Goal: Task Accomplishment & Management: Complete application form

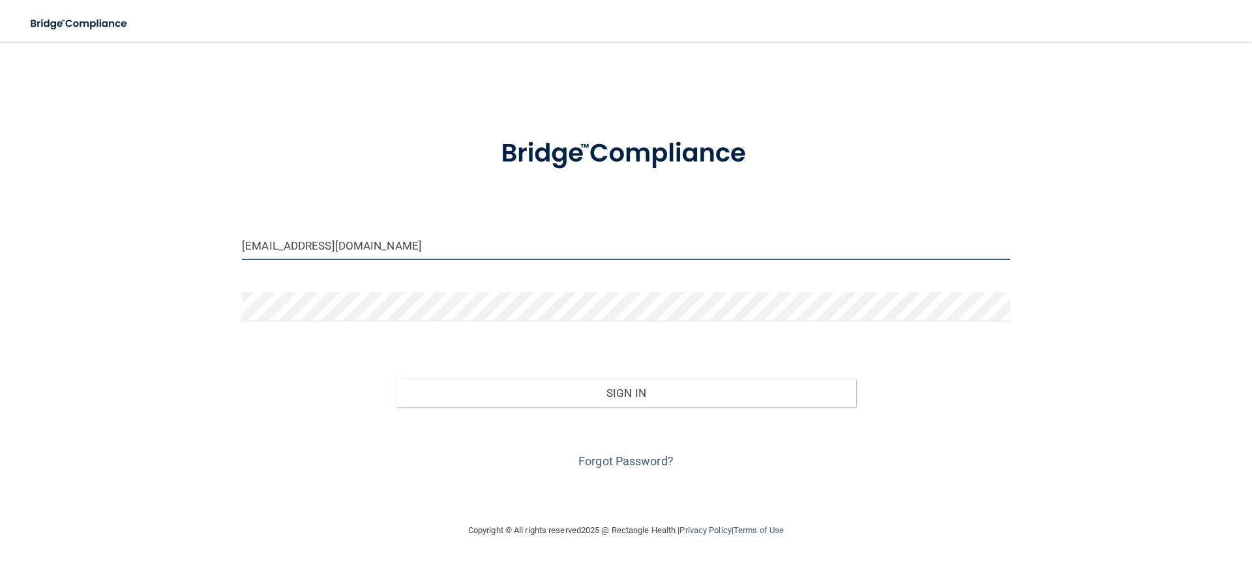
drag, startPoint x: 322, startPoint y: 241, endPoint x: 177, endPoint y: 216, distance: 147.0
click at [177, 216] on div "[EMAIL_ADDRESS][DOMAIN_NAME] Invalid email/password. You don't have permission …" at bounding box center [626, 282] width 1200 height 455
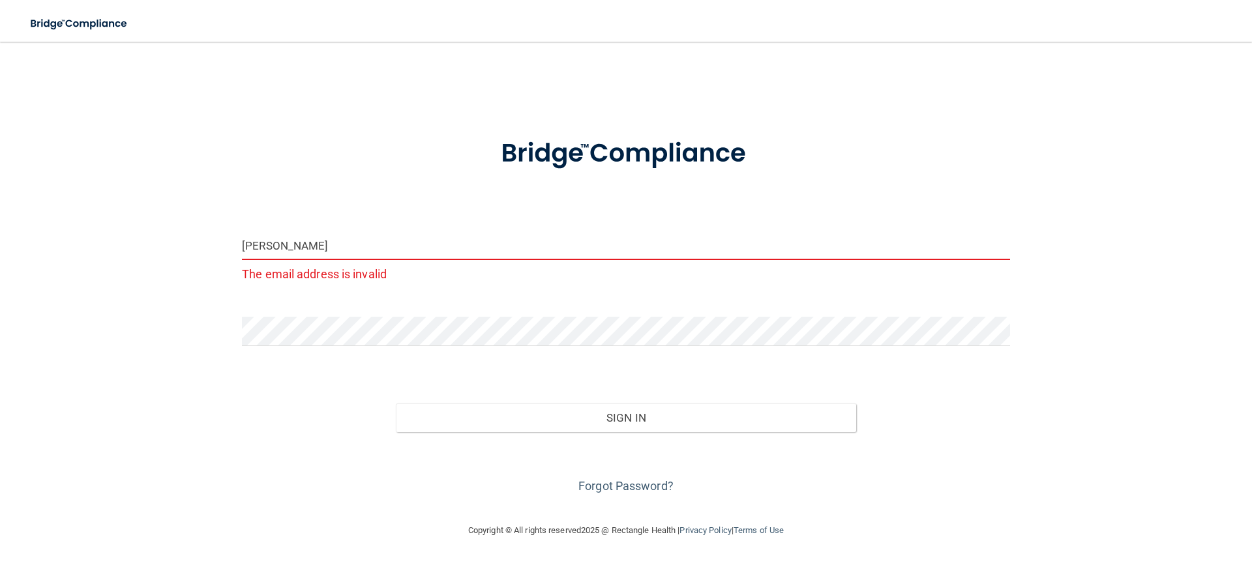
type input "[EMAIL_ADDRESS][DOMAIN_NAME]"
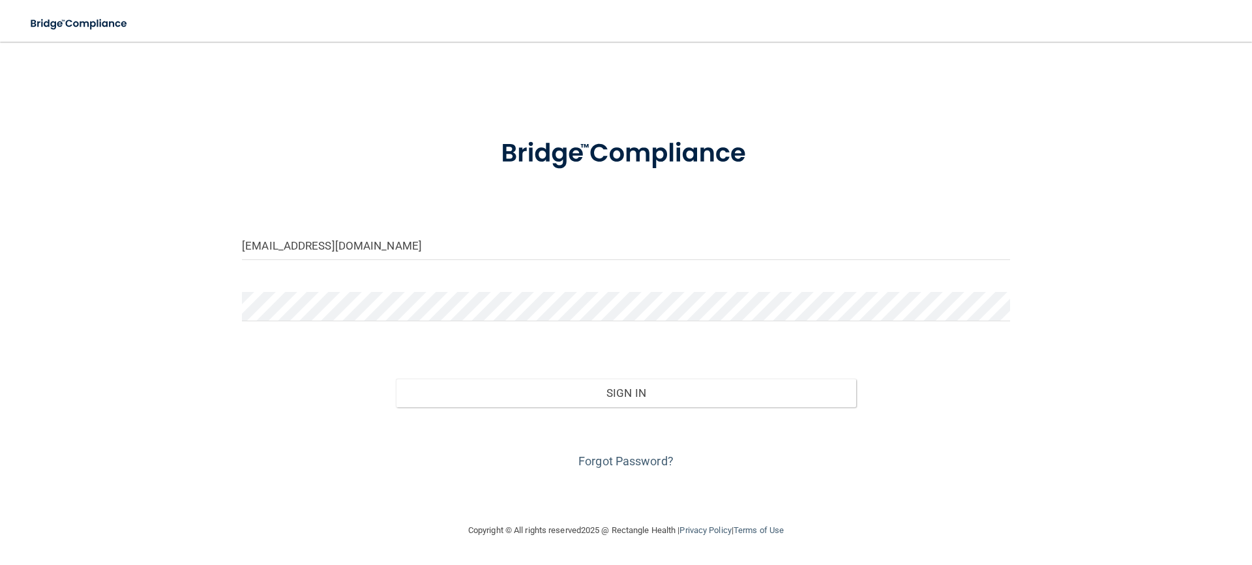
drag, startPoint x: 345, startPoint y: 323, endPoint x: 147, endPoint y: 301, distance: 199.6
click at [147, 301] on div "[EMAIL_ADDRESS][DOMAIN_NAME] Invalid email/password. You don't have permission …" at bounding box center [626, 282] width 1200 height 455
click at [175, 303] on div "[EMAIL_ADDRESS][DOMAIN_NAME] Invalid email/password. You don't have permission …" at bounding box center [626, 282] width 1200 height 455
click at [396, 379] on button "Sign In" at bounding box center [626, 393] width 461 height 29
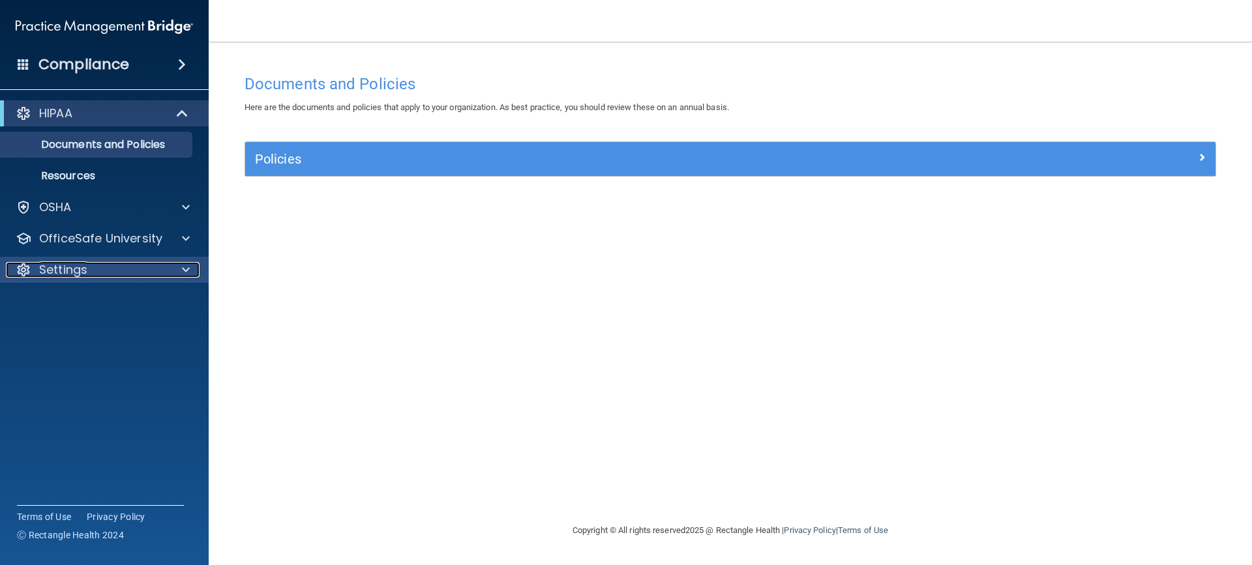
click at [191, 267] on div at bounding box center [184, 270] width 33 height 16
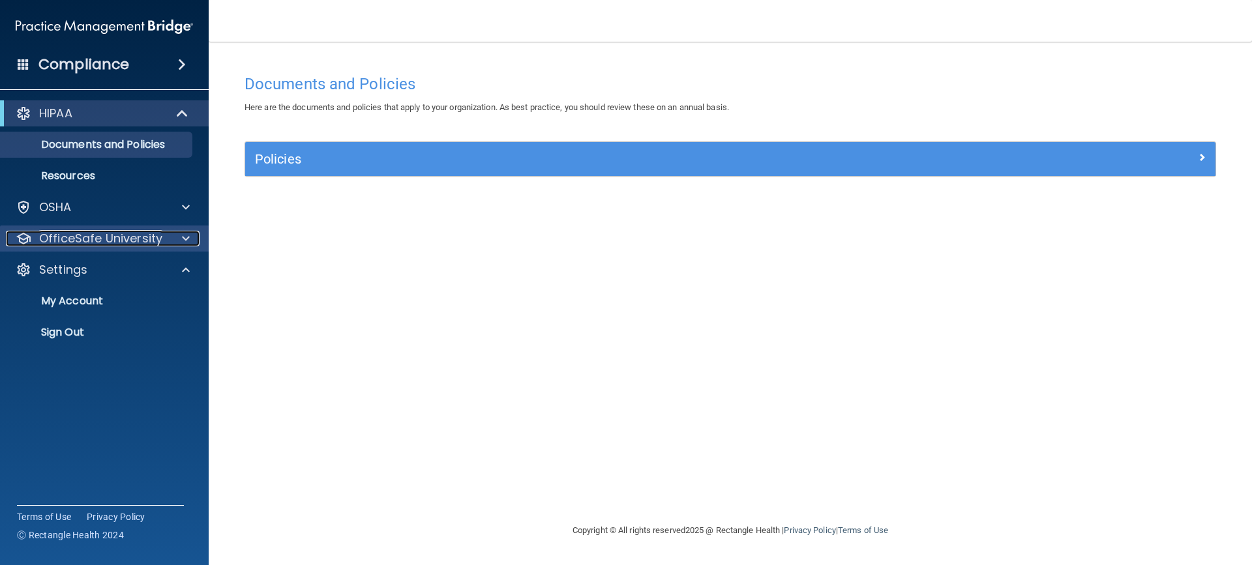
click at [173, 240] on div at bounding box center [184, 239] width 33 height 16
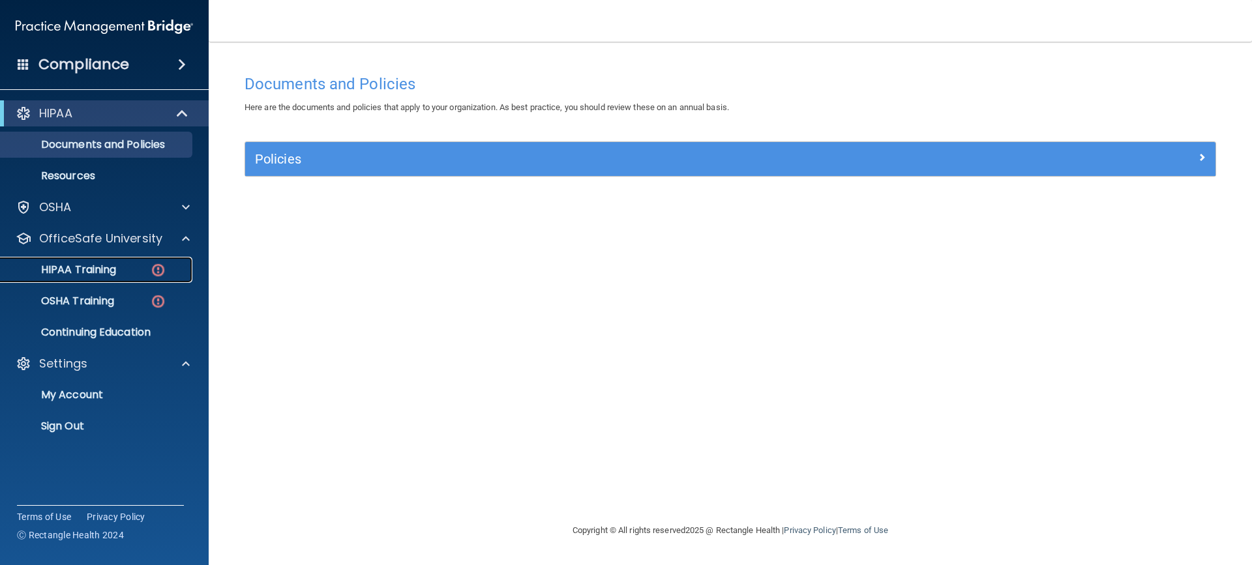
click at [152, 270] on img at bounding box center [158, 270] width 16 height 16
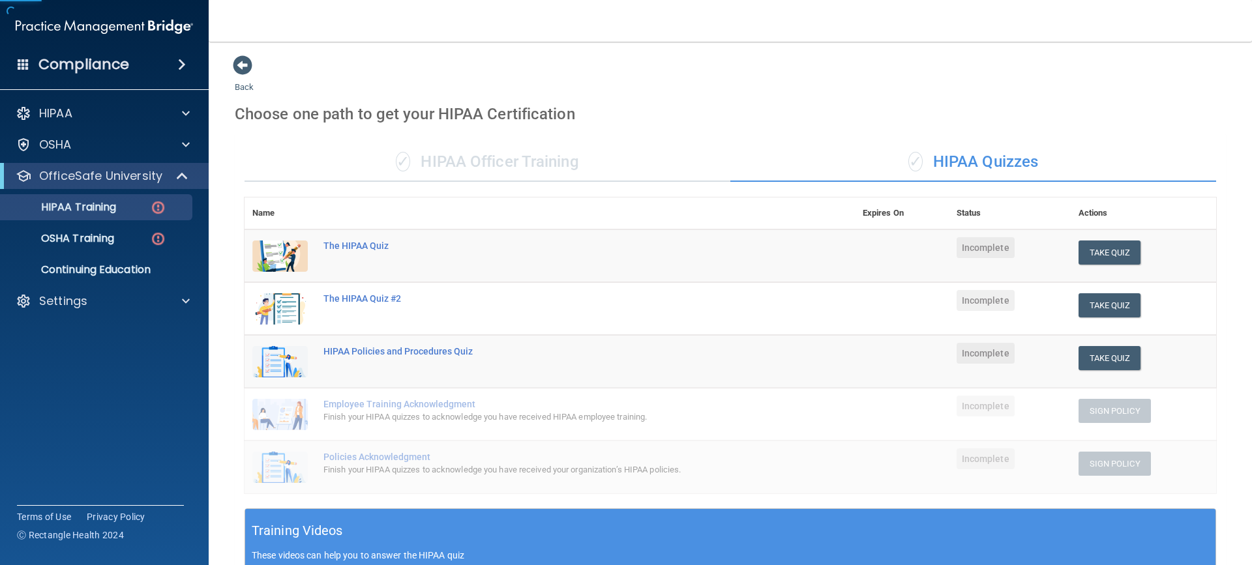
click at [478, 158] on div "✓ HIPAA Officer Training" at bounding box center [488, 162] width 486 height 39
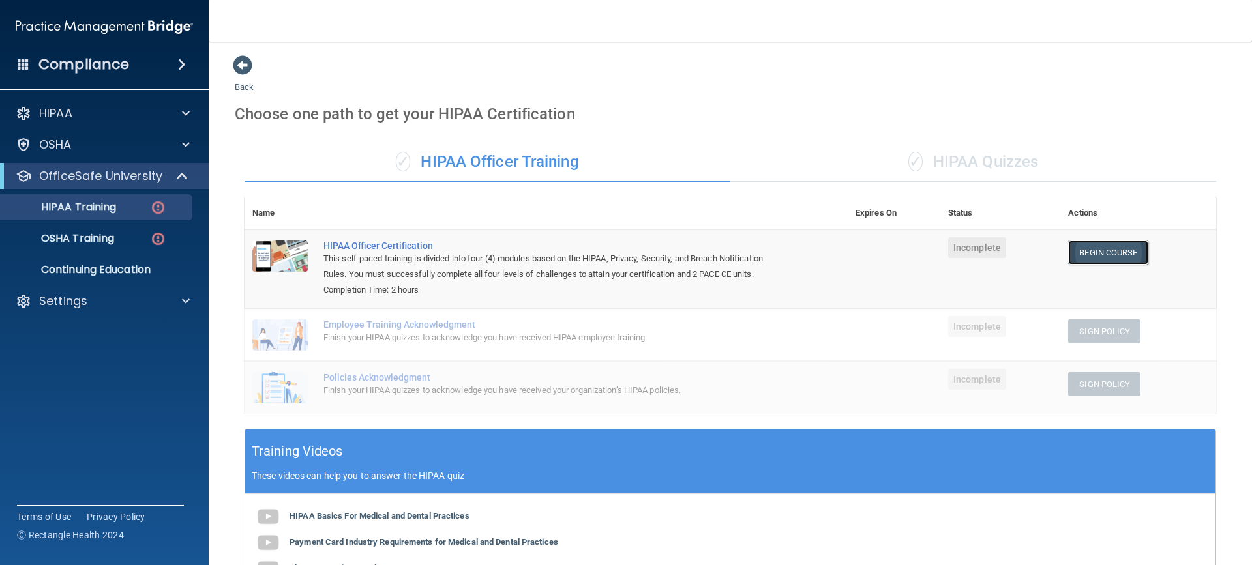
click at [1081, 253] on link "Begin Course" at bounding box center [1108, 253] width 80 height 24
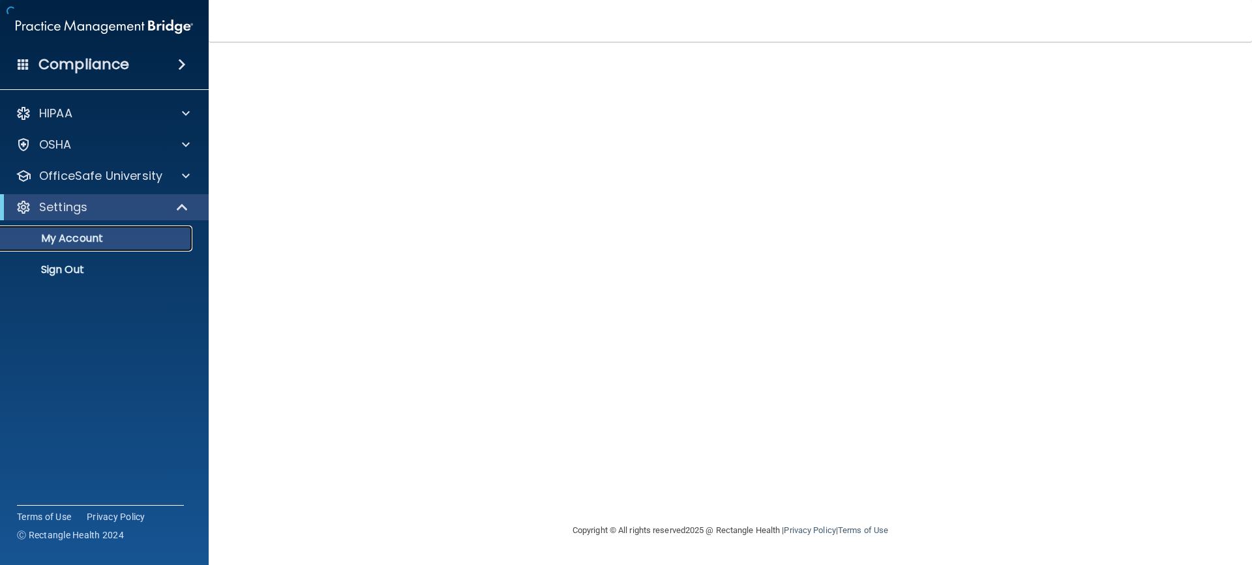
click at [117, 241] on p "My Account" at bounding box center [97, 238] width 178 height 13
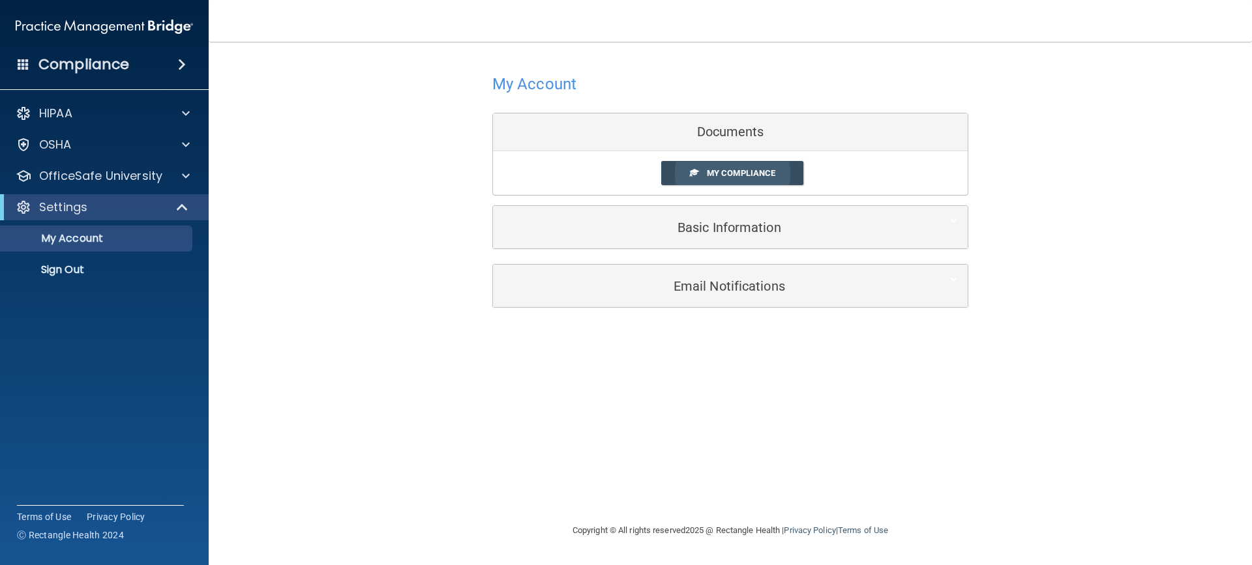
click at [696, 172] on span at bounding box center [694, 172] width 8 height 8
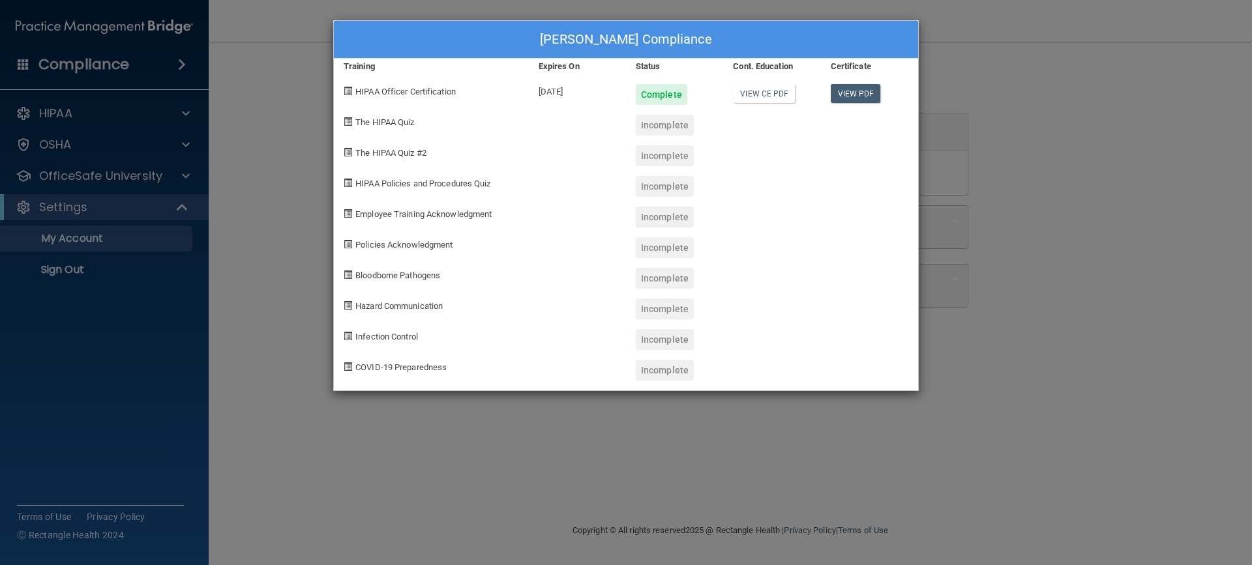
click at [1150, 359] on div "[PERSON_NAME] Compliance Training Expires On Status Cont. Education Certificate…" at bounding box center [626, 282] width 1252 height 565
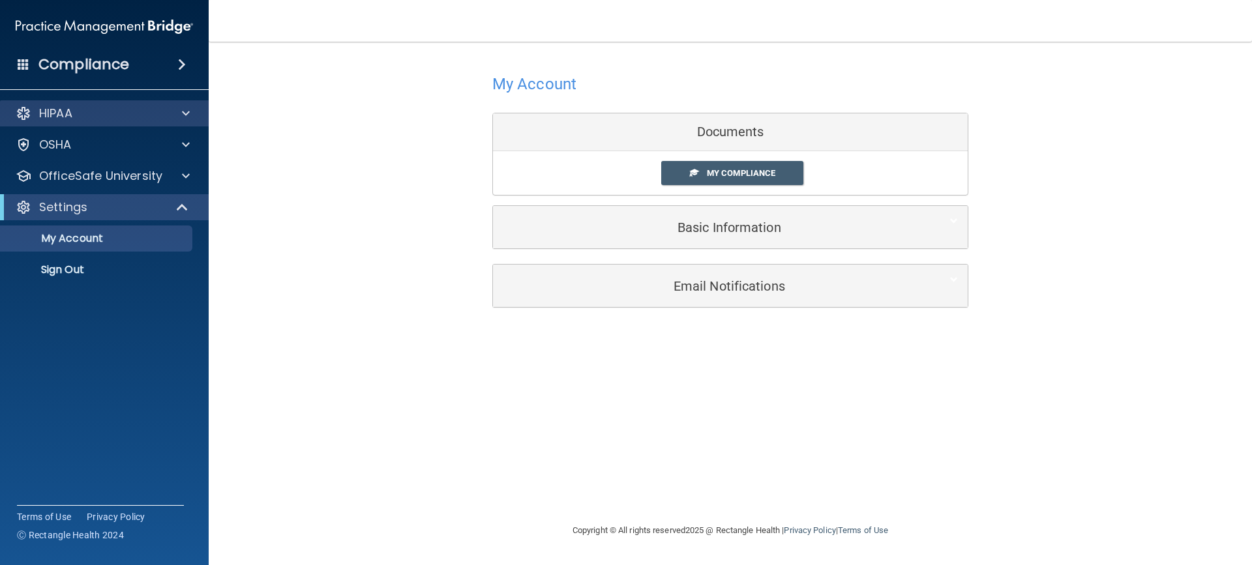
click at [146, 123] on div "HIPAA" at bounding box center [104, 113] width 209 height 26
click at [187, 111] on span at bounding box center [186, 114] width 8 height 16
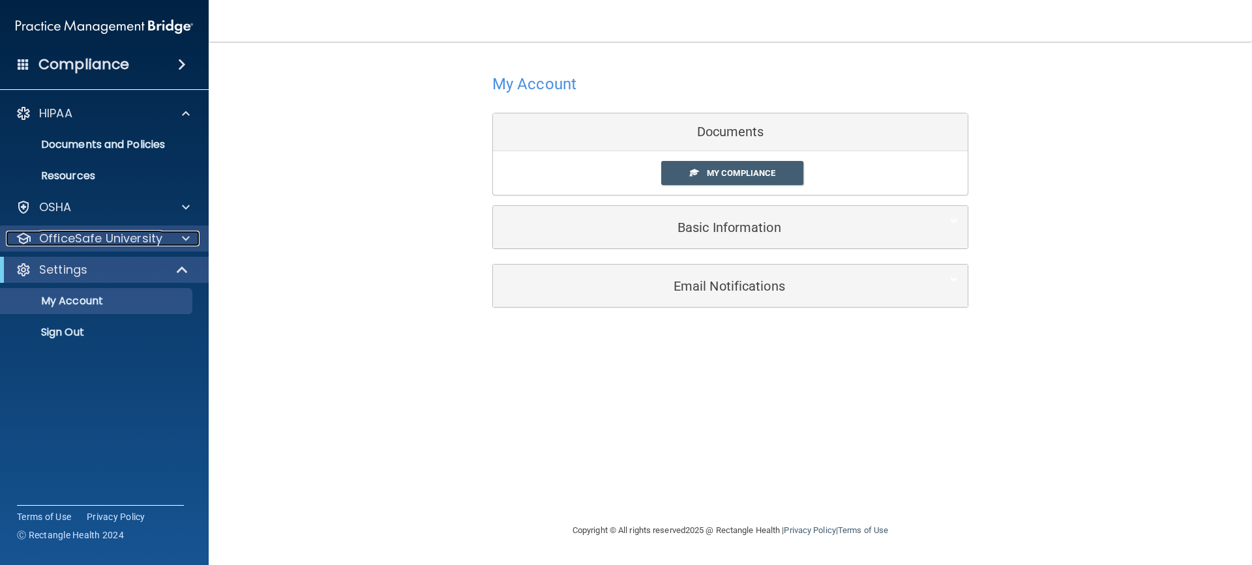
drag, startPoint x: 192, startPoint y: 242, endPoint x: 181, endPoint y: 235, distance: 13.2
click at [192, 241] on div at bounding box center [184, 239] width 33 height 16
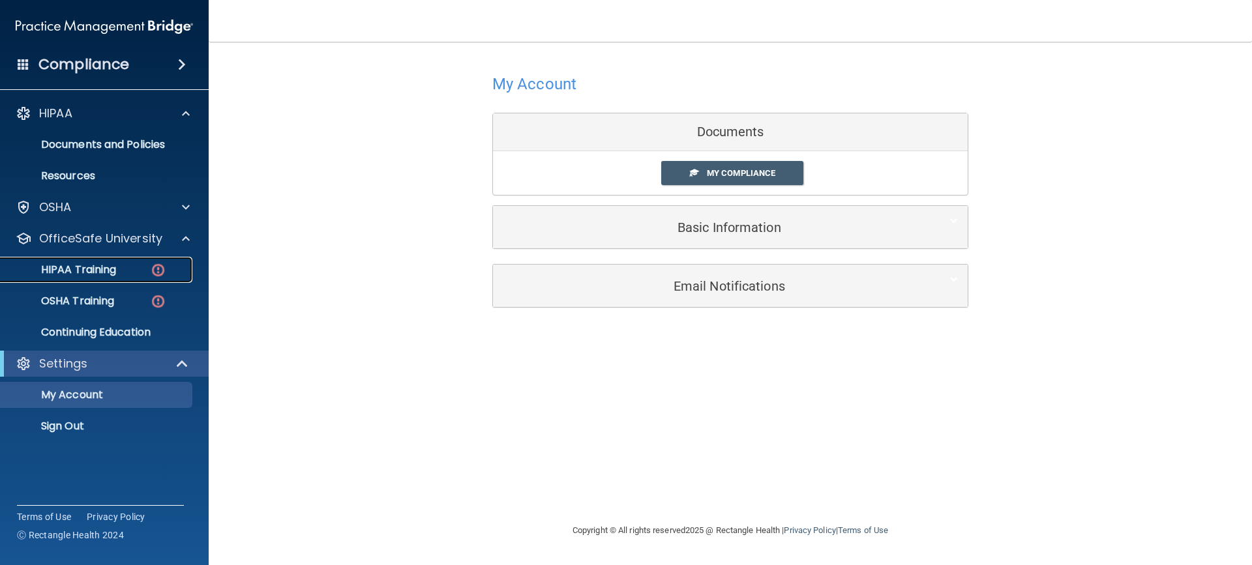
click at [148, 265] on div "HIPAA Training" at bounding box center [97, 269] width 178 height 13
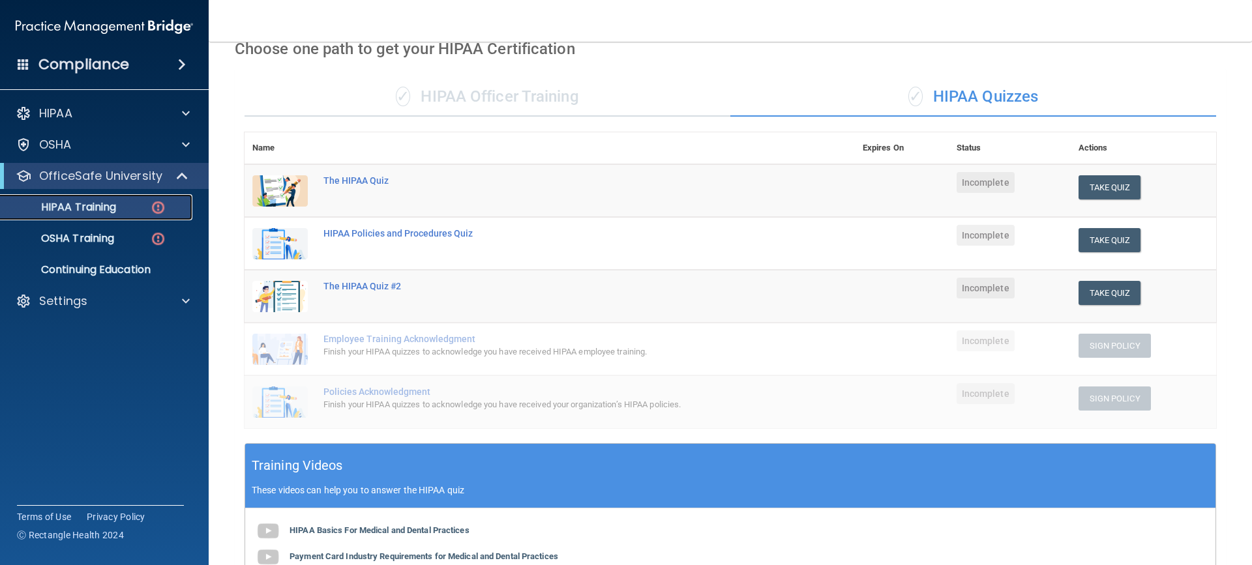
scroll to position [130, 0]
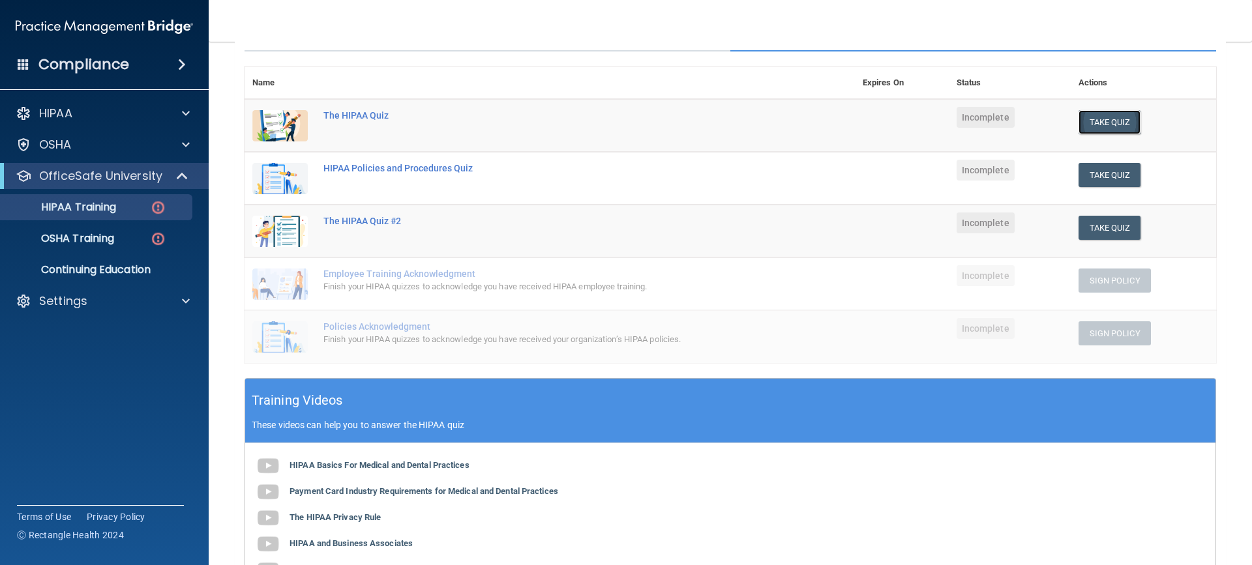
click at [1094, 123] on button "Take Quiz" at bounding box center [1110, 122] width 63 height 24
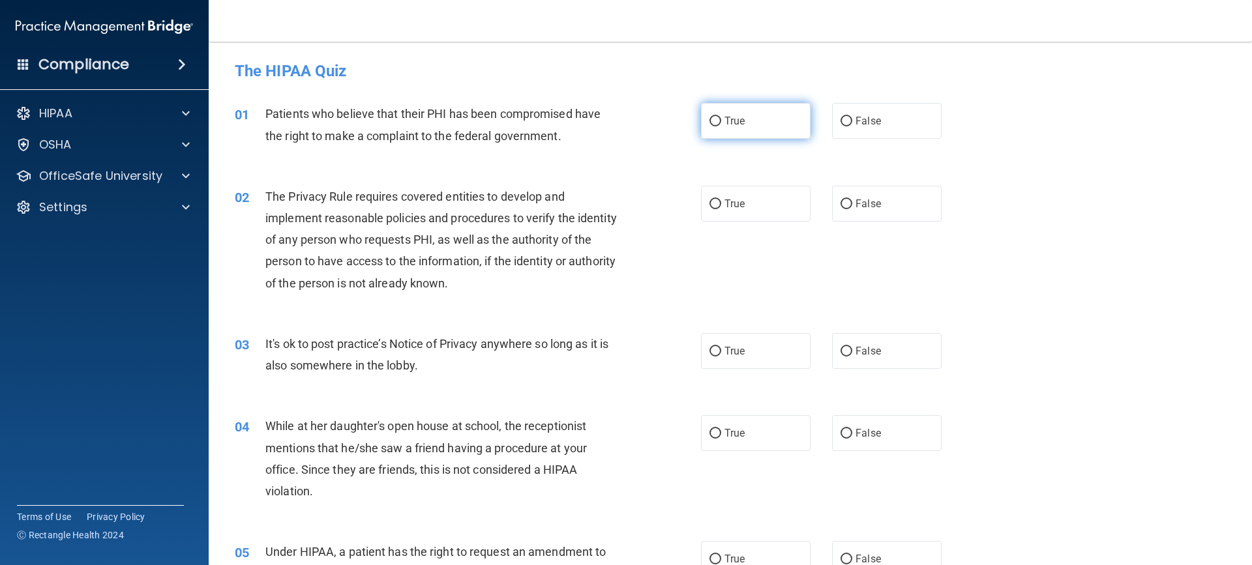
click at [743, 112] on label "True" at bounding box center [756, 121] width 110 height 36
click at [721, 117] on input "True" at bounding box center [716, 122] width 12 height 10
radio input "true"
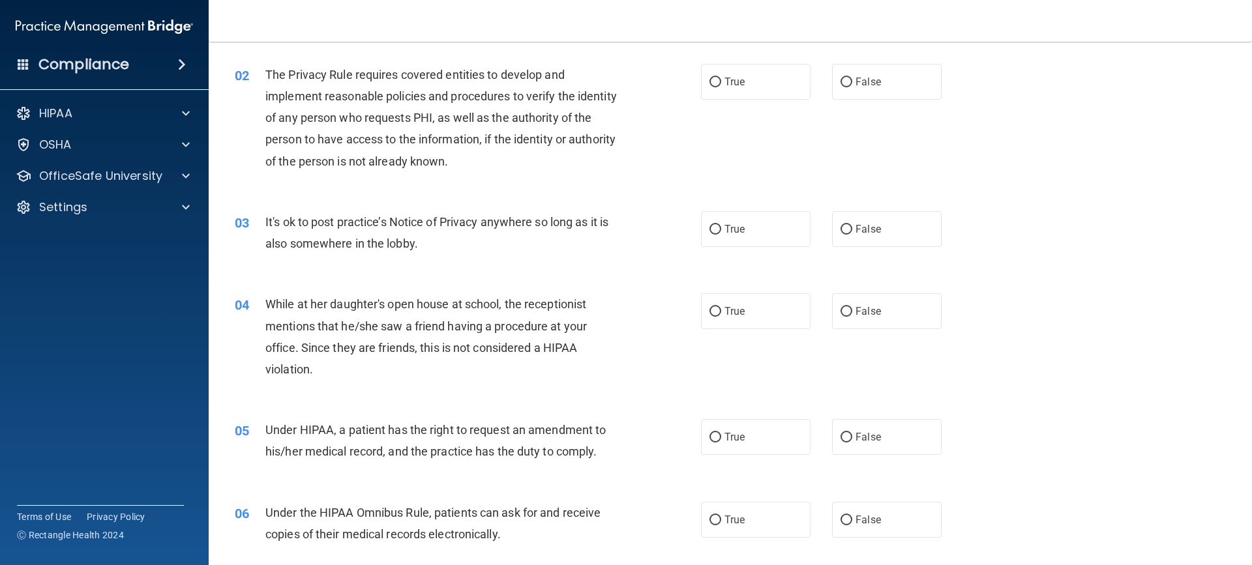
scroll to position [130, 0]
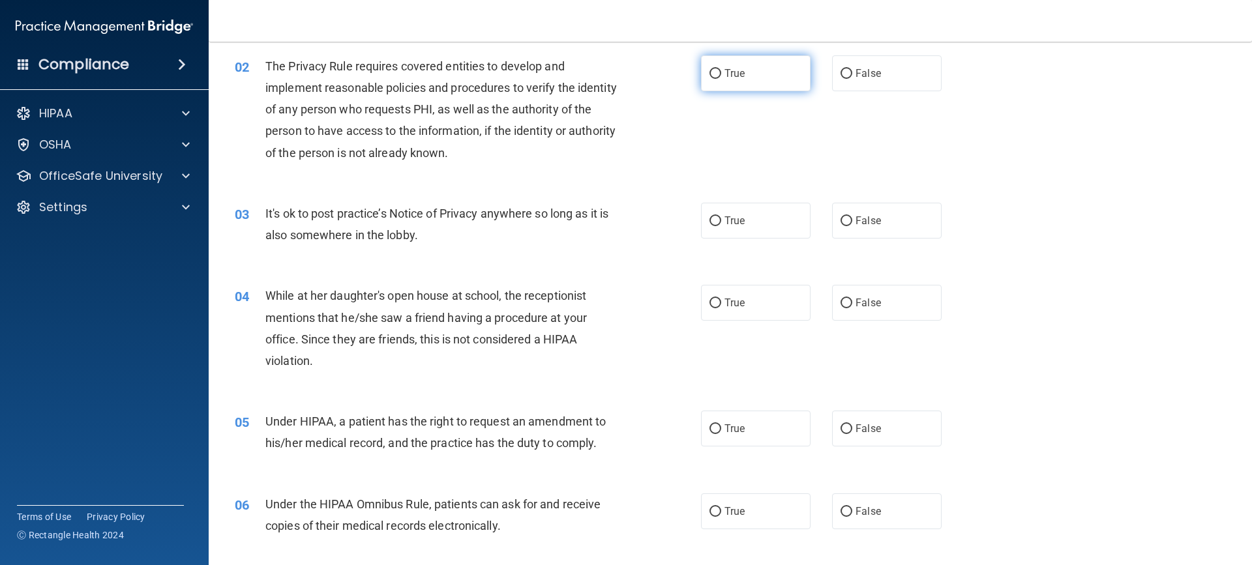
click at [702, 71] on label "True" at bounding box center [756, 73] width 110 height 36
click at [710, 71] on input "True" at bounding box center [716, 74] width 12 height 10
radio input "true"
click at [849, 217] on label "False" at bounding box center [887, 221] width 110 height 36
click at [849, 217] on input "False" at bounding box center [847, 222] width 12 height 10
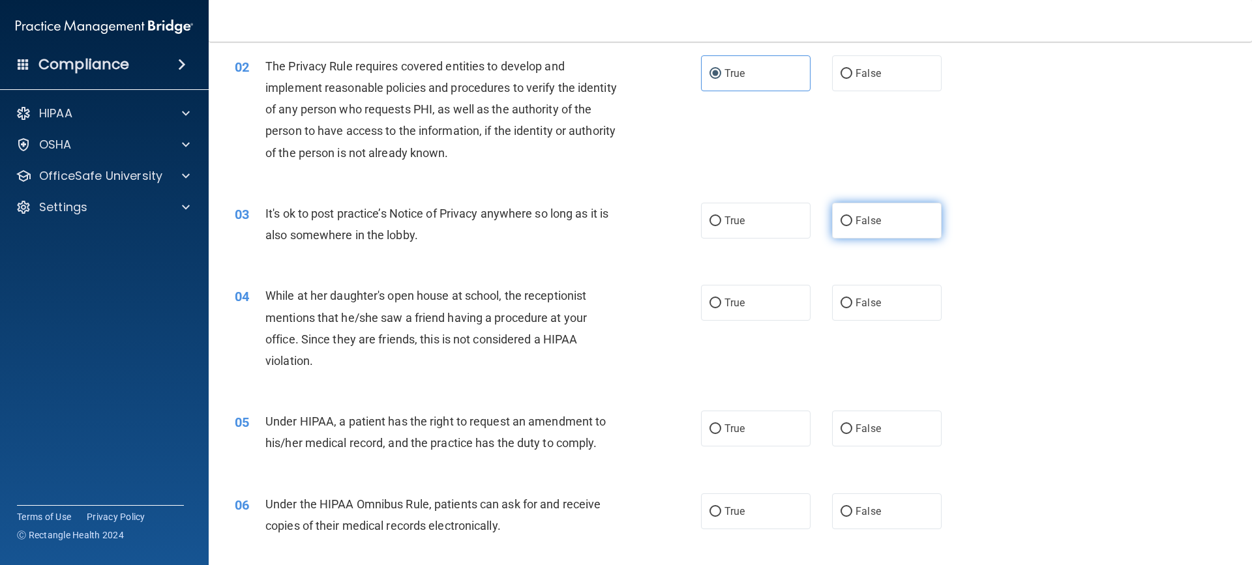
radio input "true"
click at [771, 217] on label "True" at bounding box center [756, 221] width 110 height 36
click at [721, 217] on input "True" at bounding box center [716, 222] width 12 height 10
radio input "true"
radio input "false"
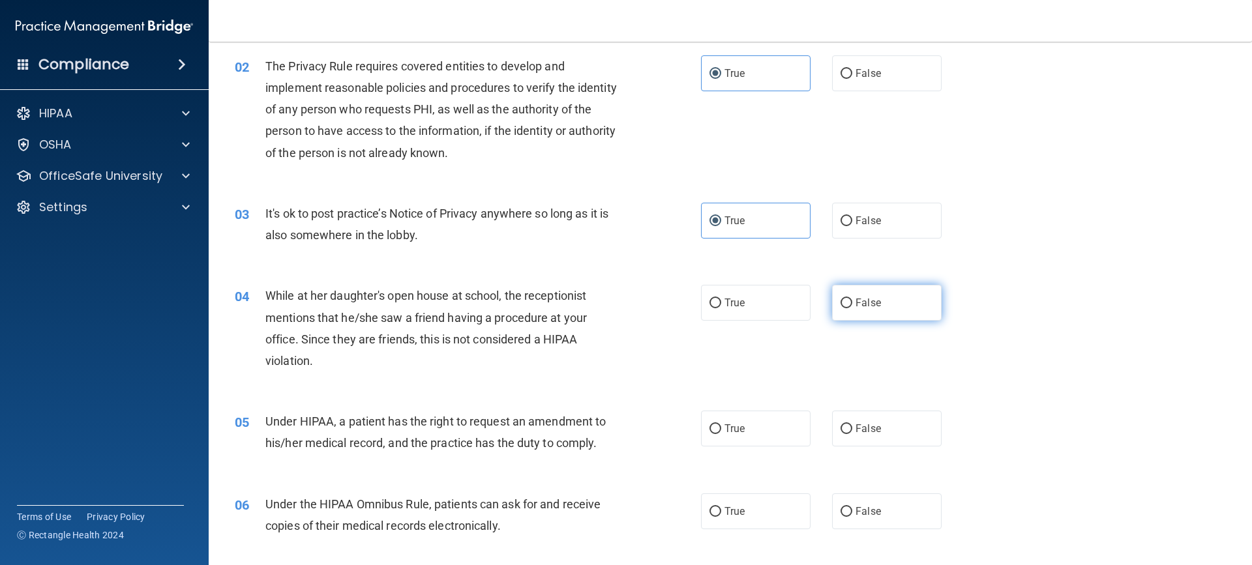
click at [843, 300] on input "False" at bounding box center [847, 304] width 12 height 10
radio input "true"
click at [749, 303] on label "True" at bounding box center [756, 303] width 110 height 36
click at [721, 303] on input "True" at bounding box center [716, 304] width 12 height 10
radio input "true"
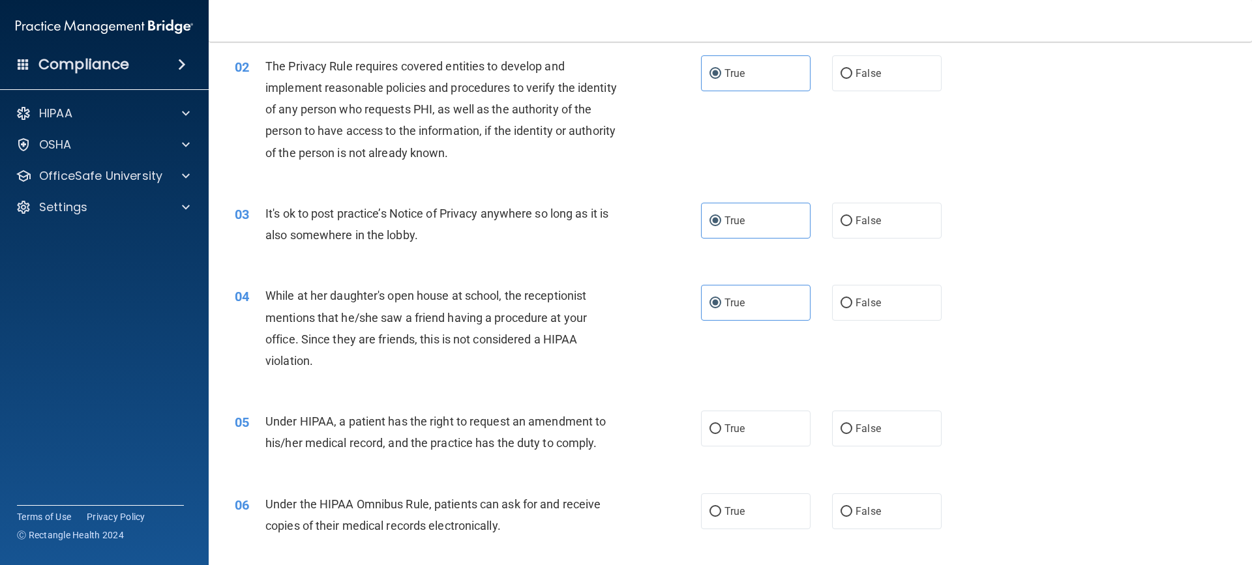
click at [822, 306] on div "True False" at bounding box center [832, 303] width 263 height 36
click at [832, 306] on label "False" at bounding box center [887, 303] width 110 height 36
click at [841, 306] on input "False" at bounding box center [847, 304] width 12 height 10
radio input "true"
radio input "false"
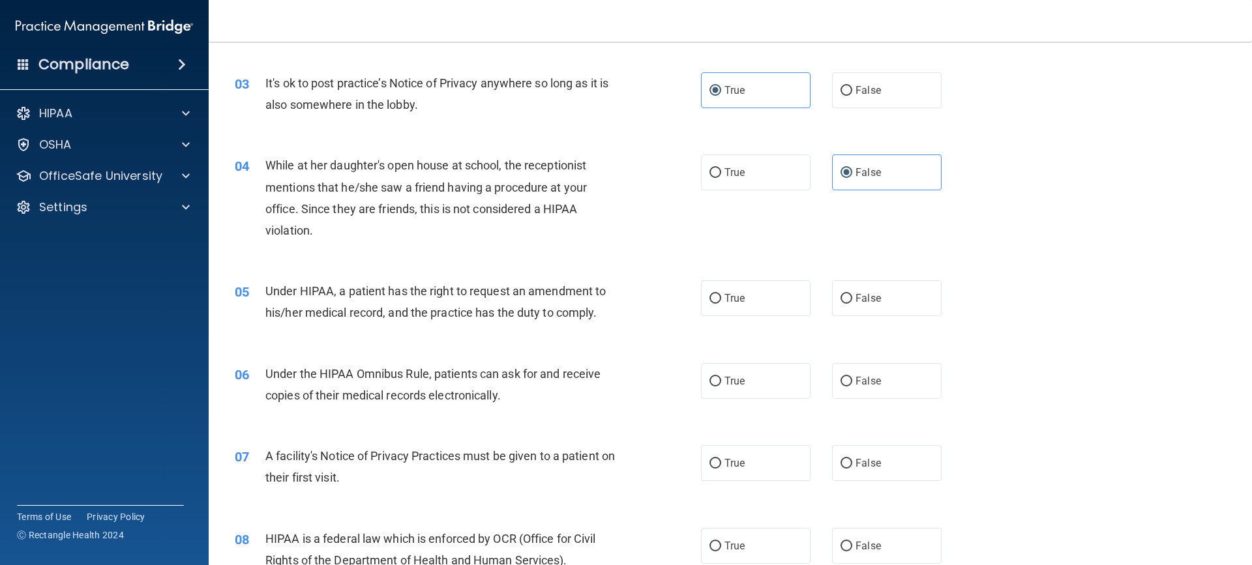
scroll to position [326, 0]
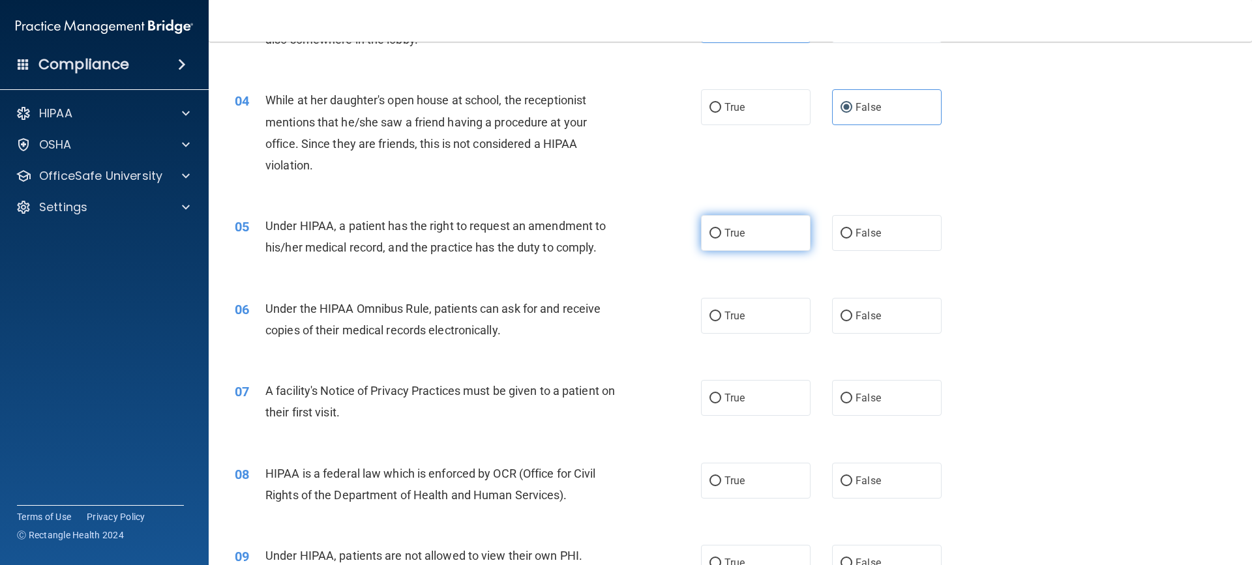
click at [781, 240] on label "True" at bounding box center [756, 233] width 110 height 36
click at [721, 239] on input "True" at bounding box center [716, 234] width 12 height 10
radio input "true"
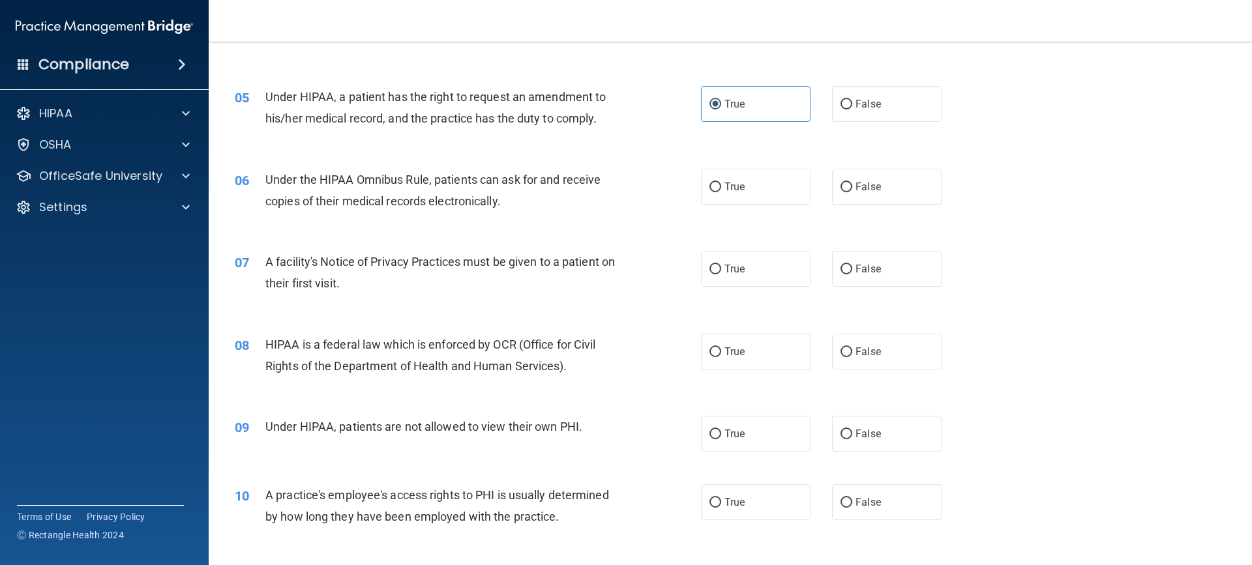
scroll to position [456, 0]
click at [714, 190] on input "True" at bounding box center [716, 186] width 12 height 10
radio input "true"
click at [707, 258] on label "True" at bounding box center [756, 268] width 110 height 36
click at [710, 263] on input "True" at bounding box center [716, 268] width 12 height 10
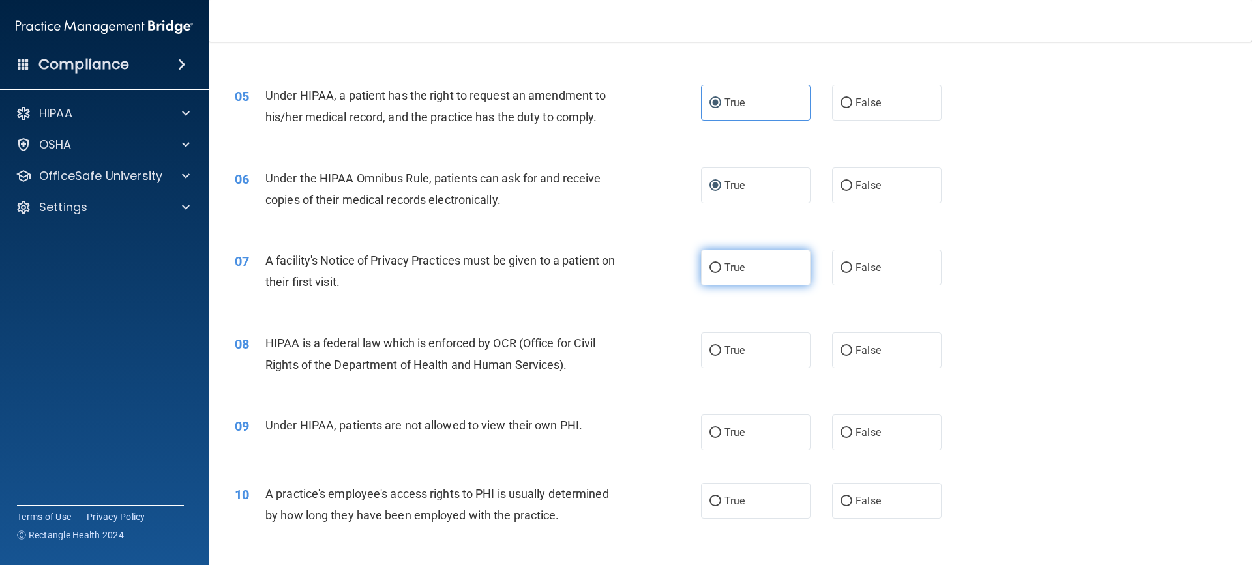
radio input "true"
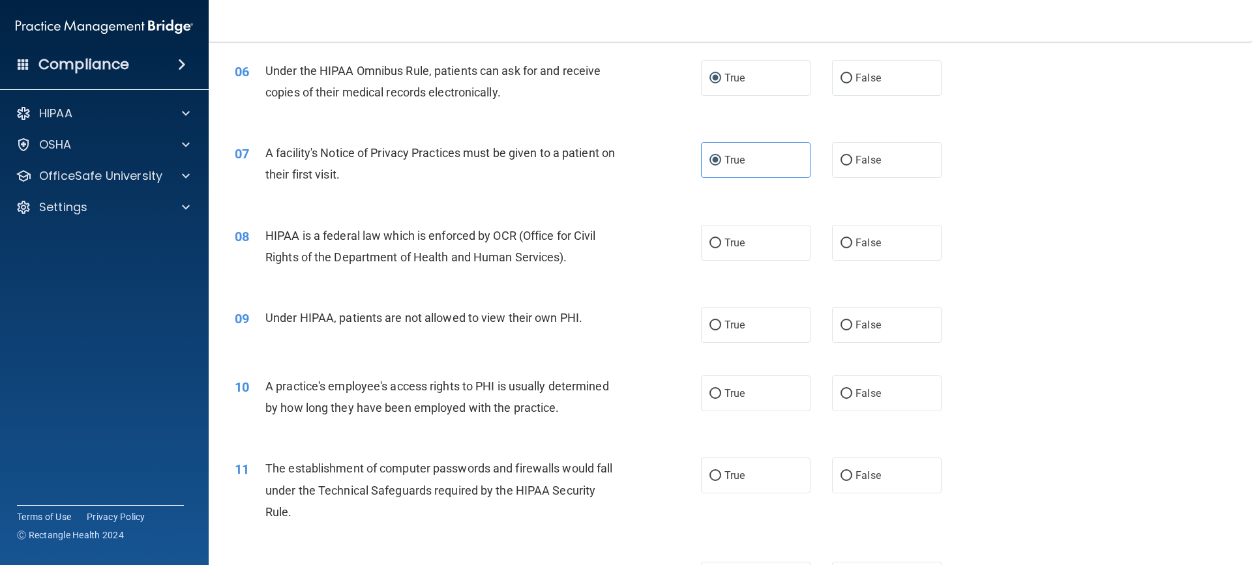
scroll to position [587, 0]
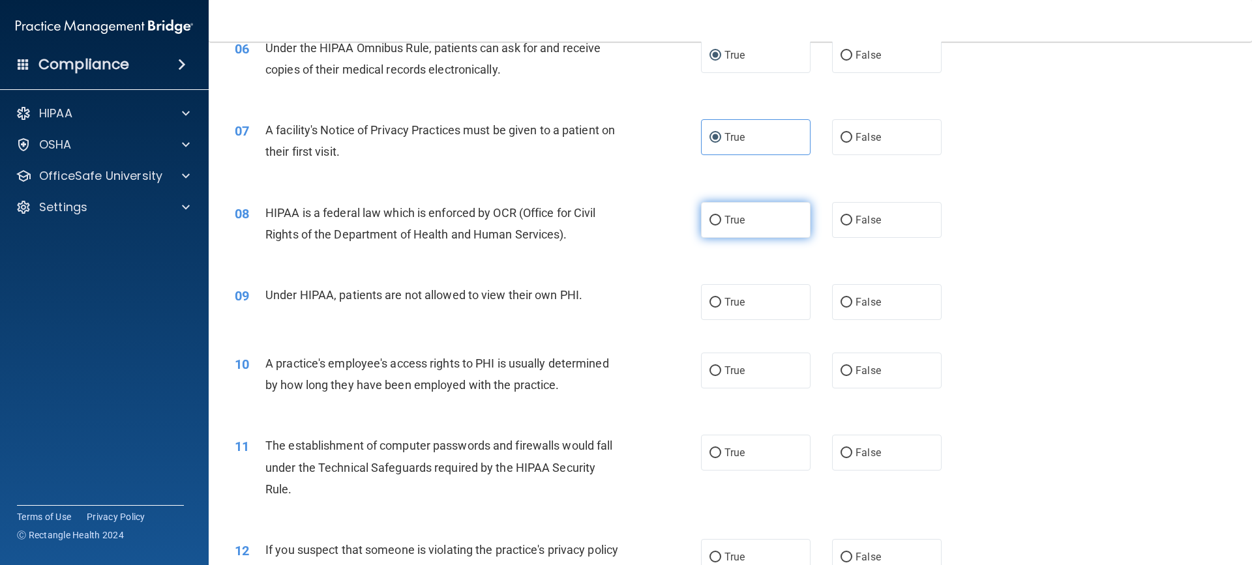
drag, startPoint x: 717, startPoint y: 228, endPoint x: 711, endPoint y: 233, distance: 8.0
click at [717, 228] on label "True" at bounding box center [756, 220] width 110 height 36
click at [717, 226] on input "True" at bounding box center [716, 221] width 12 height 10
radio input "true"
click at [870, 303] on span "False" at bounding box center [868, 302] width 25 height 12
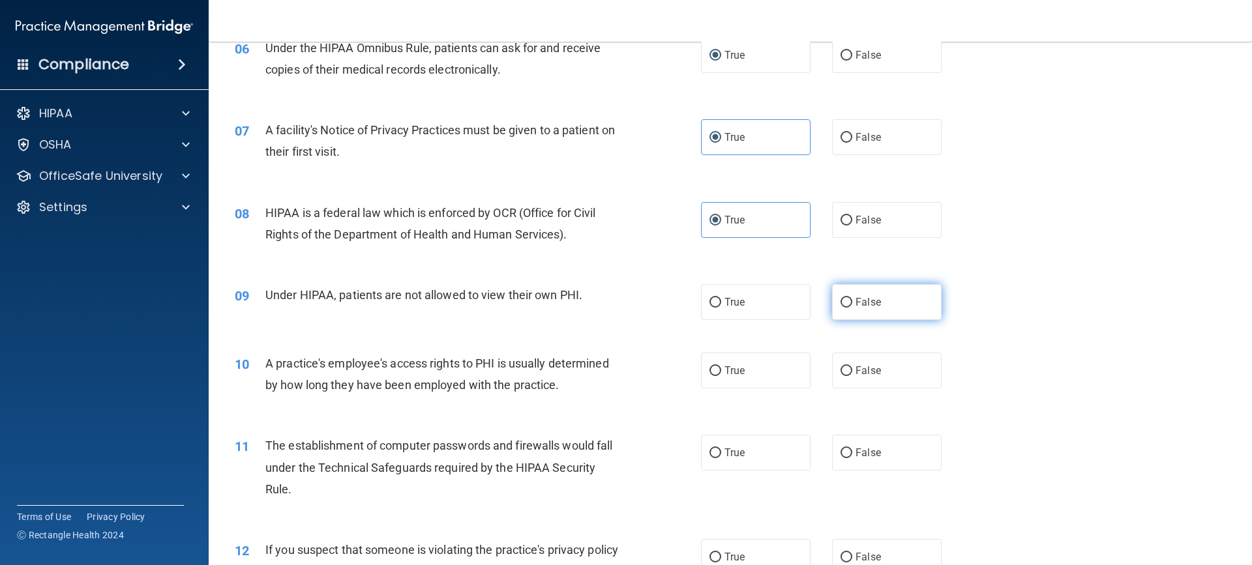
click at [852, 303] on input "False" at bounding box center [847, 303] width 12 height 10
radio input "true"
click at [869, 361] on label "False" at bounding box center [887, 371] width 110 height 36
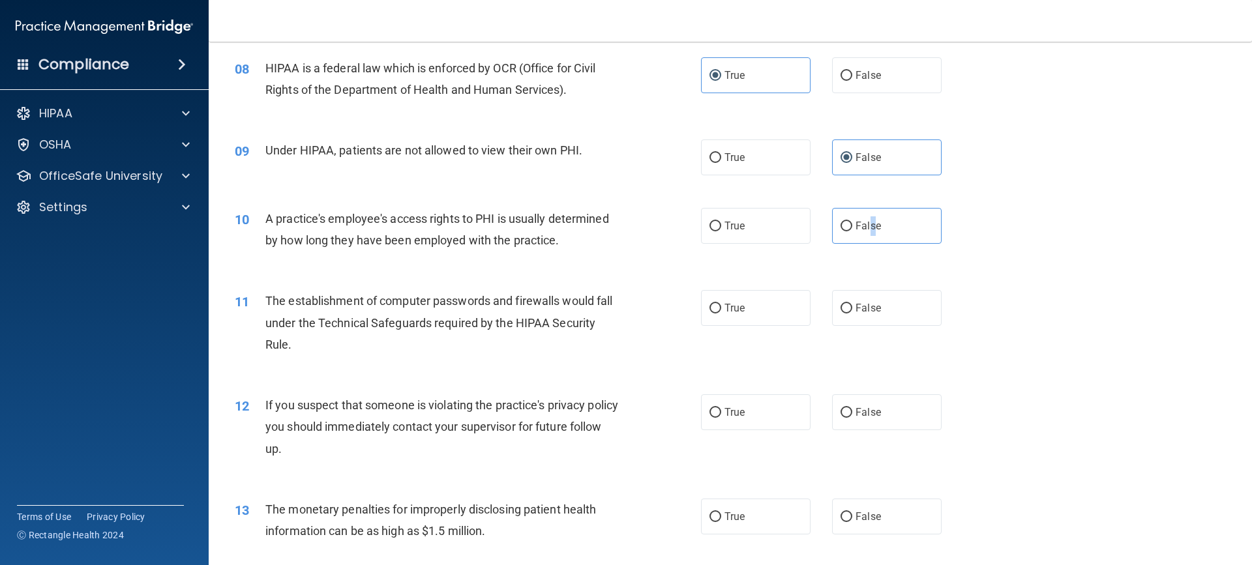
scroll to position [783, 0]
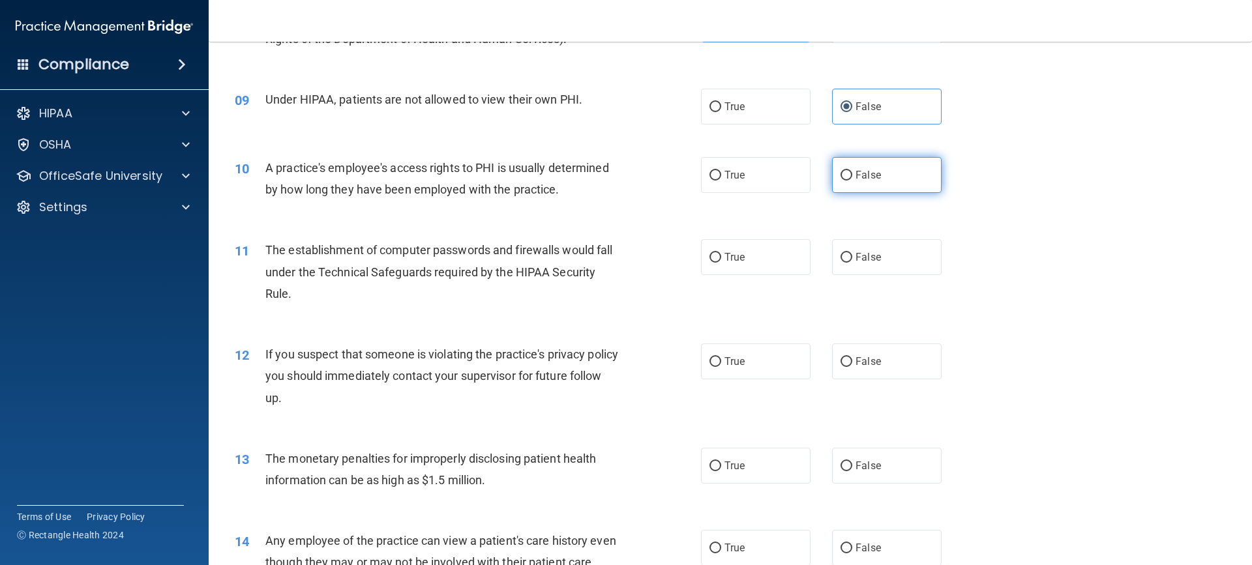
drag, startPoint x: 830, startPoint y: 145, endPoint x: 834, endPoint y: 166, distance: 21.2
click at [831, 160] on div "10 A practice's employee's access rights to PHI is usually determined by how lo…" at bounding box center [730, 182] width 1011 height 82
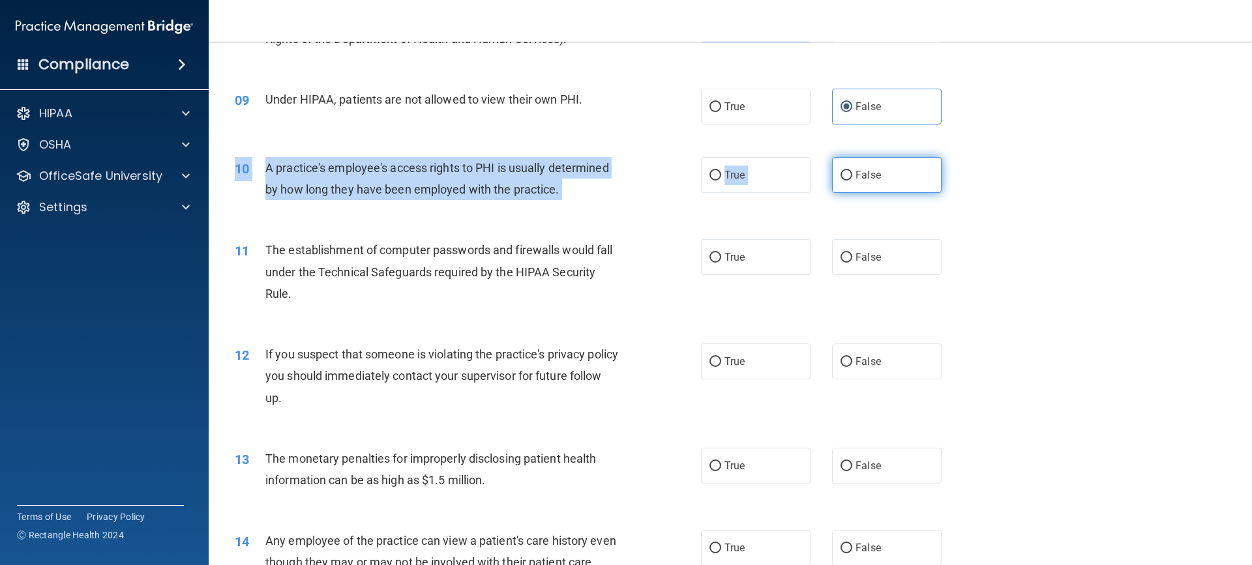
click at [841, 173] on input "False" at bounding box center [847, 176] width 12 height 10
radio input "true"
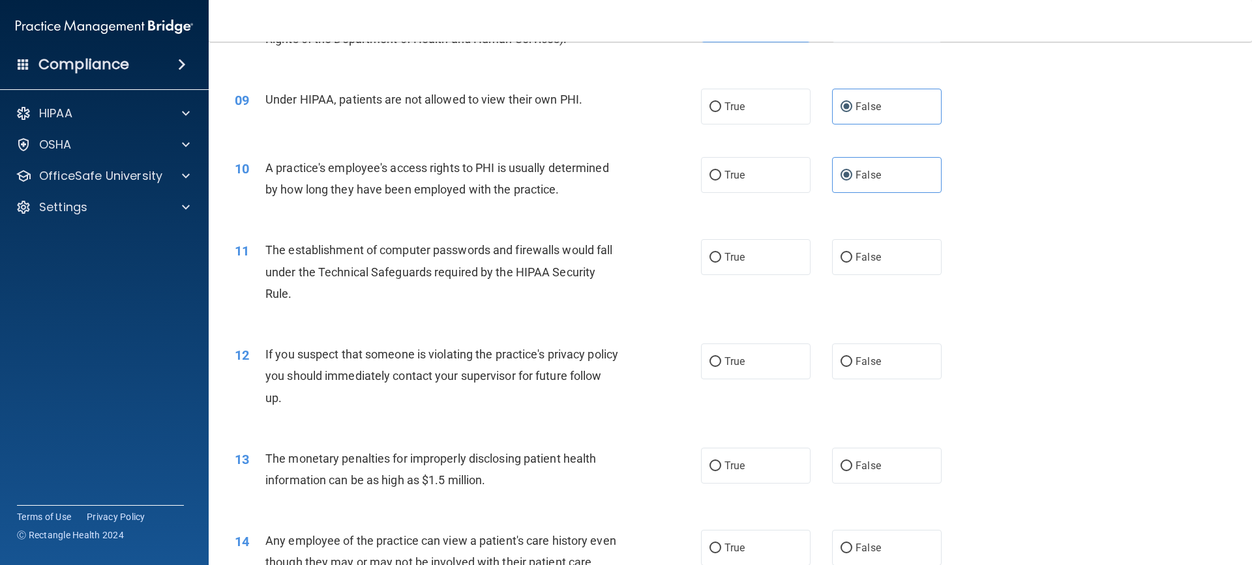
click at [962, 190] on div "10 A practice's employee's access rights to PHI is usually determined by how lo…" at bounding box center [730, 182] width 1011 height 82
click at [723, 250] on label "True" at bounding box center [756, 257] width 110 height 36
click at [721, 253] on input "True" at bounding box center [716, 258] width 12 height 10
radio input "true"
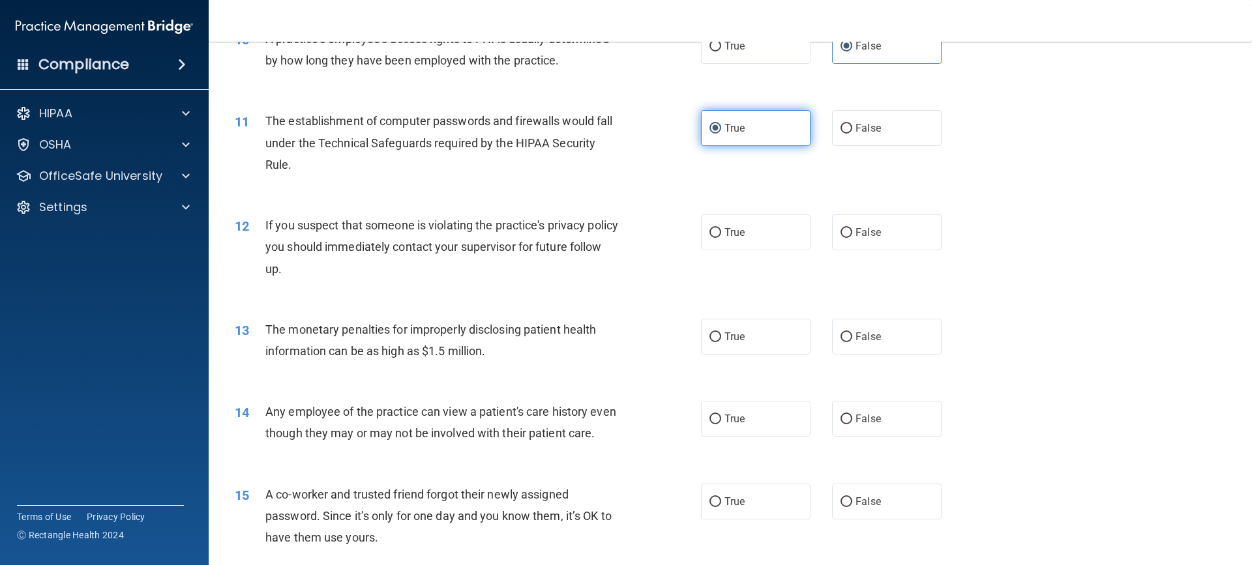
scroll to position [913, 0]
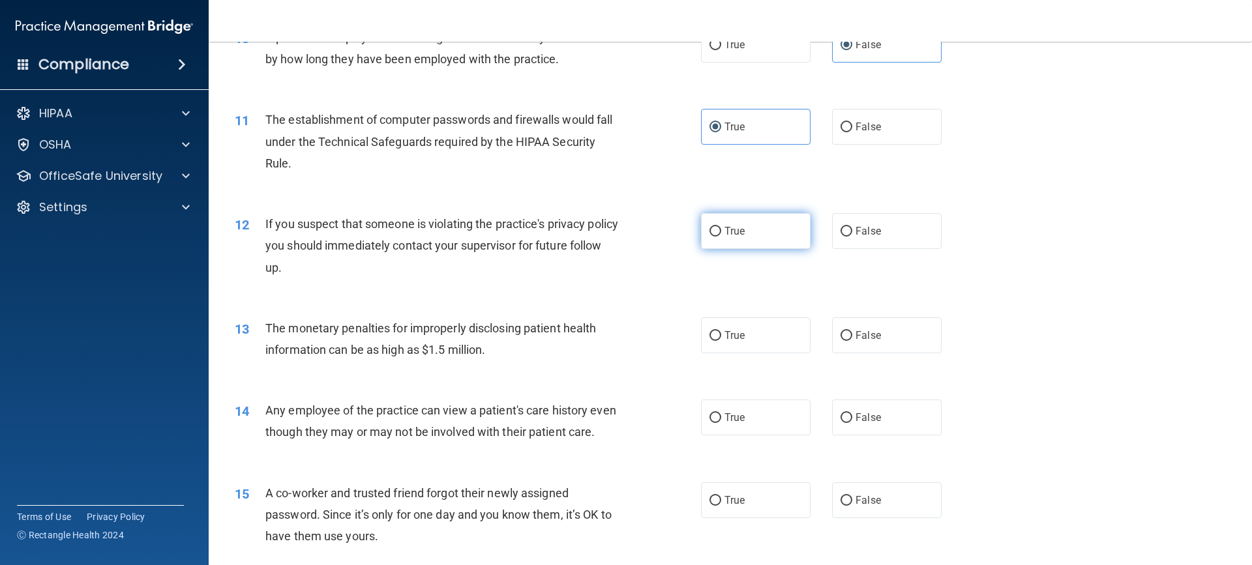
click at [715, 232] on input "True" at bounding box center [716, 232] width 12 height 10
radio input "true"
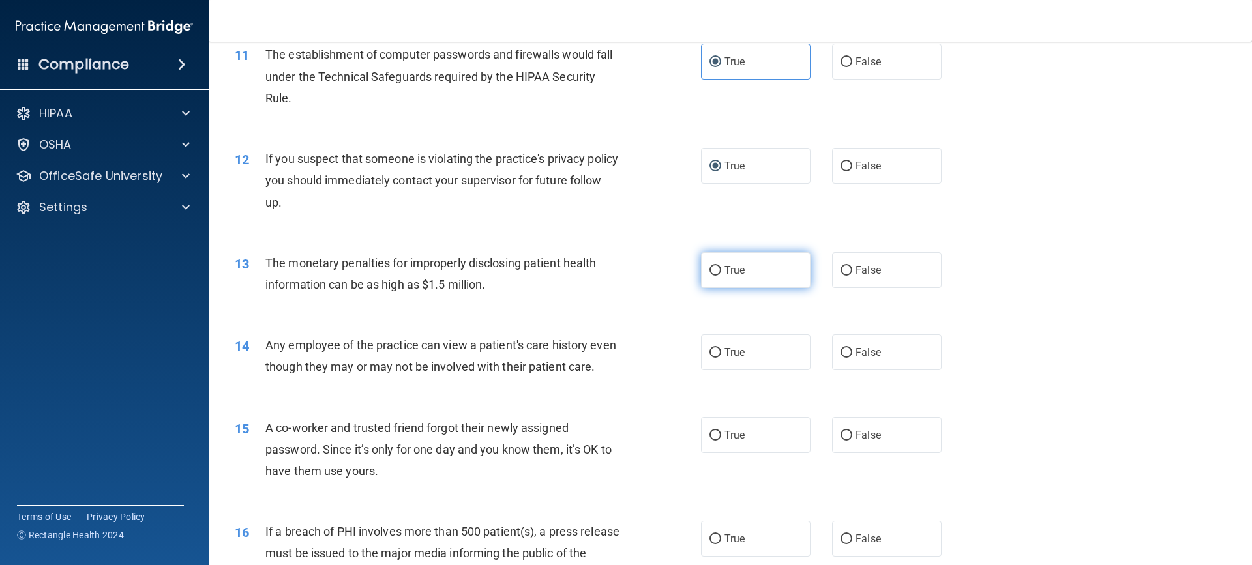
click at [713, 266] on input "True" at bounding box center [716, 271] width 12 height 10
radio input "true"
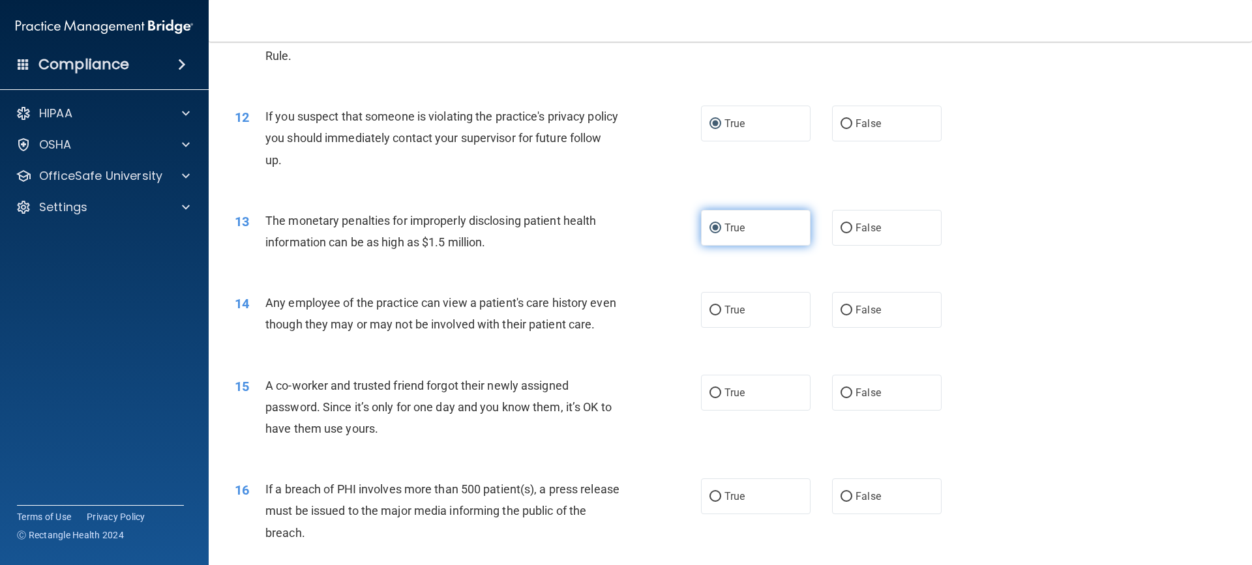
scroll to position [1043, 0]
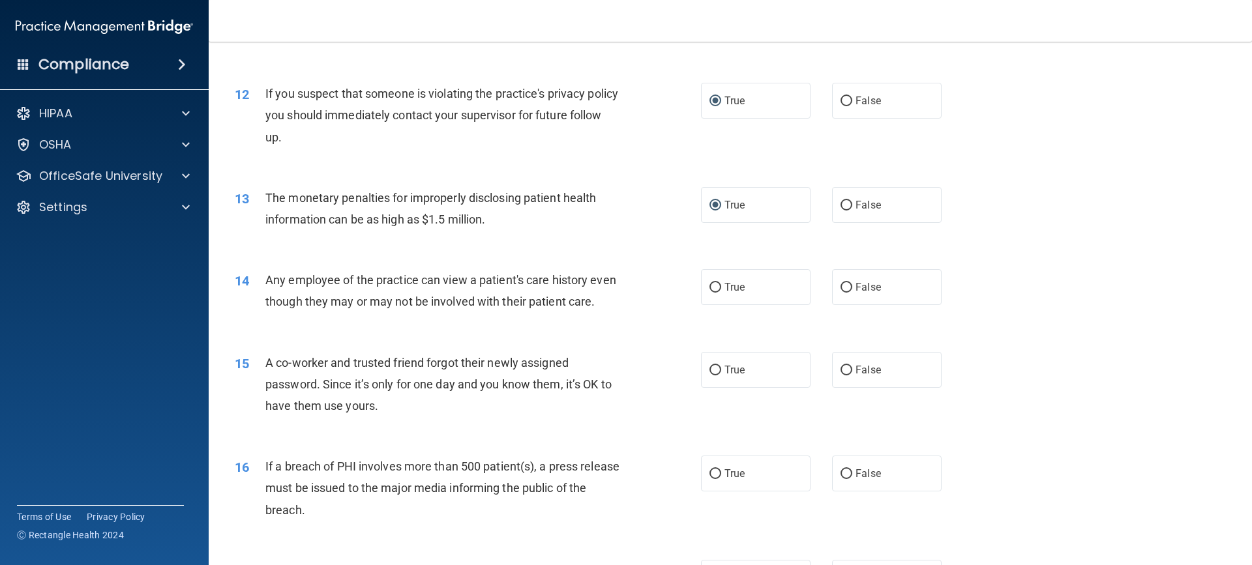
click at [923, 310] on div "14 Any employee of the practice can view a patient's care history even though t…" at bounding box center [730, 294] width 1011 height 82
click at [914, 294] on label "False" at bounding box center [887, 287] width 110 height 36
click at [852, 293] on input "False" at bounding box center [847, 288] width 12 height 10
radio input "true"
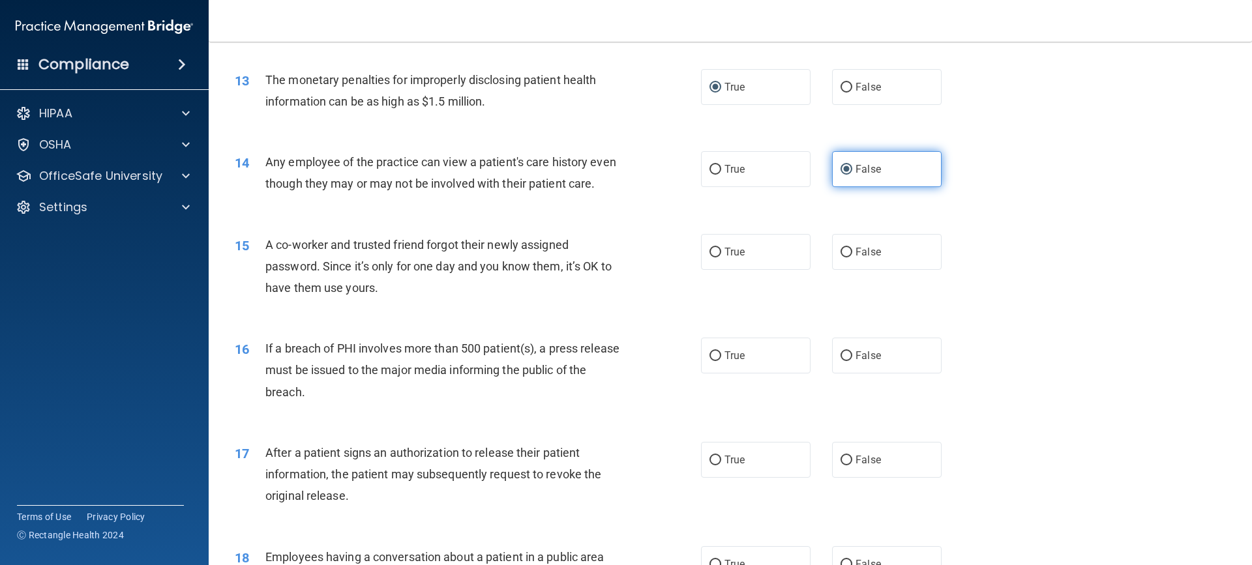
scroll to position [1174, 0]
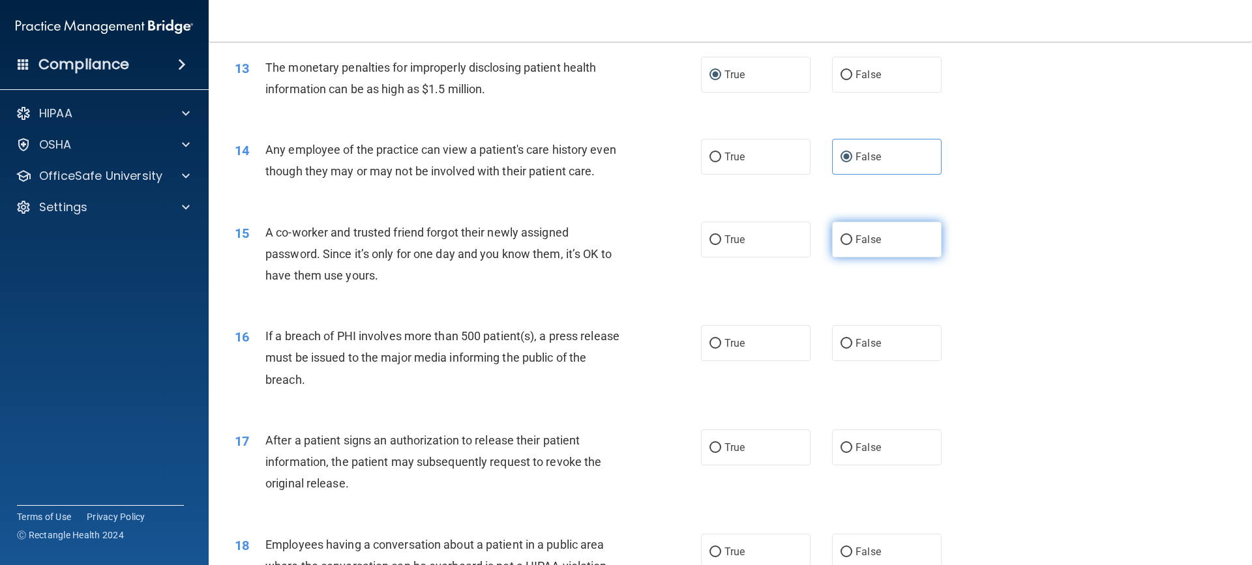
click at [908, 258] on label "False" at bounding box center [887, 240] width 110 height 36
click at [852, 245] on input "False" at bounding box center [847, 240] width 12 height 10
radio input "true"
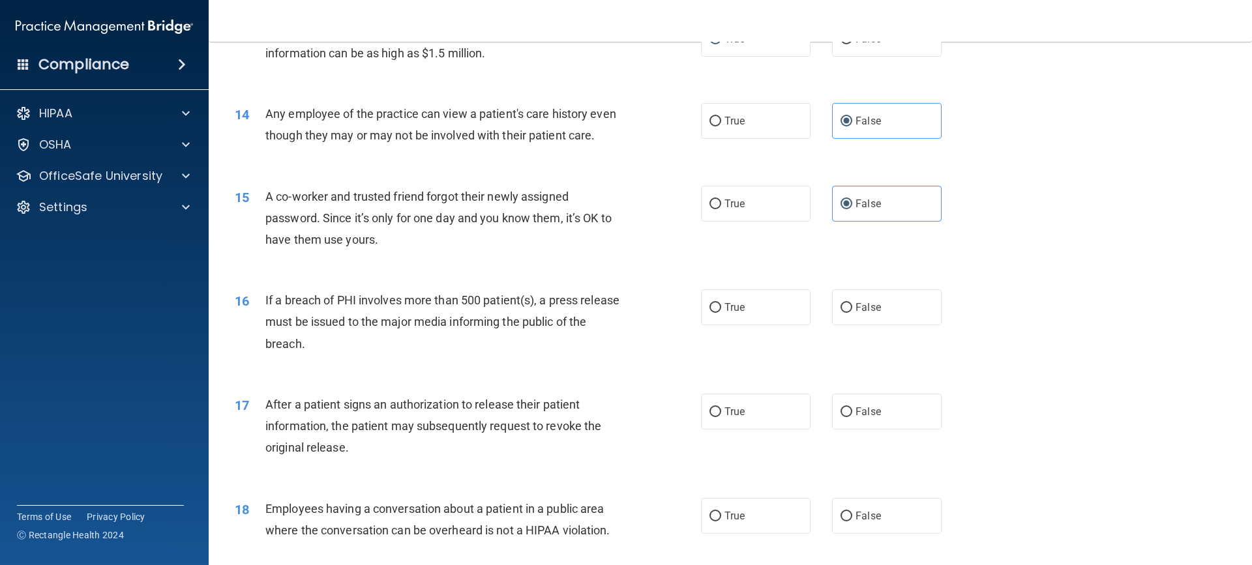
scroll to position [1239, 0]
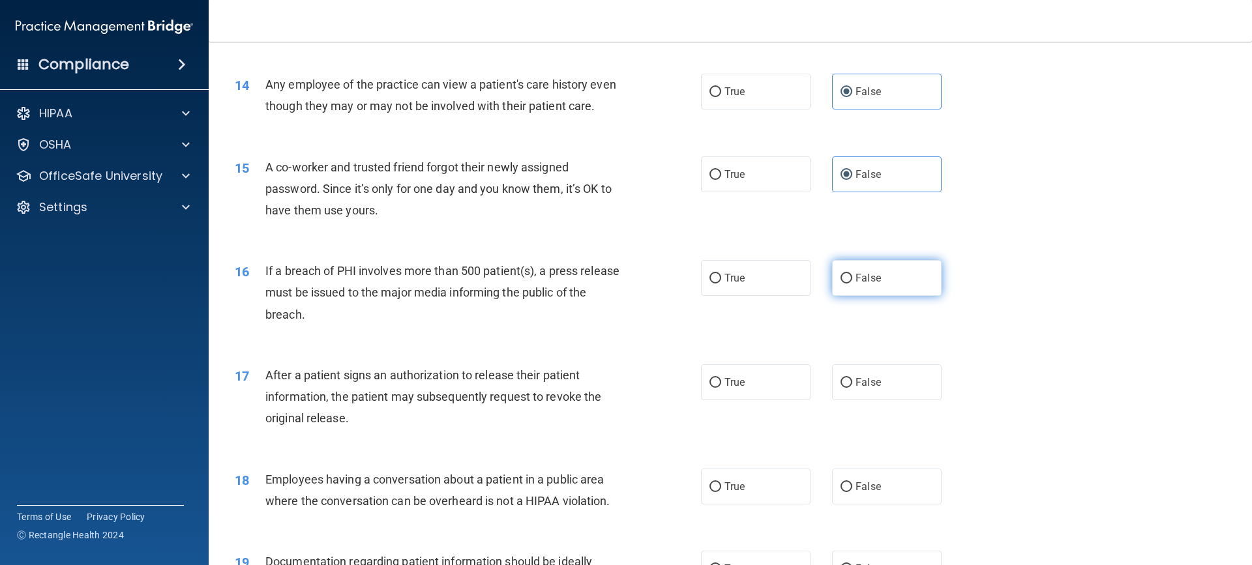
click at [883, 296] on label "False" at bounding box center [887, 278] width 110 height 36
click at [852, 284] on input "False" at bounding box center [847, 279] width 12 height 10
radio input "true"
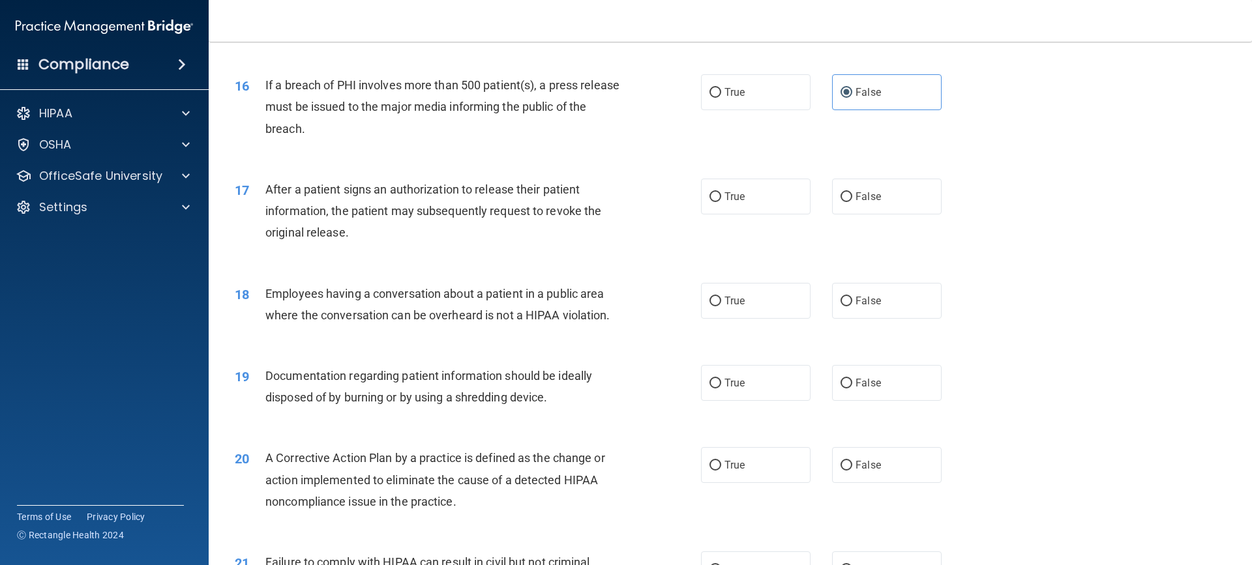
scroll to position [1435, 0]
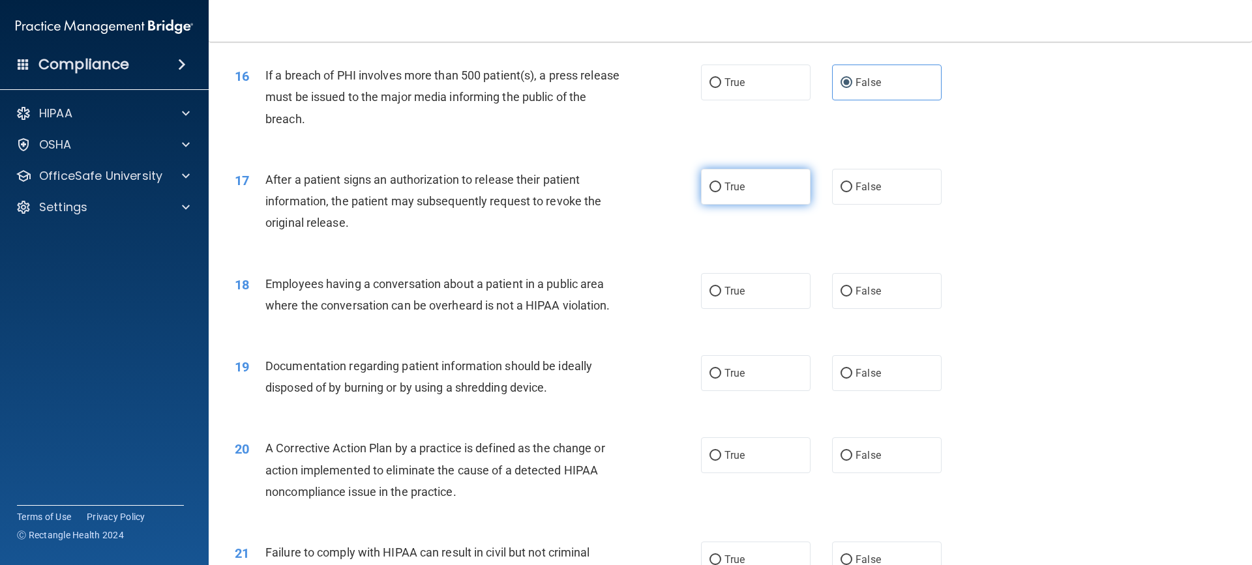
click at [711, 192] on input "True" at bounding box center [716, 188] width 12 height 10
radio input "true"
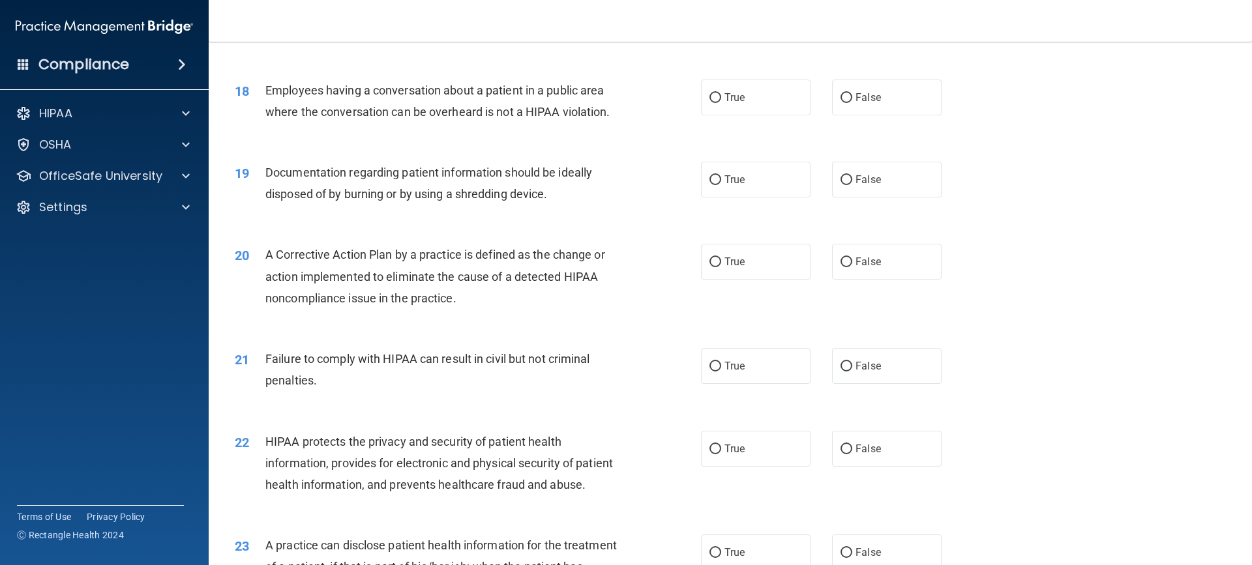
scroll to position [1630, 0]
click at [879, 113] on label "False" at bounding box center [887, 96] width 110 height 36
click at [852, 101] on input "False" at bounding box center [847, 96] width 12 height 10
radio input "true"
click at [859, 196] on label "False" at bounding box center [887, 178] width 110 height 36
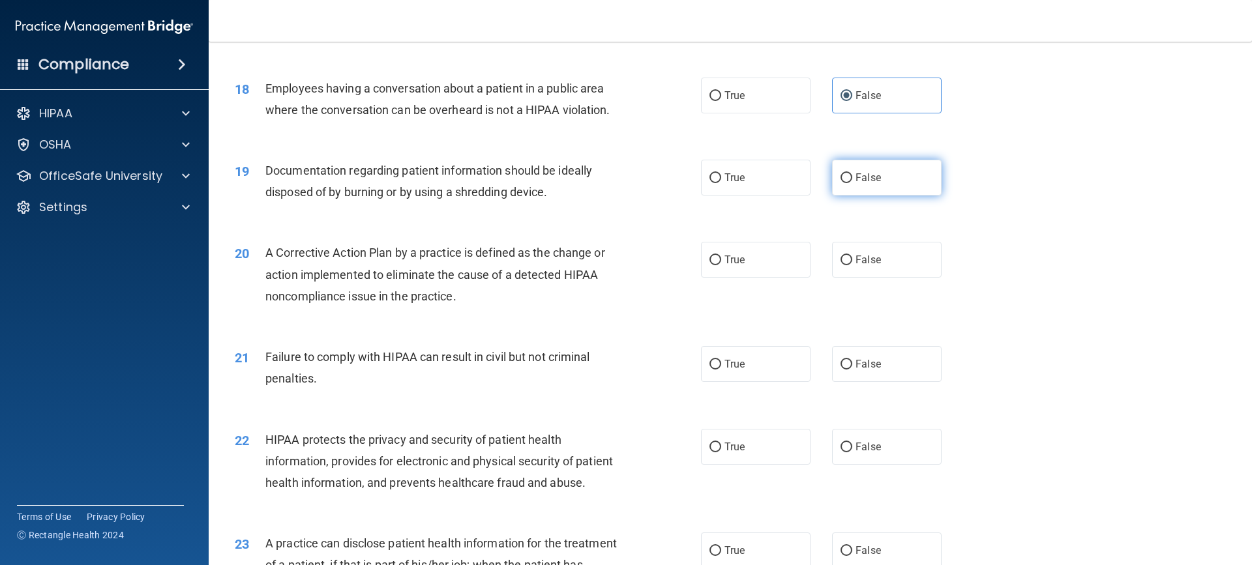
click at [852, 183] on input "False" at bounding box center [847, 178] width 12 height 10
radio input "true"
click at [710, 265] on input "True" at bounding box center [716, 261] width 12 height 10
radio input "true"
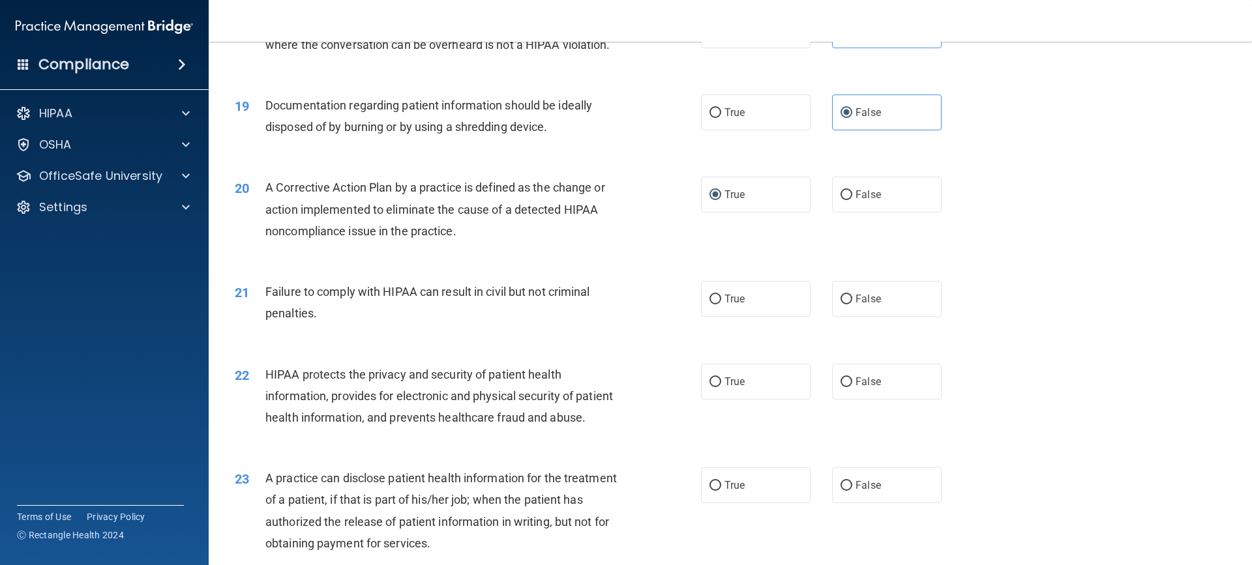
scroll to position [1761, 0]
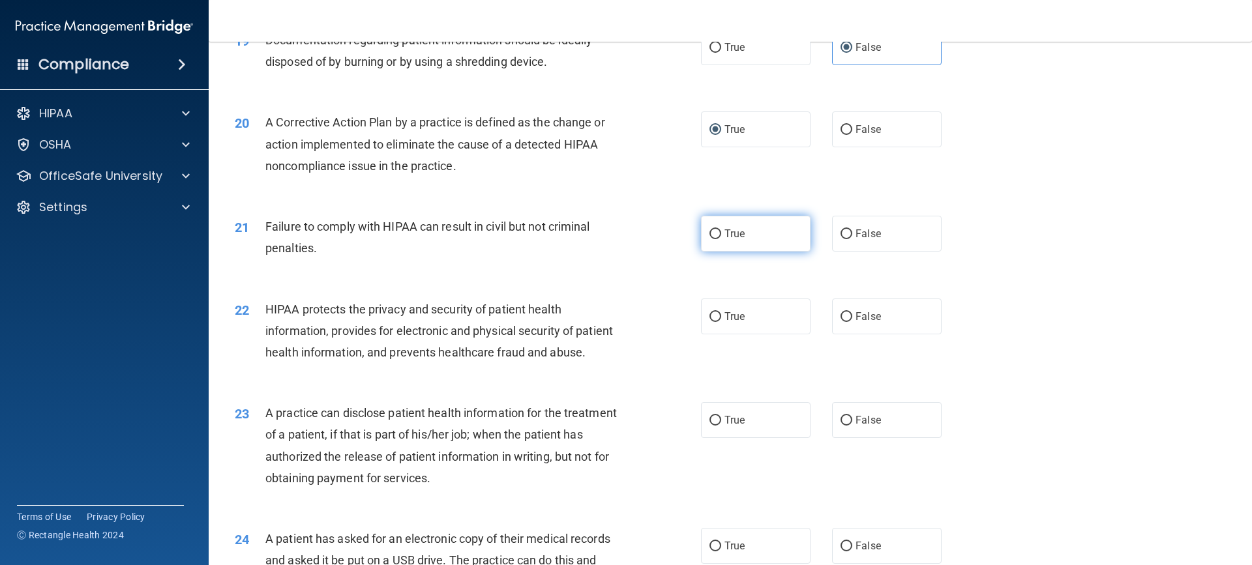
click at [758, 252] on label "True" at bounding box center [756, 234] width 110 height 36
click at [721, 239] on input "True" at bounding box center [716, 235] width 12 height 10
radio input "true"
click at [865, 252] on label "False" at bounding box center [887, 234] width 110 height 36
click at [852, 239] on input "False" at bounding box center [847, 235] width 12 height 10
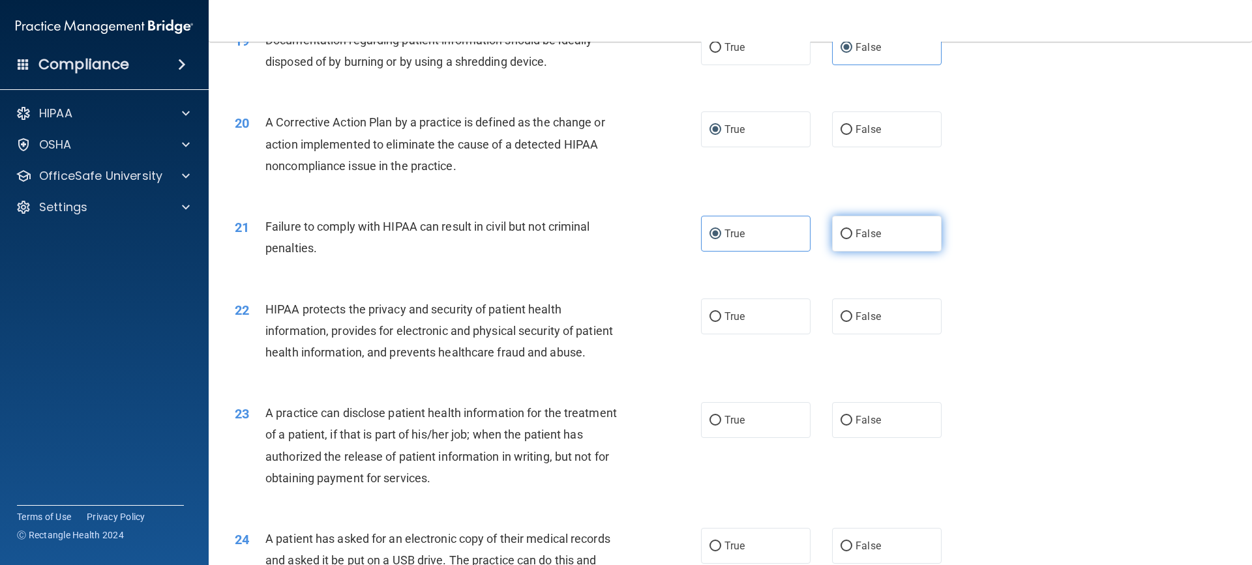
radio input "true"
radio input "false"
click at [755, 335] on label "True" at bounding box center [756, 317] width 110 height 36
click at [721, 322] on input "True" at bounding box center [716, 317] width 12 height 10
radio input "true"
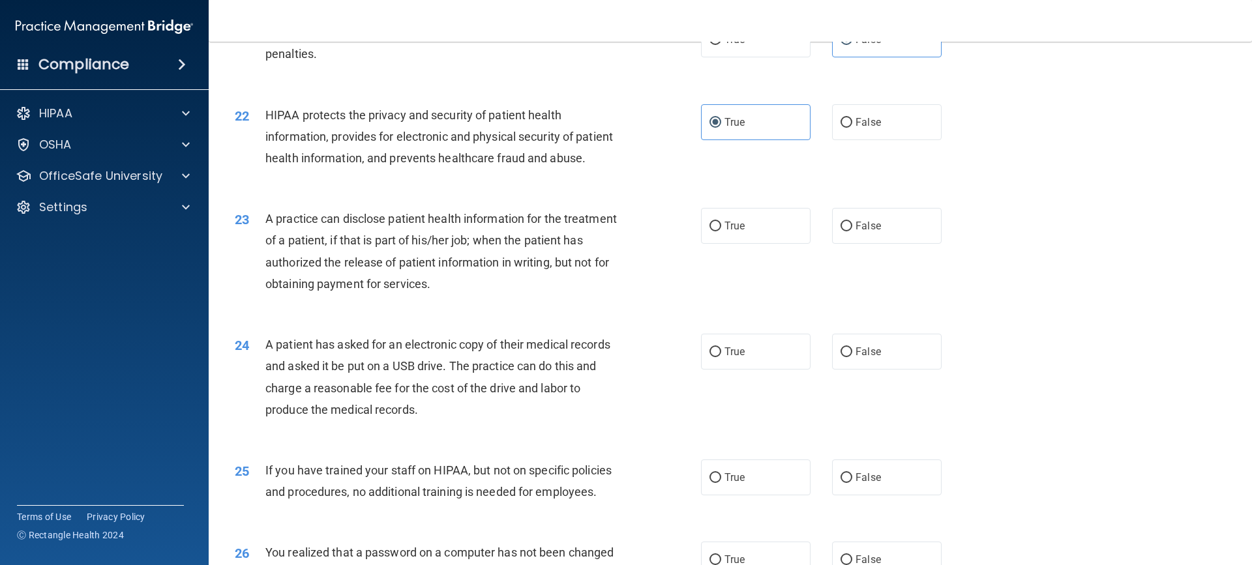
scroll to position [1956, 0]
click at [734, 231] on span "True" at bounding box center [735, 224] width 20 height 12
click at [721, 230] on input "True" at bounding box center [716, 225] width 12 height 10
radio input "true"
click at [867, 243] on label "False" at bounding box center [887, 225] width 110 height 36
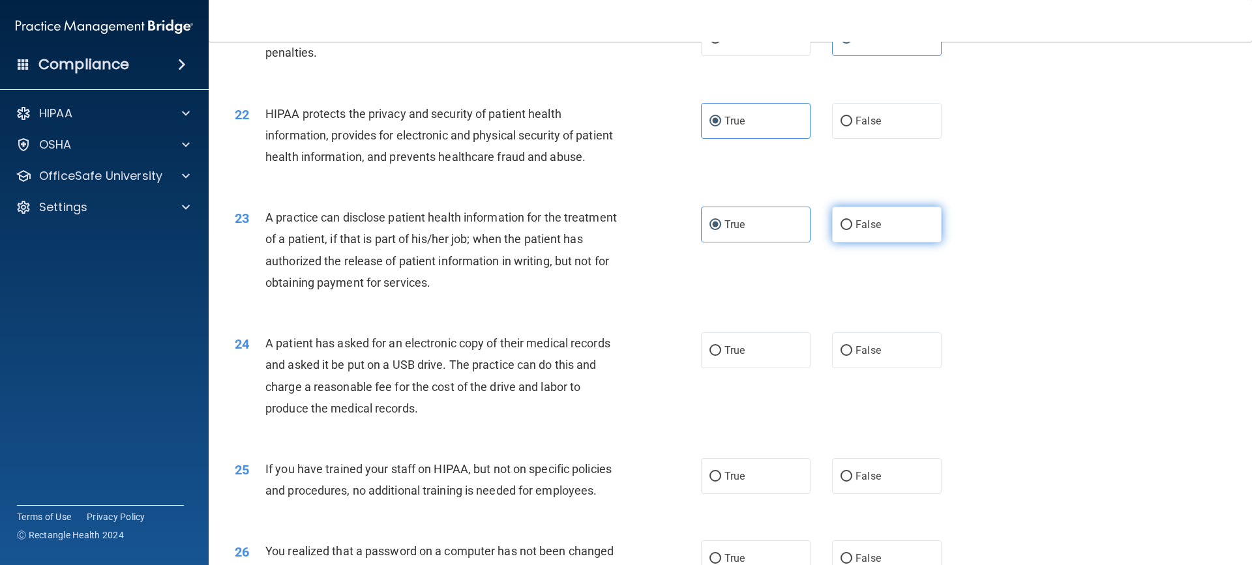
click at [852, 230] on input "False" at bounding box center [847, 225] width 12 height 10
radio input "true"
radio input "false"
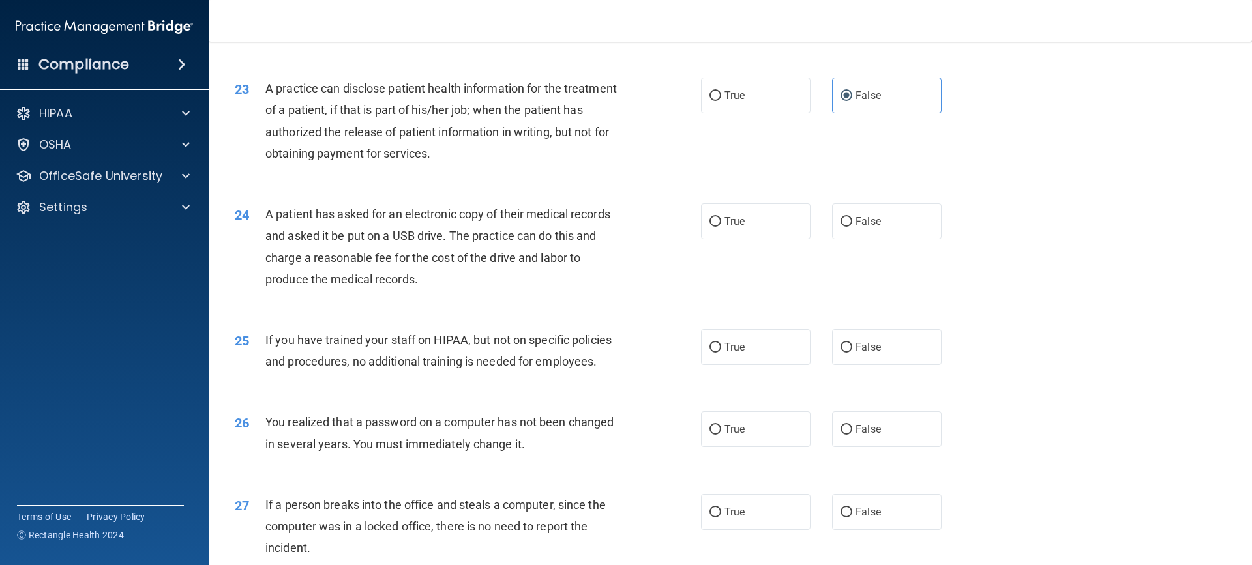
scroll to position [2087, 0]
click at [863, 226] on span "False" at bounding box center [868, 220] width 25 height 12
click at [852, 226] on input "False" at bounding box center [847, 221] width 12 height 10
radio input "true"
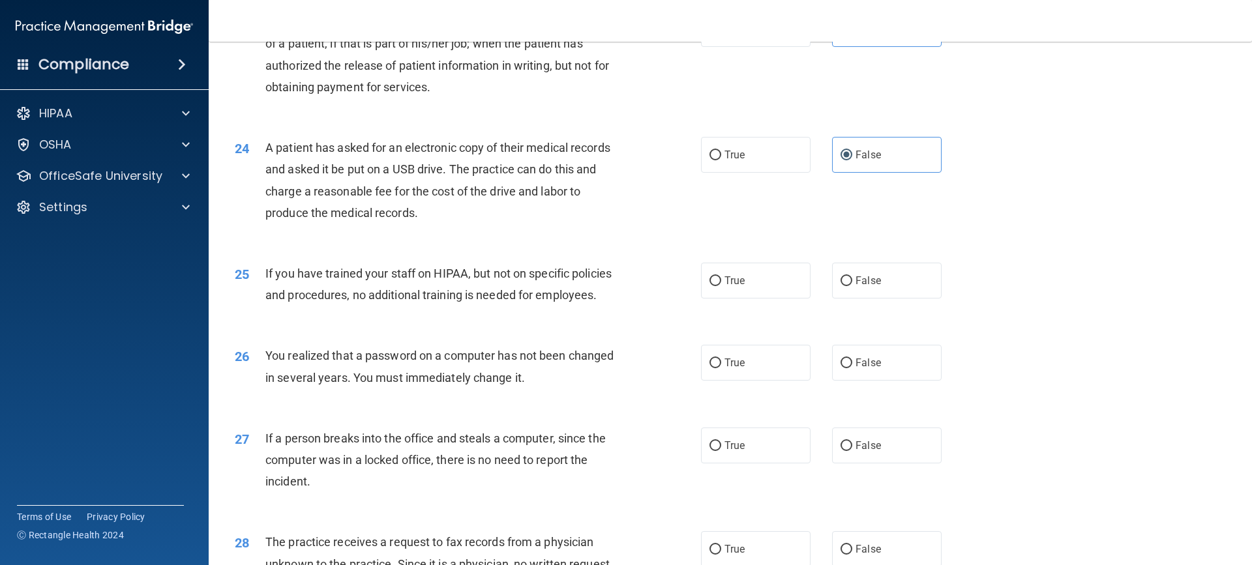
scroll to position [2217, 0]
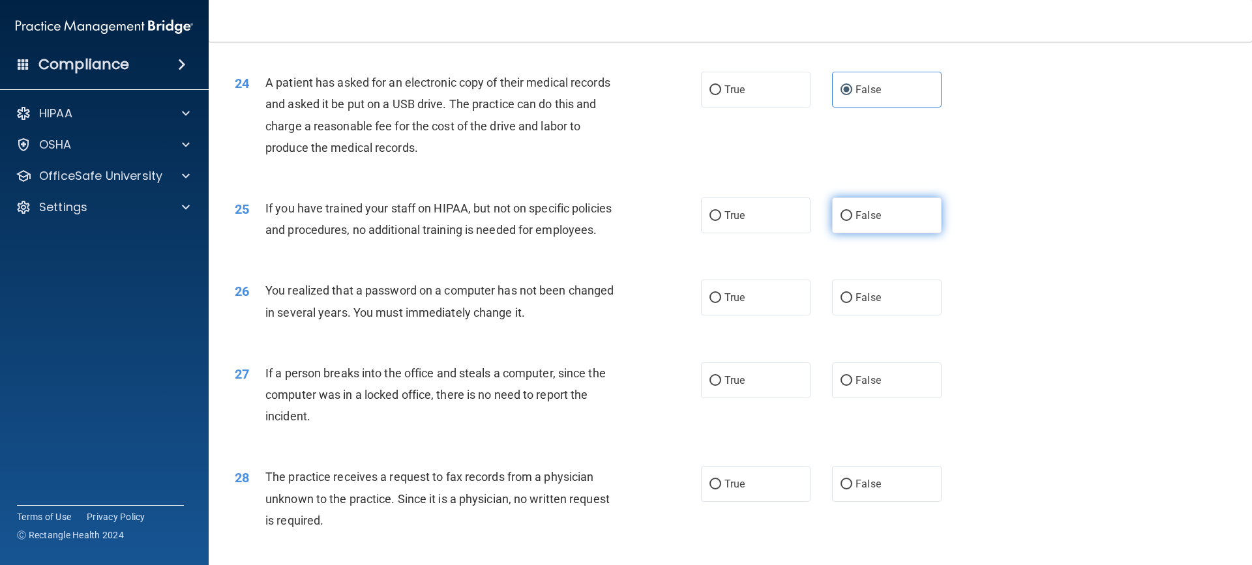
click at [862, 222] on span "False" at bounding box center [868, 215] width 25 height 12
click at [852, 221] on input "False" at bounding box center [847, 216] width 12 height 10
radio input "true"
click at [783, 316] on label "True" at bounding box center [756, 298] width 110 height 36
click at [721, 303] on input "True" at bounding box center [716, 298] width 12 height 10
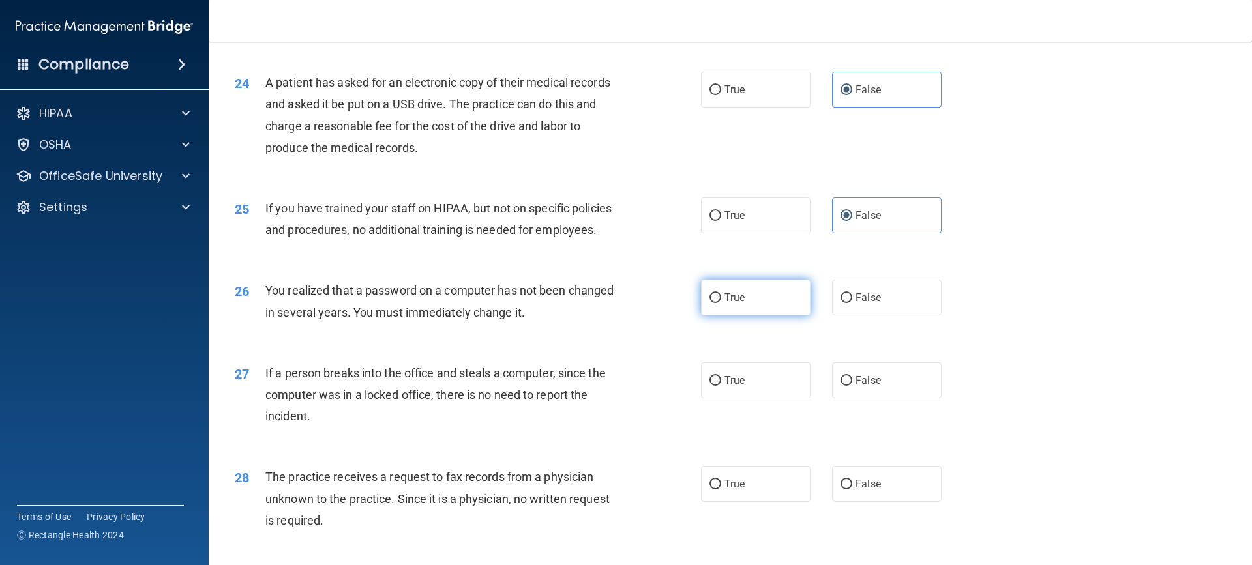
radio input "true"
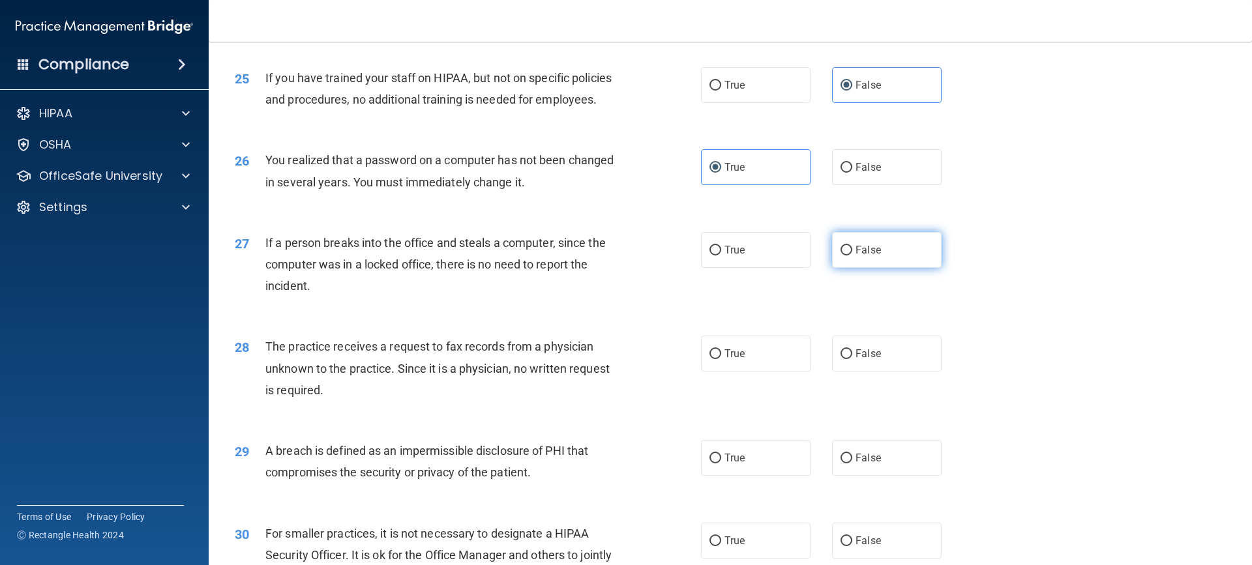
click at [844, 256] on input "False" at bounding box center [847, 251] width 12 height 10
radio input "true"
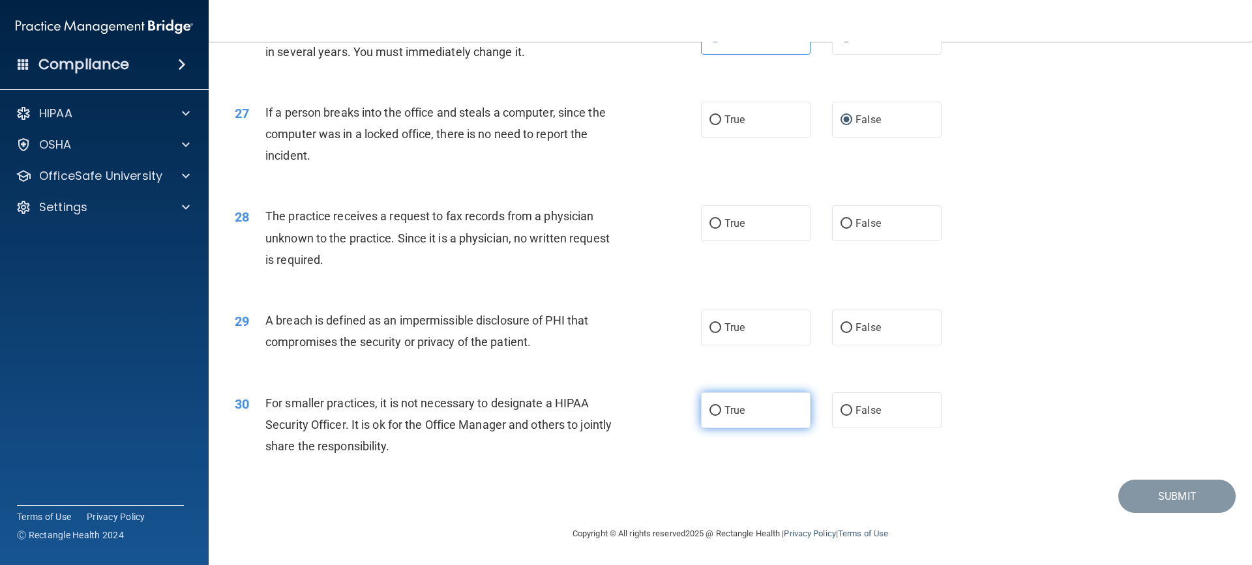
scroll to position [2521, 0]
click at [845, 233] on label "False" at bounding box center [887, 223] width 110 height 36
click at [845, 229] on input "False" at bounding box center [847, 224] width 12 height 10
radio input "true"
click at [753, 321] on label "True" at bounding box center [756, 328] width 110 height 36
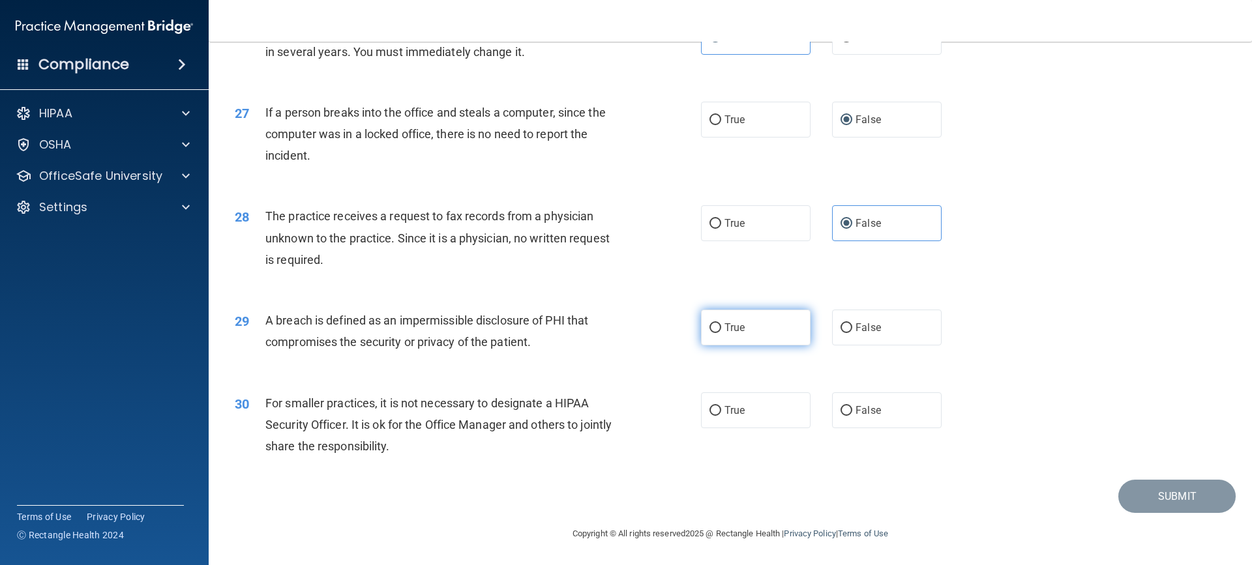
click at [721, 323] on input "True" at bounding box center [716, 328] width 12 height 10
radio input "true"
click at [755, 396] on label "True" at bounding box center [756, 411] width 110 height 36
click at [721, 406] on input "True" at bounding box center [716, 411] width 12 height 10
radio input "true"
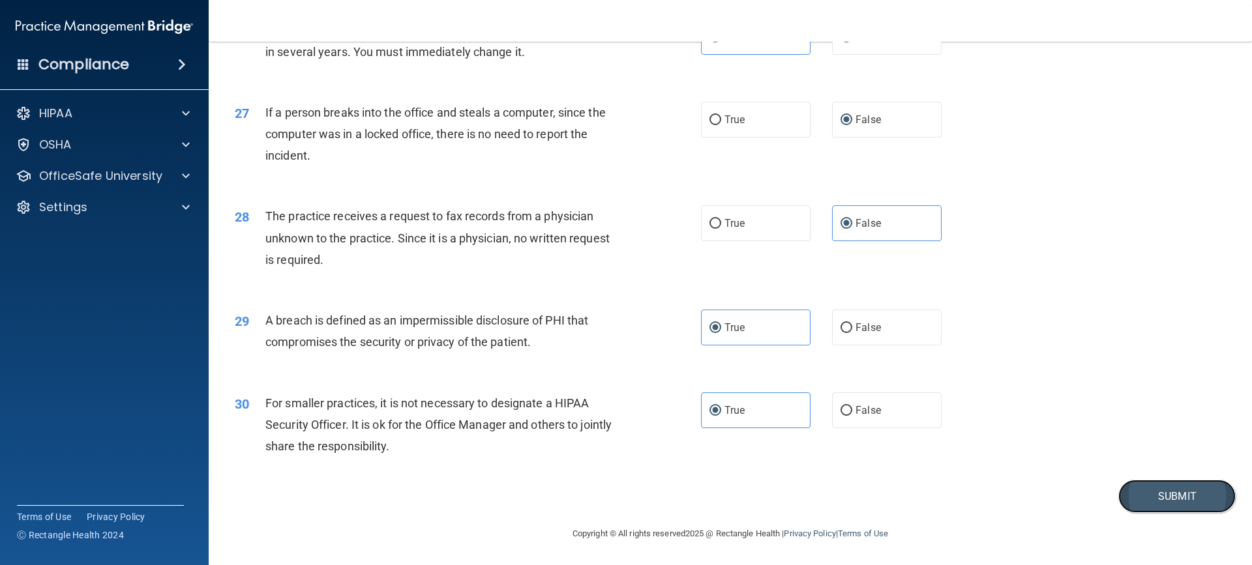
click at [1131, 492] on button "Submit" at bounding box center [1176, 496] width 117 height 33
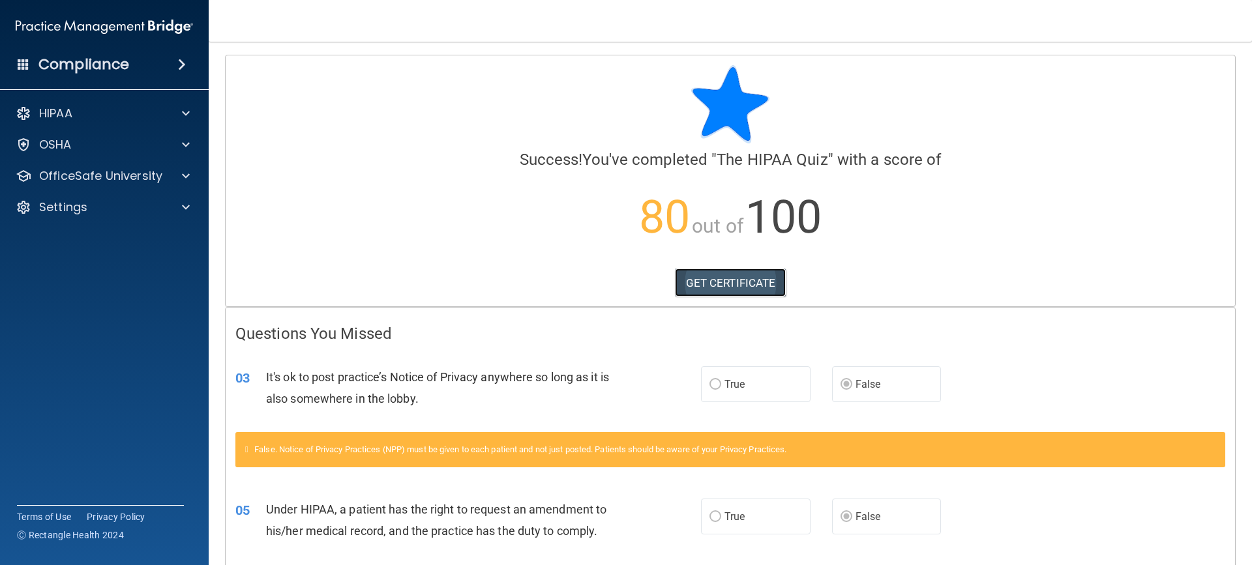
click at [728, 276] on link "GET CERTIFICATE" at bounding box center [731, 283] width 112 height 29
click at [170, 164] on div "OfficeSafe University" at bounding box center [104, 176] width 209 height 26
click at [182, 176] on span at bounding box center [186, 176] width 8 height 16
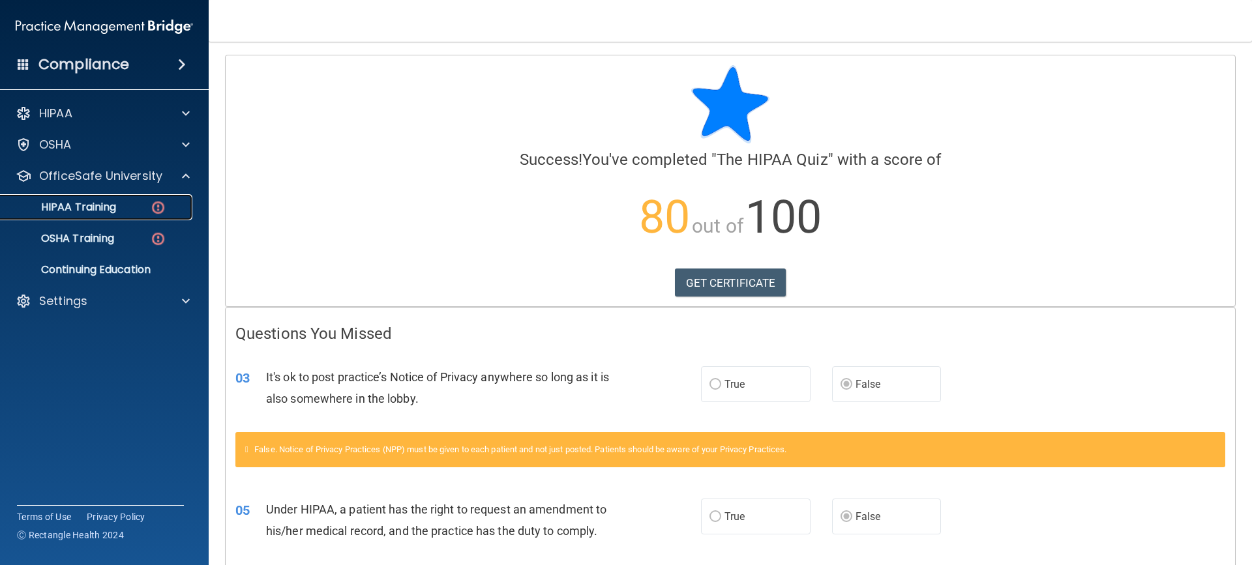
click at [153, 203] on img at bounding box center [158, 208] width 16 height 16
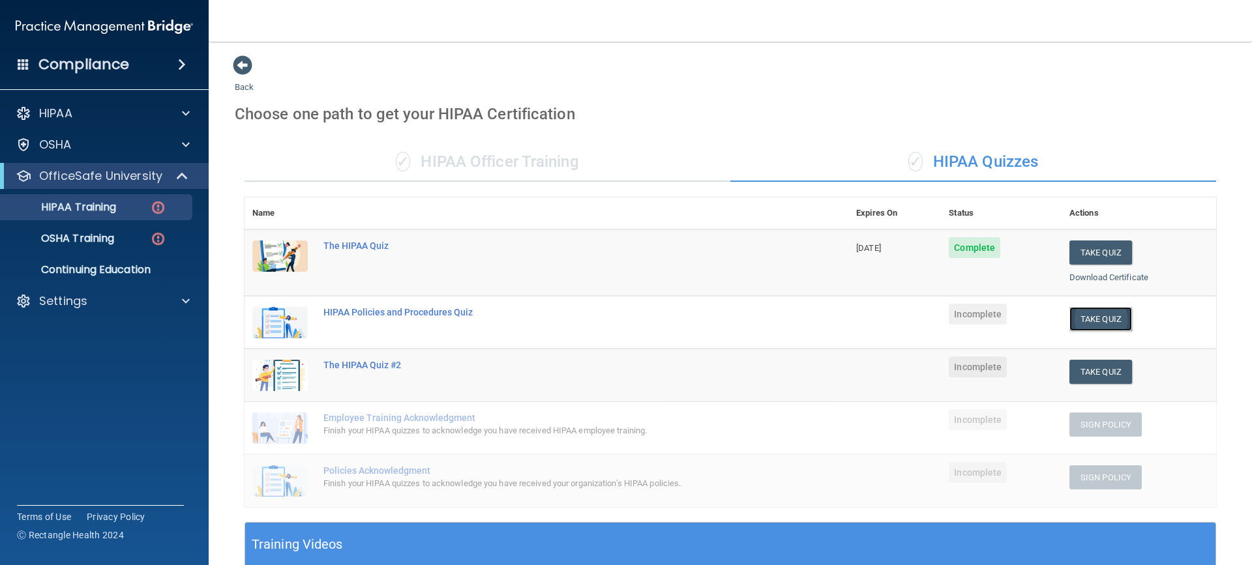
click at [1092, 312] on button "Take Quiz" at bounding box center [1100, 319] width 63 height 24
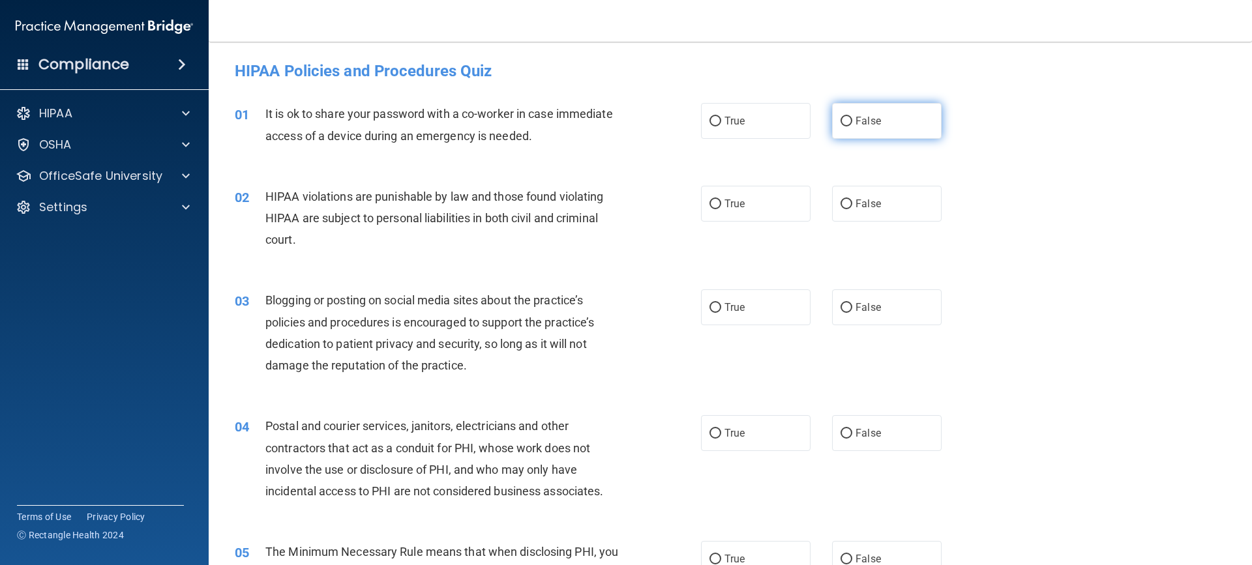
click at [844, 132] on label "False" at bounding box center [887, 121] width 110 height 36
click at [844, 127] on input "False" at bounding box center [847, 122] width 12 height 10
radio input "true"
click at [773, 196] on label "True" at bounding box center [756, 204] width 110 height 36
click at [721, 200] on input "True" at bounding box center [716, 205] width 12 height 10
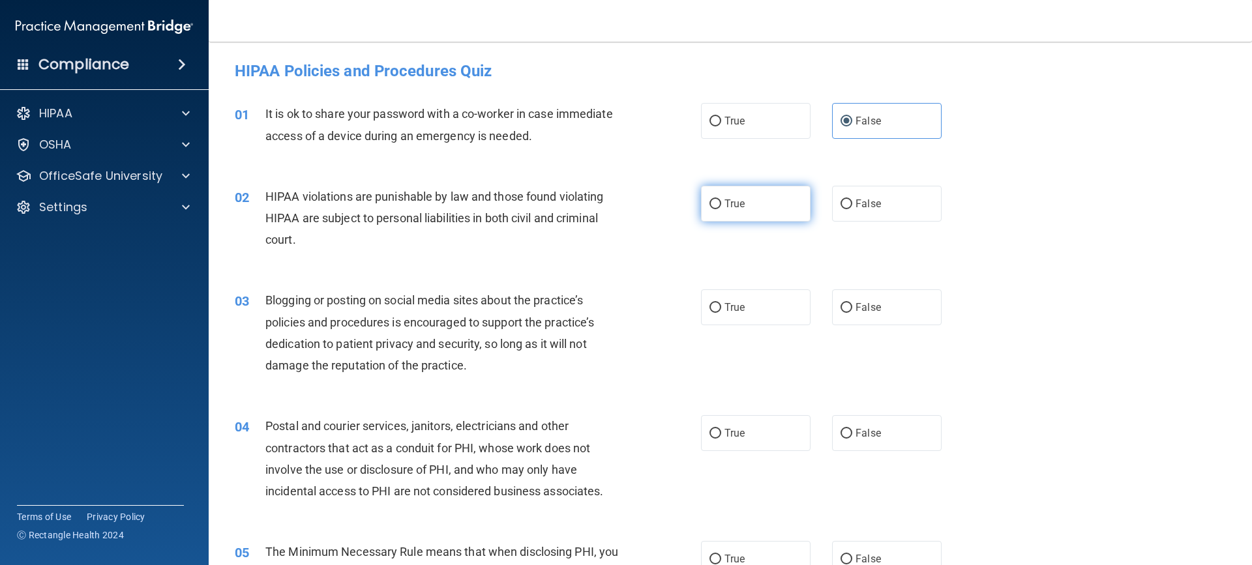
radio input "true"
click at [732, 304] on span "True" at bounding box center [735, 307] width 20 height 12
click at [721, 304] on input "True" at bounding box center [716, 308] width 12 height 10
radio input "true"
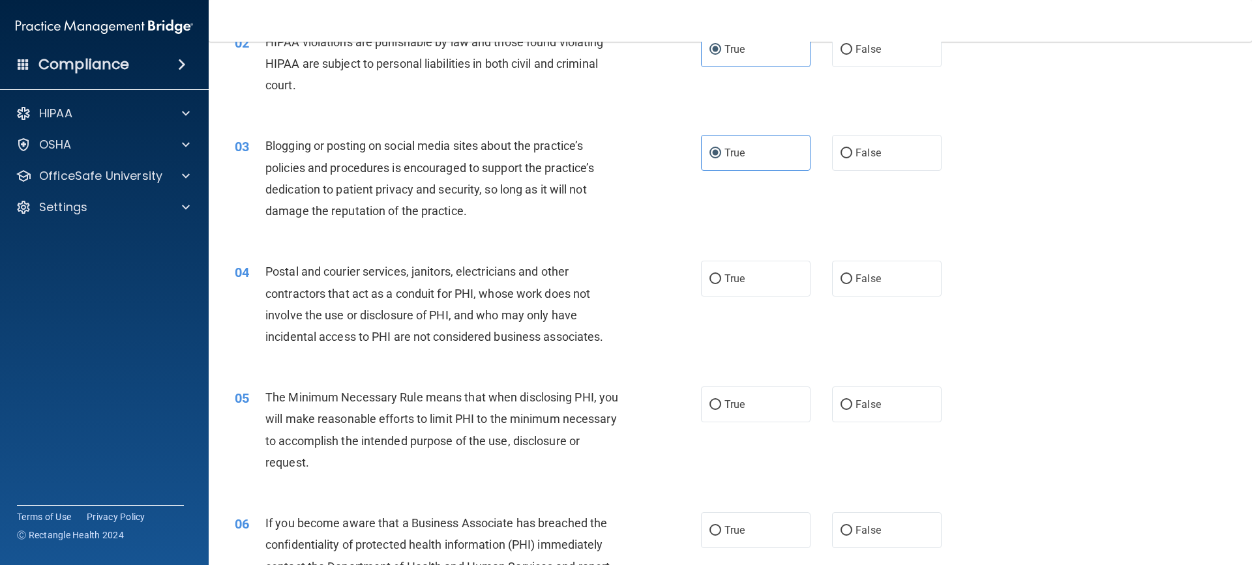
scroll to position [196, 0]
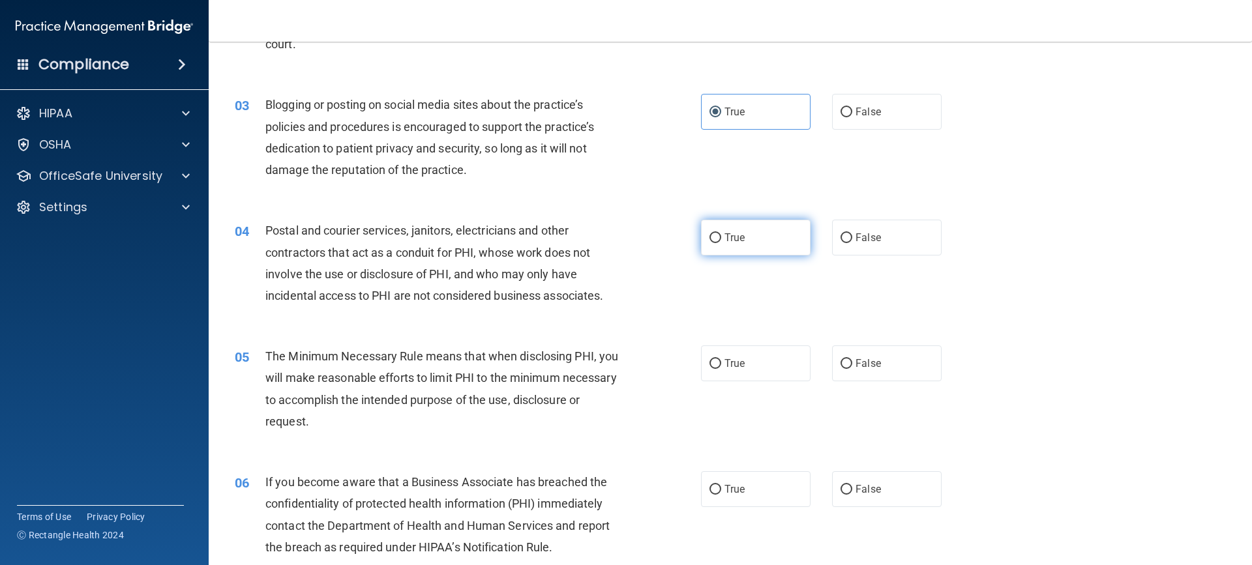
click at [701, 231] on label "True" at bounding box center [756, 238] width 110 height 36
click at [710, 233] on input "True" at bounding box center [716, 238] width 12 height 10
radio input "true"
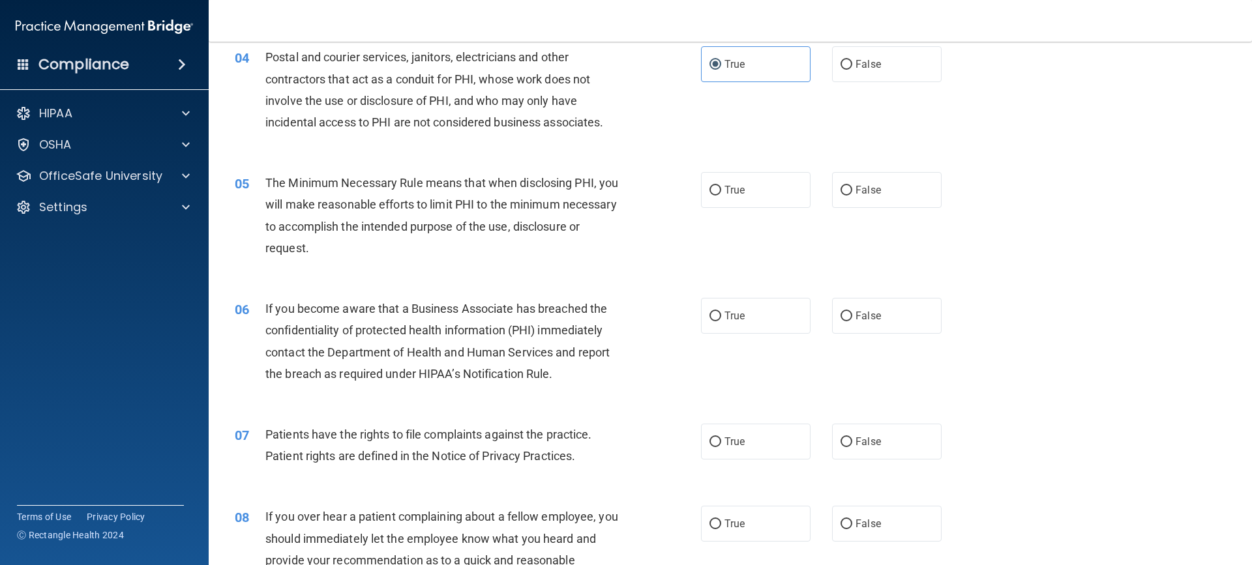
scroll to position [391, 0]
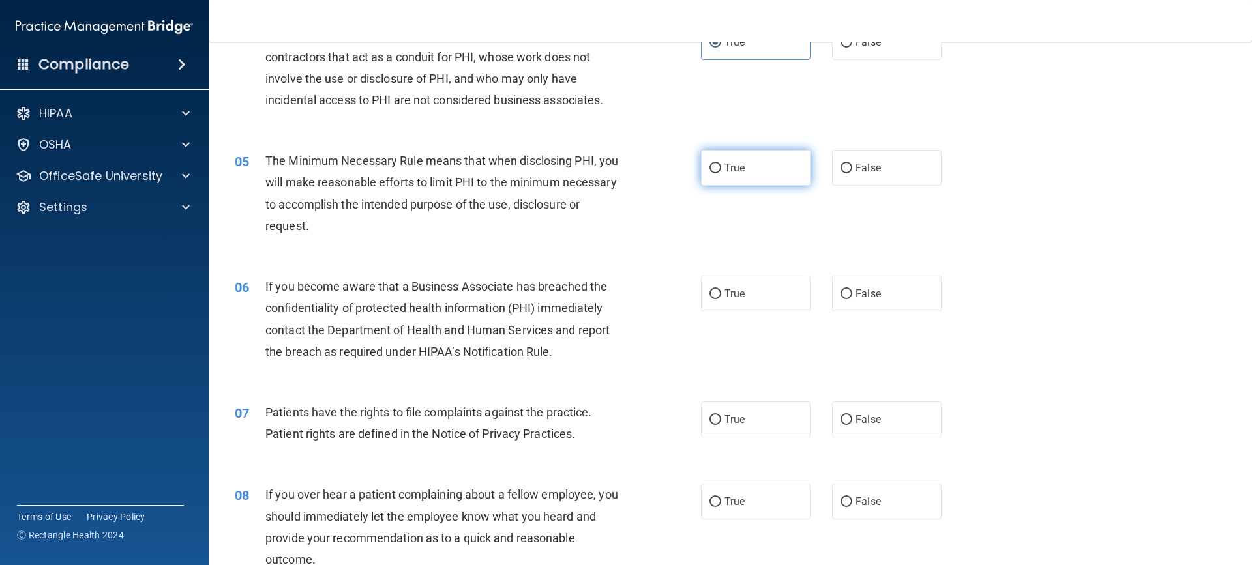
click at [701, 168] on label "True" at bounding box center [756, 168] width 110 height 36
click at [710, 168] on input "True" at bounding box center [716, 169] width 12 height 10
radio input "true"
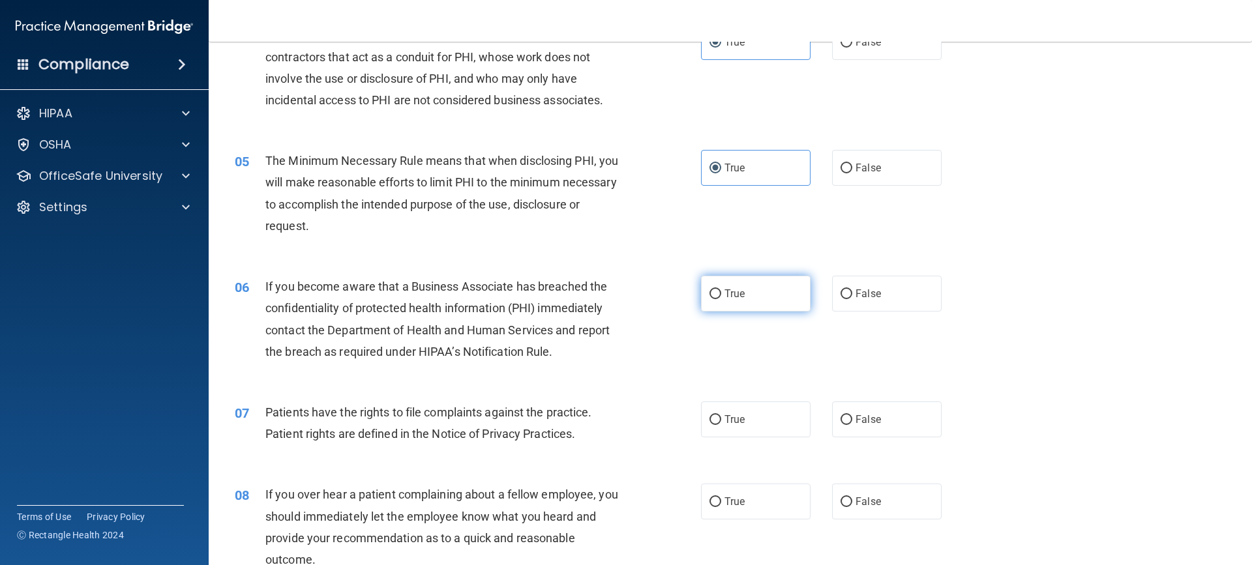
click at [715, 303] on label "True" at bounding box center [756, 294] width 110 height 36
click at [715, 299] on input "True" at bounding box center [716, 295] width 12 height 10
radio input "true"
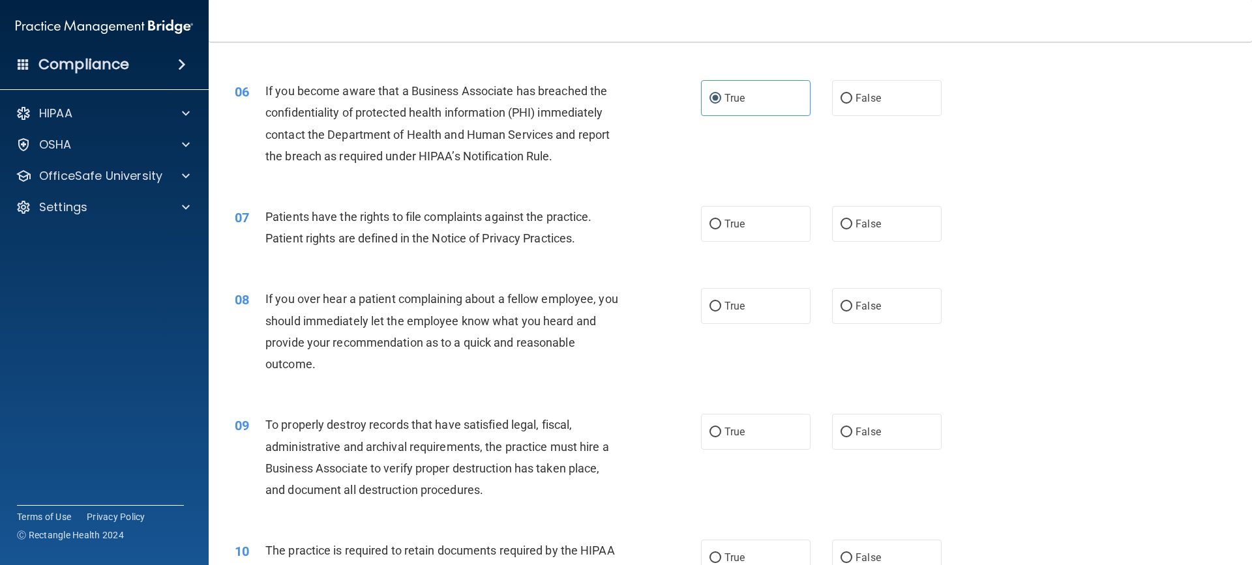
scroll to position [652, 0]
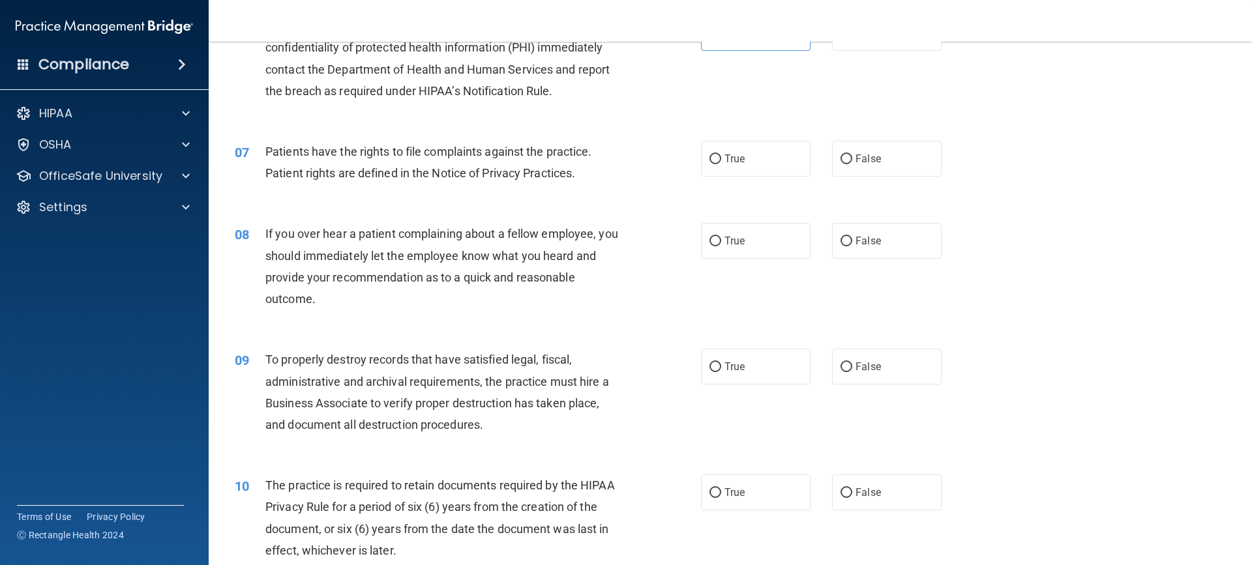
click at [722, 177] on div "07 Patients have the rights to file complaints against the practice. Patient ri…" at bounding box center [730, 166] width 1011 height 82
click at [725, 173] on label "True" at bounding box center [756, 159] width 110 height 36
click at [721, 164] on input "True" at bounding box center [716, 160] width 12 height 10
radio input "true"
click at [800, 230] on label "True" at bounding box center [756, 241] width 110 height 36
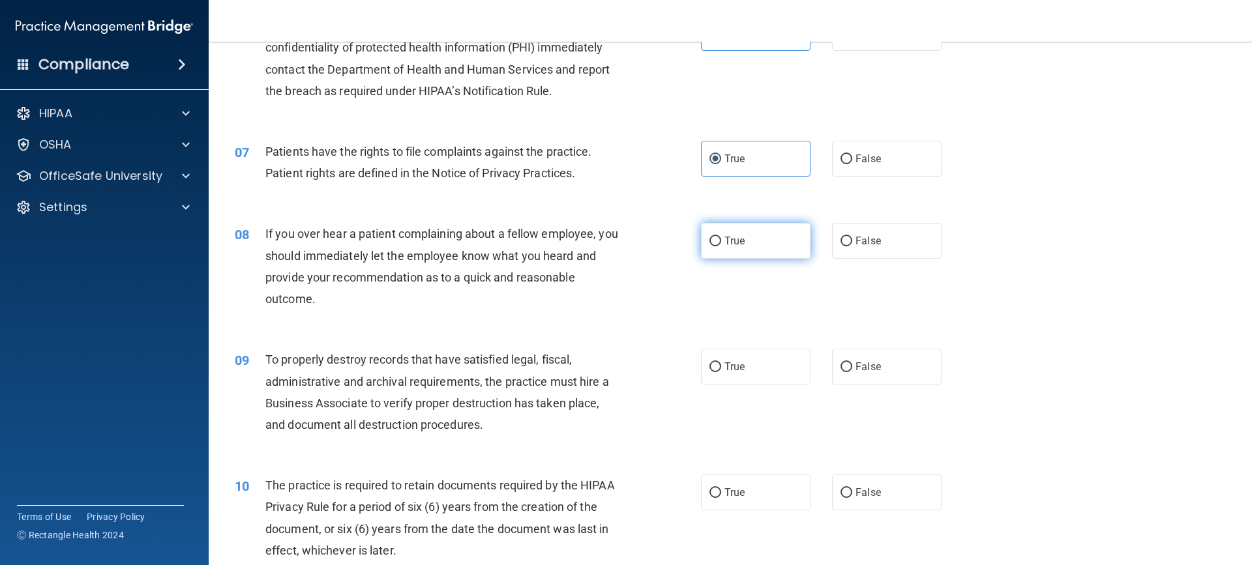
click at [721, 237] on input "True" at bounding box center [716, 242] width 12 height 10
radio input "true"
click at [846, 236] on label "False" at bounding box center [887, 241] width 110 height 36
click at [846, 237] on input "False" at bounding box center [847, 242] width 12 height 10
radio input "true"
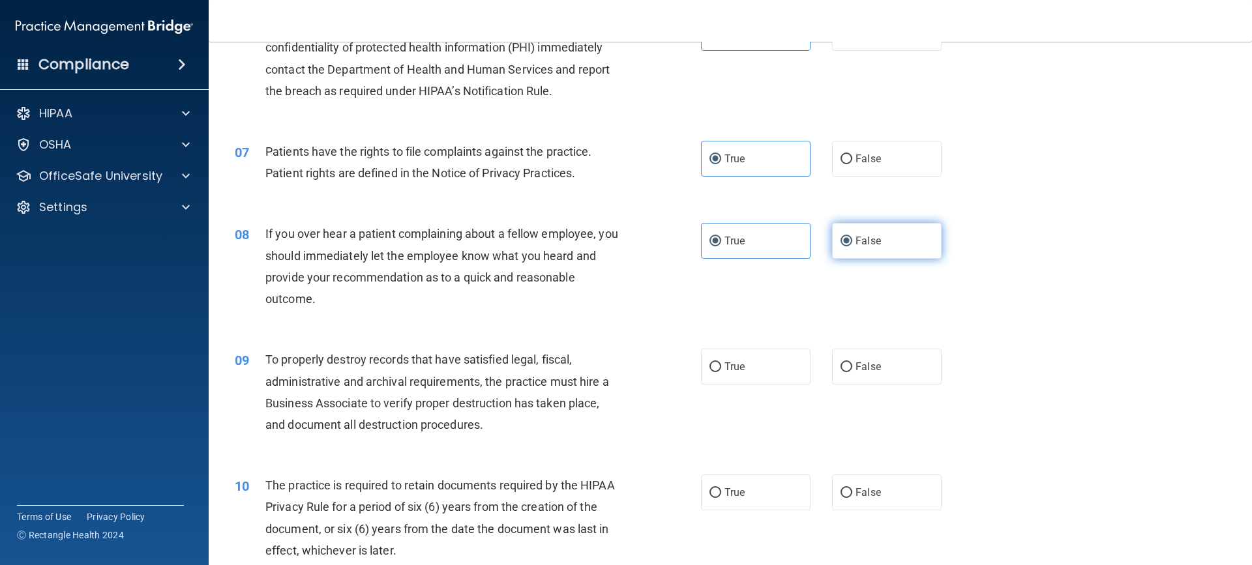
radio input "false"
click at [766, 374] on label "True" at bounding box center [756, 367] width 110 height 36
click at [721, 372] on input "True" at bounding box center [716, 368] width 12 height 10
radio input "true"
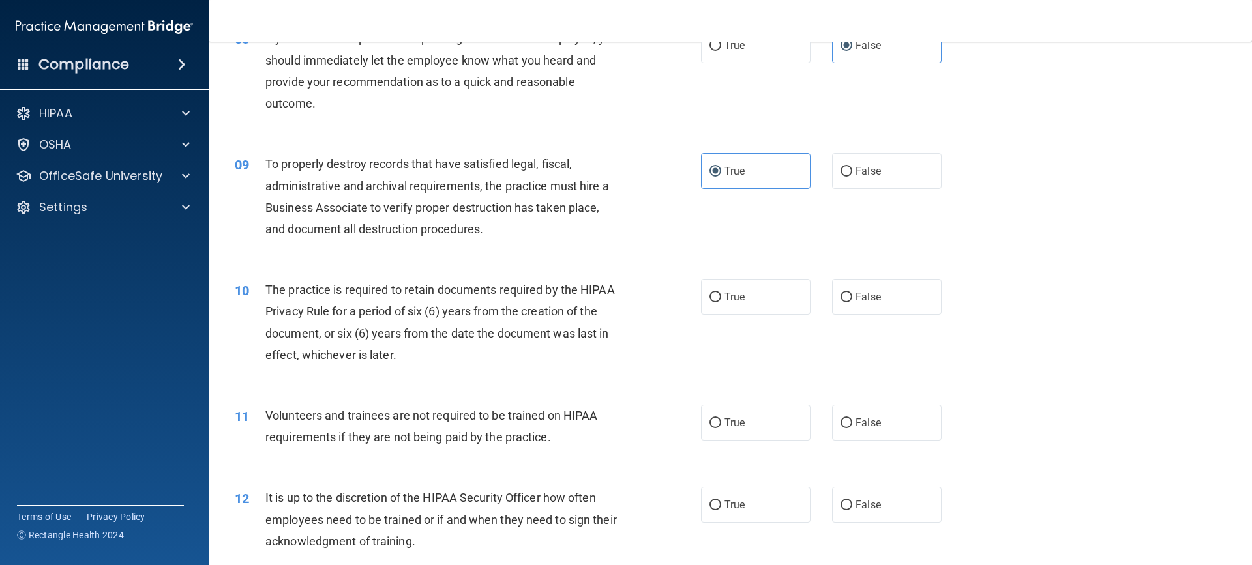
scroll to position [978, 0]
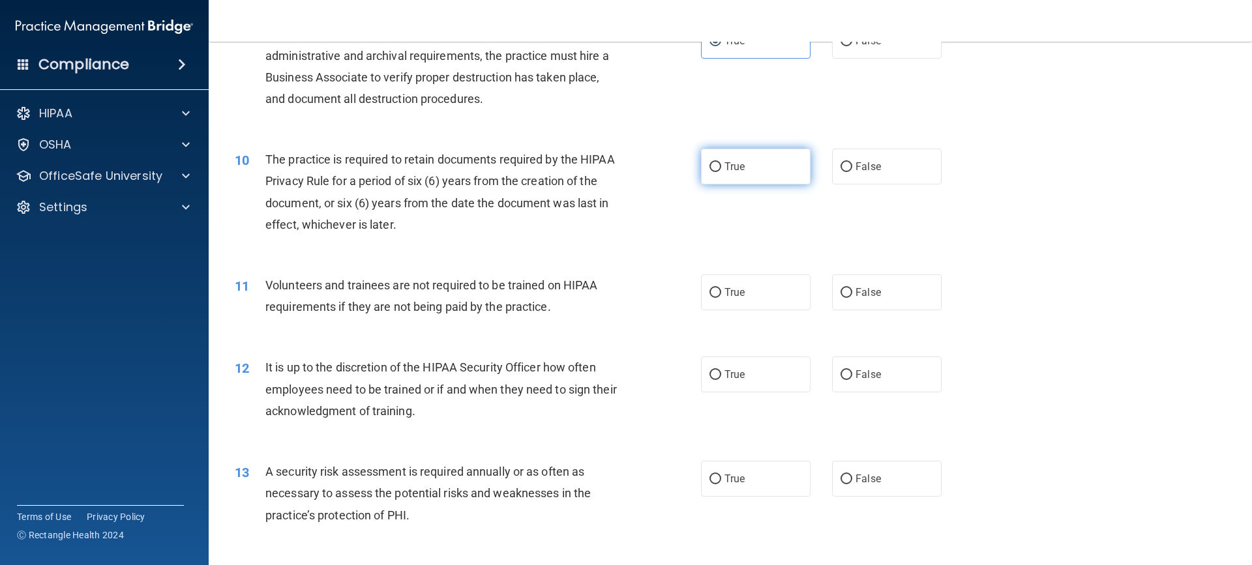
click at [701, 171] on label "True" at bounding box center [756, 167] width 110 height 36
click at [710, 171] on input "True" at bounding box center [716, 167] width 12 height 10
radio input "true"
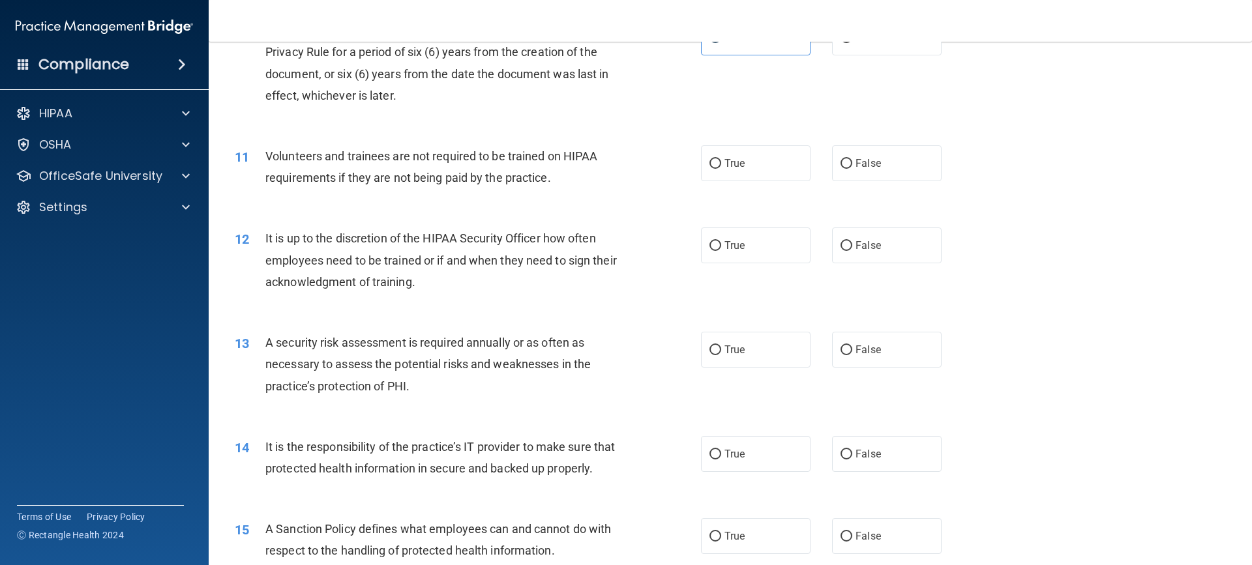
scroll to position [1109, 0]
click at [803, 171] on label "True" at bounding box center [756, 162] width 110 height 36
click at [721, 168] on input "True" at bounding box center [716, 163] width 12 height 10
radio input "true"
click at [859, 170] on label "False" at bounding box center [887, 162] width 110 height 36
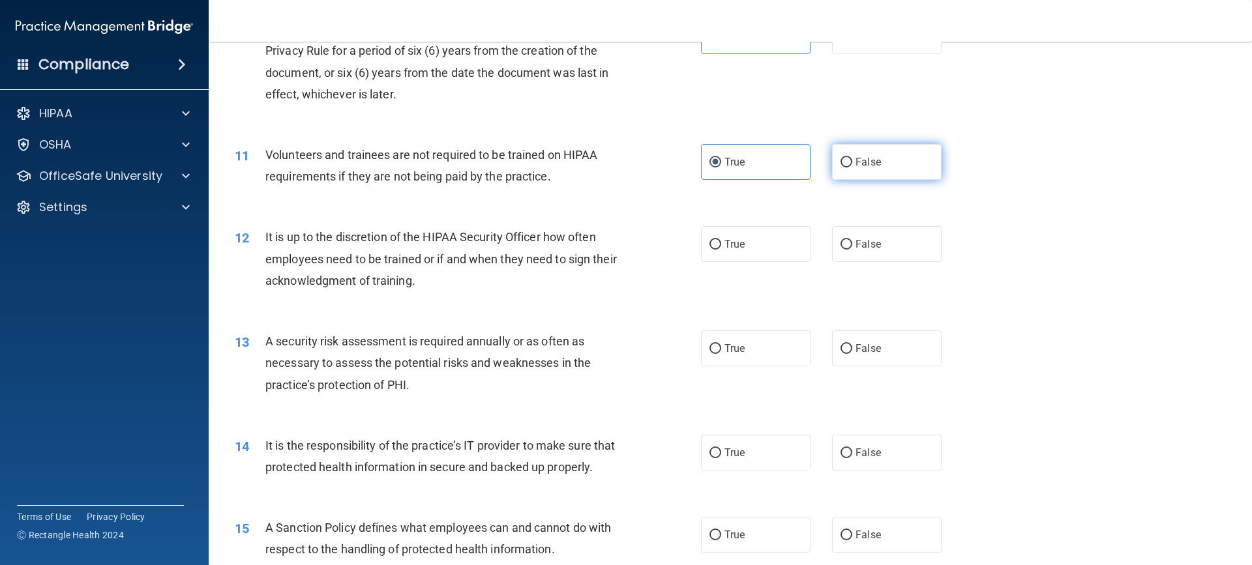
click at [852, 168] on input "False" at bounding box center [847, 163] width 12 height 10
radio input "true"
click at [778, 171] on label "True" at bounding box center [756, 162] width 110 height 36
click at [721, 168] on input "True" at bounding box center [716, 163] width 12 height 10
radio input "true"
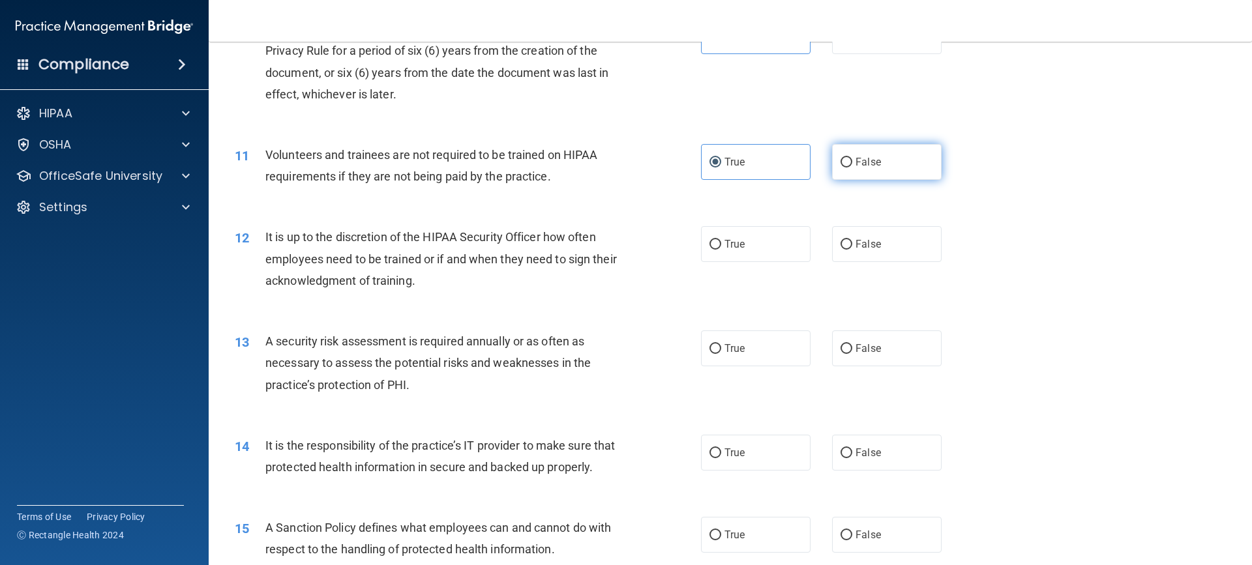
click at [853, 172] on label "False" at bounding box center [887, 162] width 110 height 36
click at [852, 168] on input "False" at bounding box center [847, 163] width 12 height 10
radio input "true"
radio input "false"
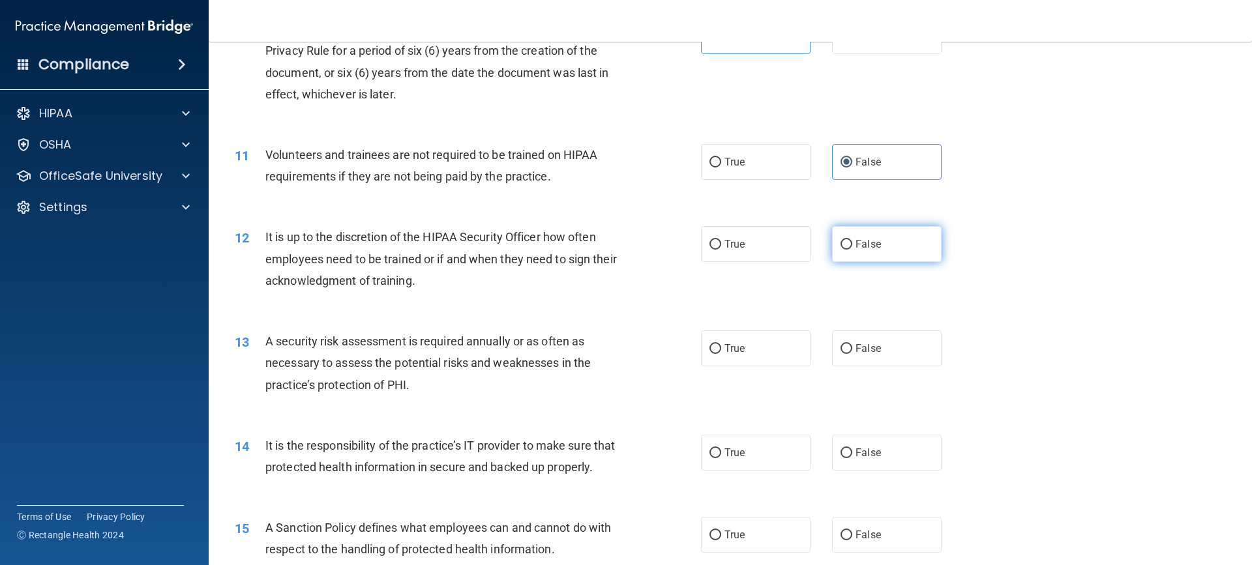
click at [907, 243] on label "False" at bounding box center [887, 244] width 110 height 36
click at [852, 243] on input "False" at bounding box center [847, 245] width 12 height 10
radio input "true"
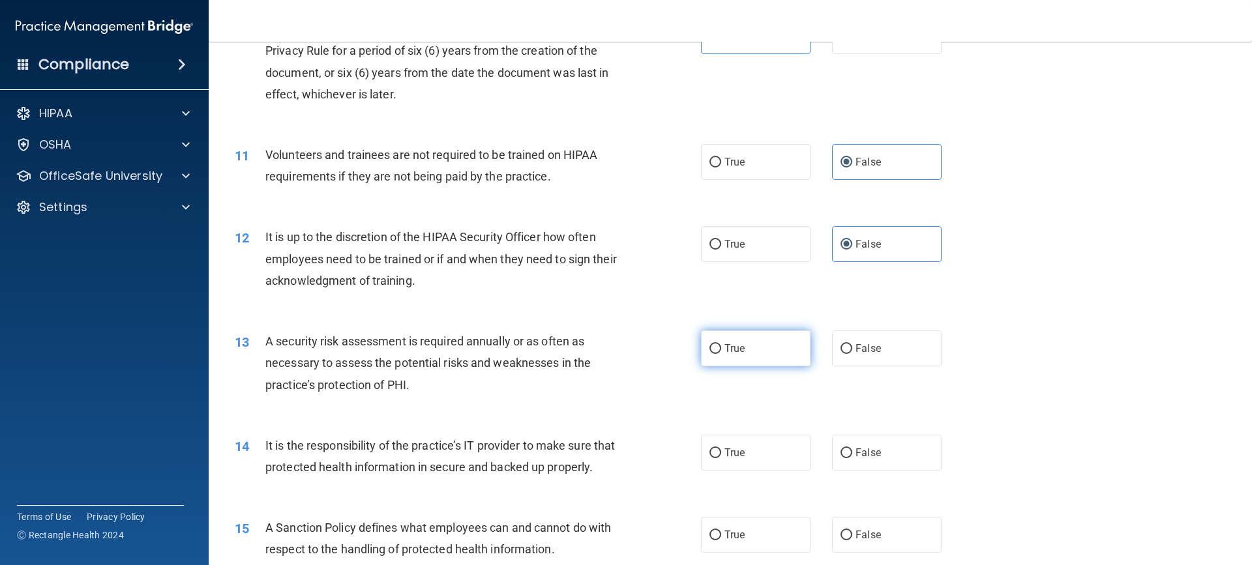
click at [762, 342] on label "True" at bounding box center [756, 349] width 110 height 36
click at [721, 344] on input "True" at bounding box center [716, 349] width 12 height 10
radio input "true"
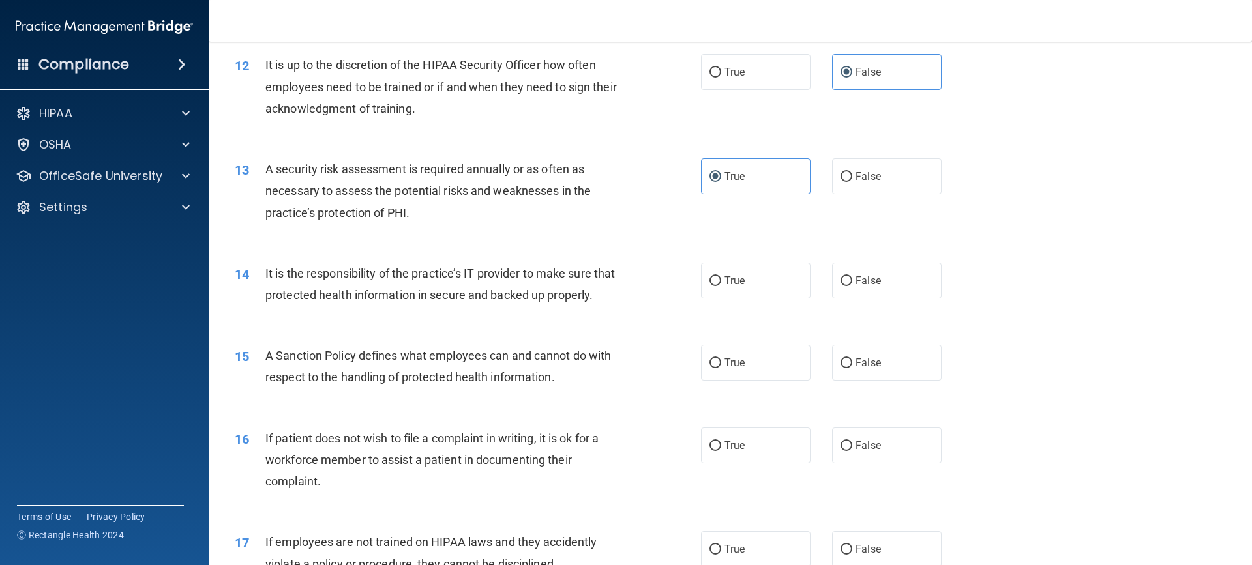
scroll to position [1304, 0]
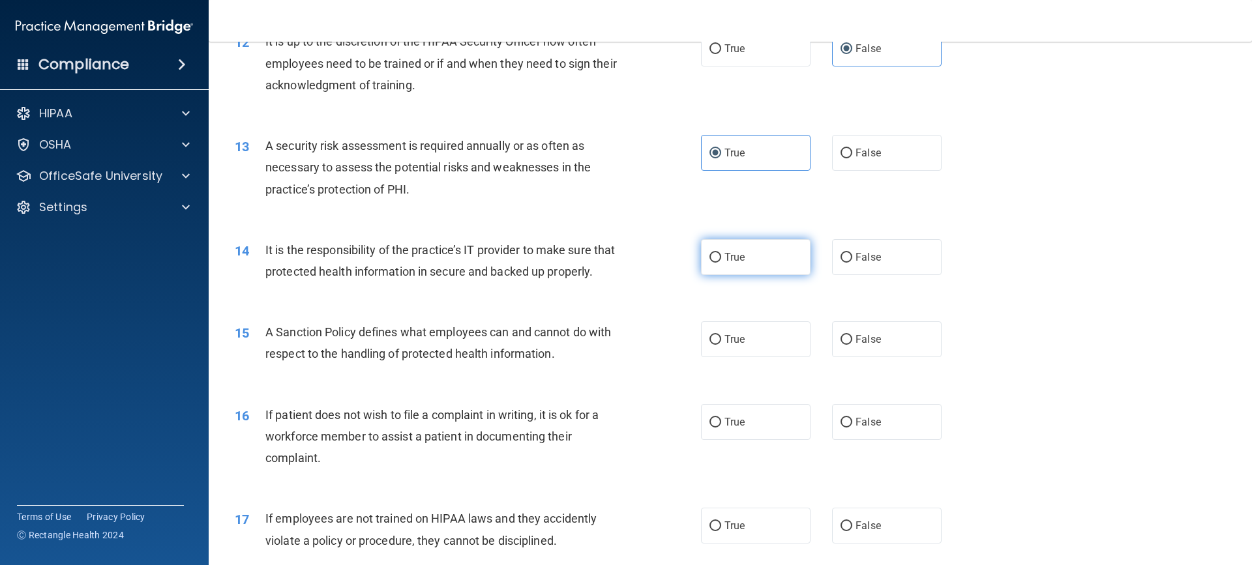
click at [707, 265] on label "True" at bounding box center [756, 257] width 110 height 36
click at [710, 263] on input "True" at bounding box center [716, 258] width 12 height 10
radio input "true"
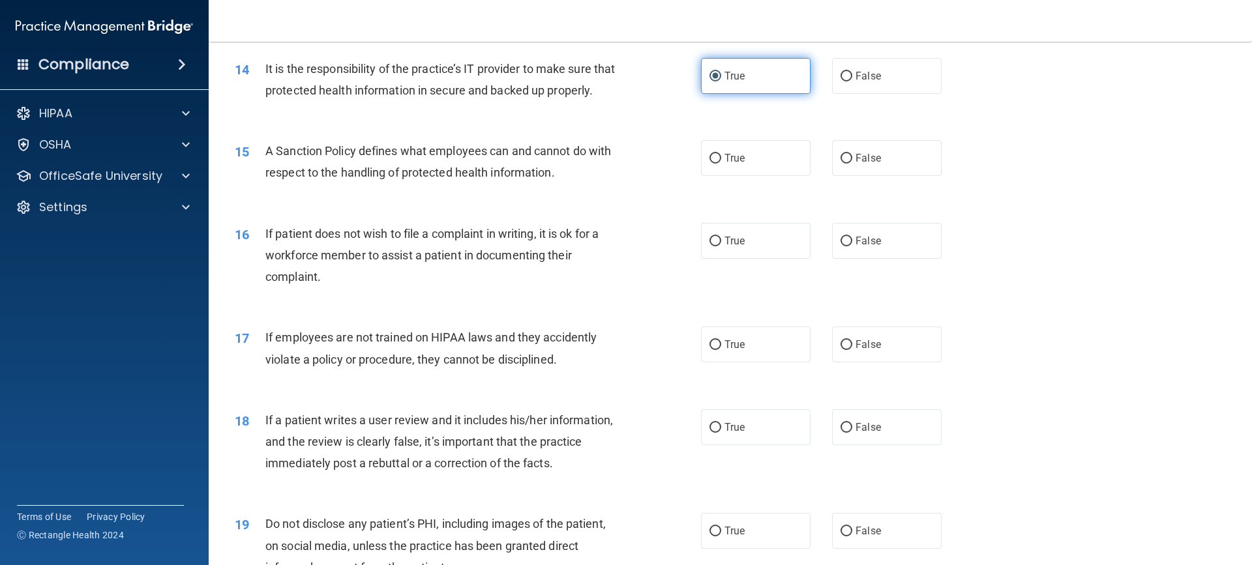
scroll to position [1500, 0]
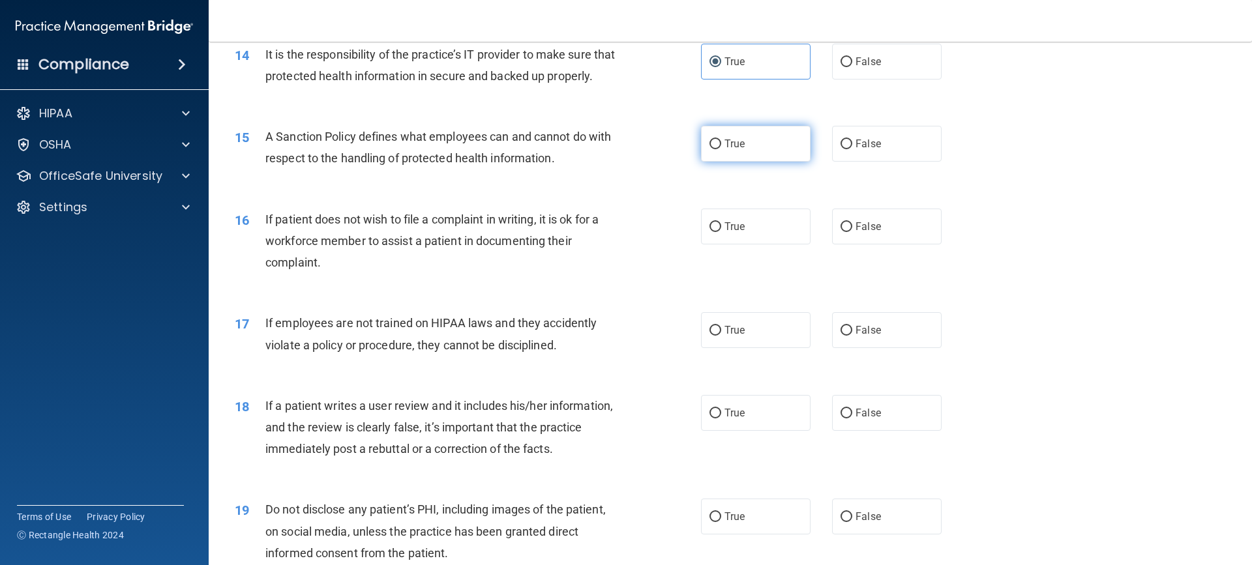
click at [736, 162] on label "True" at bounding box center [756, 144] width 110 height 36
click at [721, 149] on input "True" at bounding box center [716, 145] width 12 height 10
radio input "true"
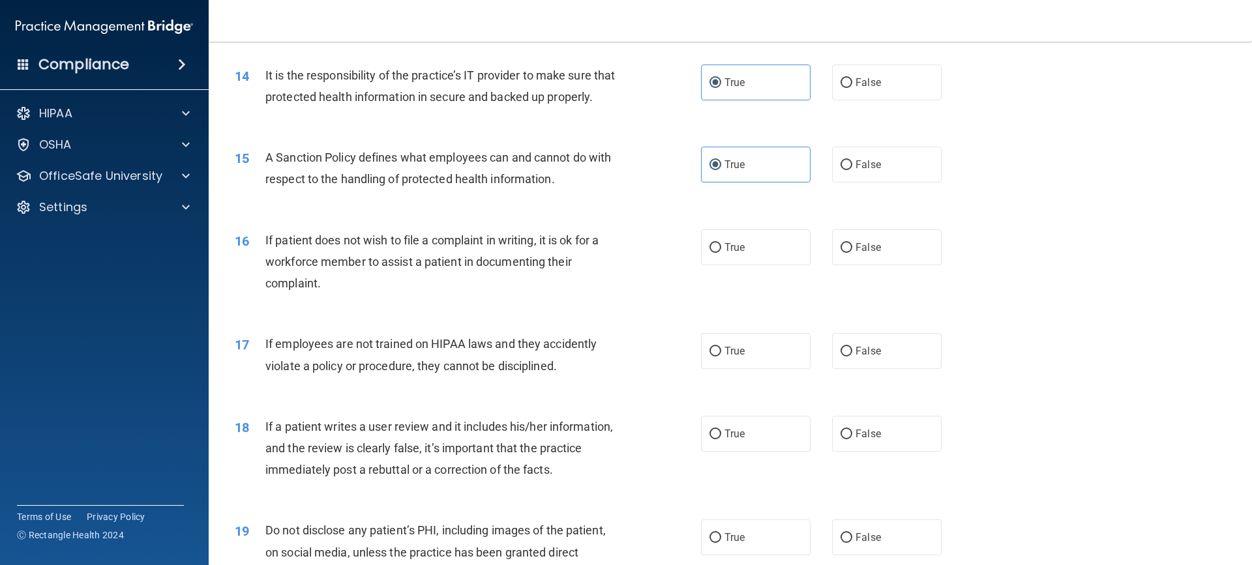
scroll to position [1565, 0]
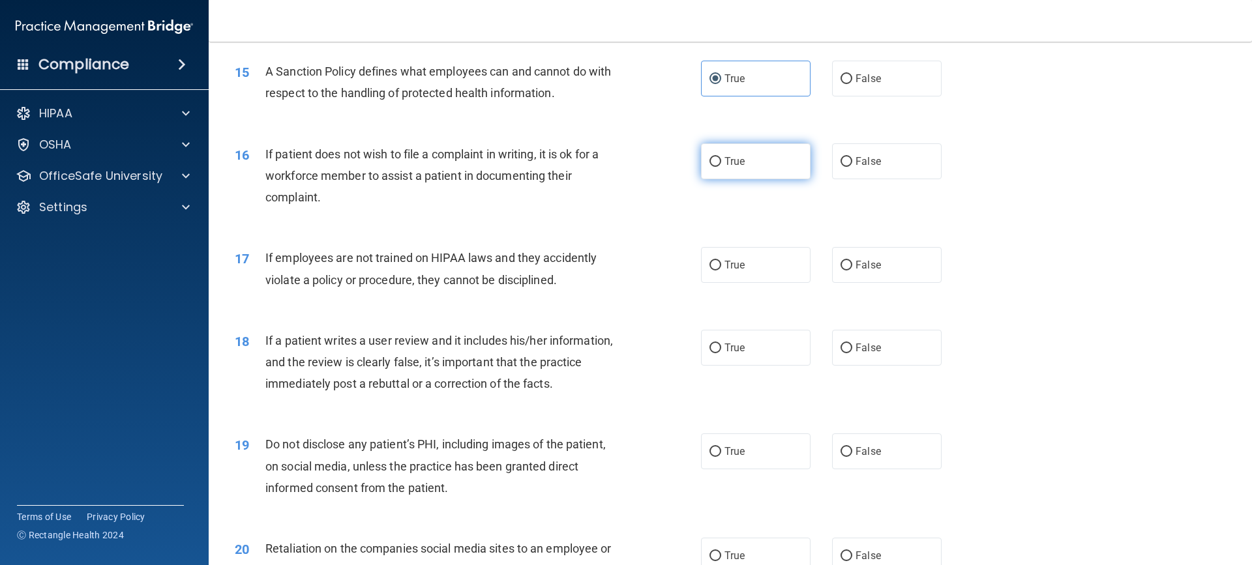
click at [738, 179] on label "True" at bounding box center [756, 161] width 110 height 36
click at [721, 167] on input "True" at bounding box center [716, 162] width 12 height 10
radio input "true"
click at [865, 283] on label "False" at bounding box center [887, 265] width 110 height 36
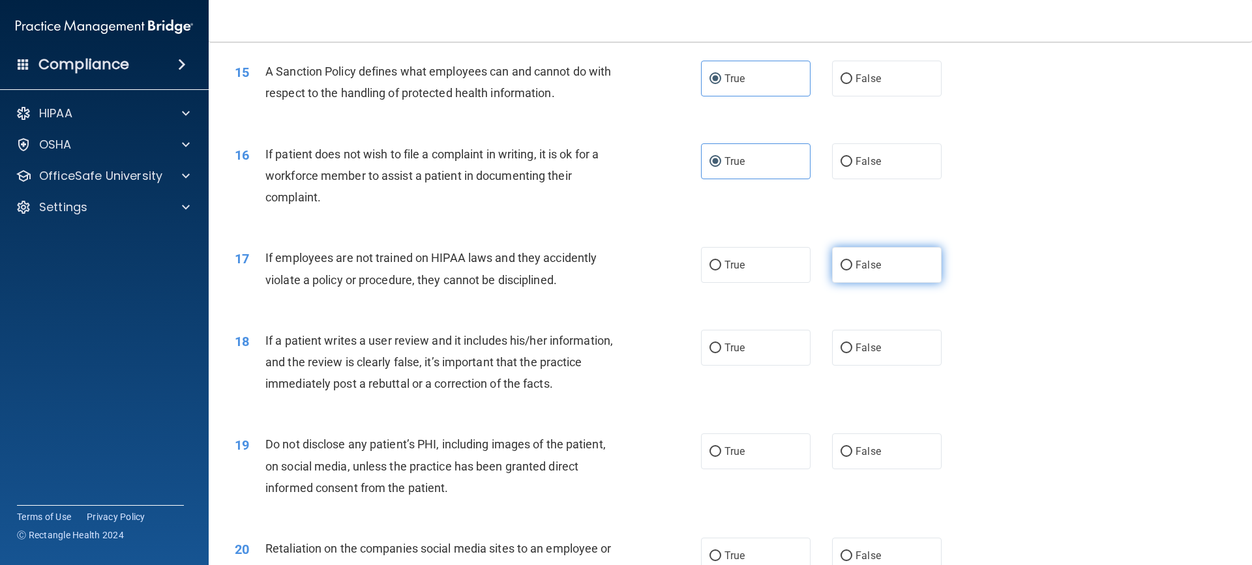
click at [852, 271] on input "False" at bounding box center [847, 266] width 12 height 10
radio input "true"
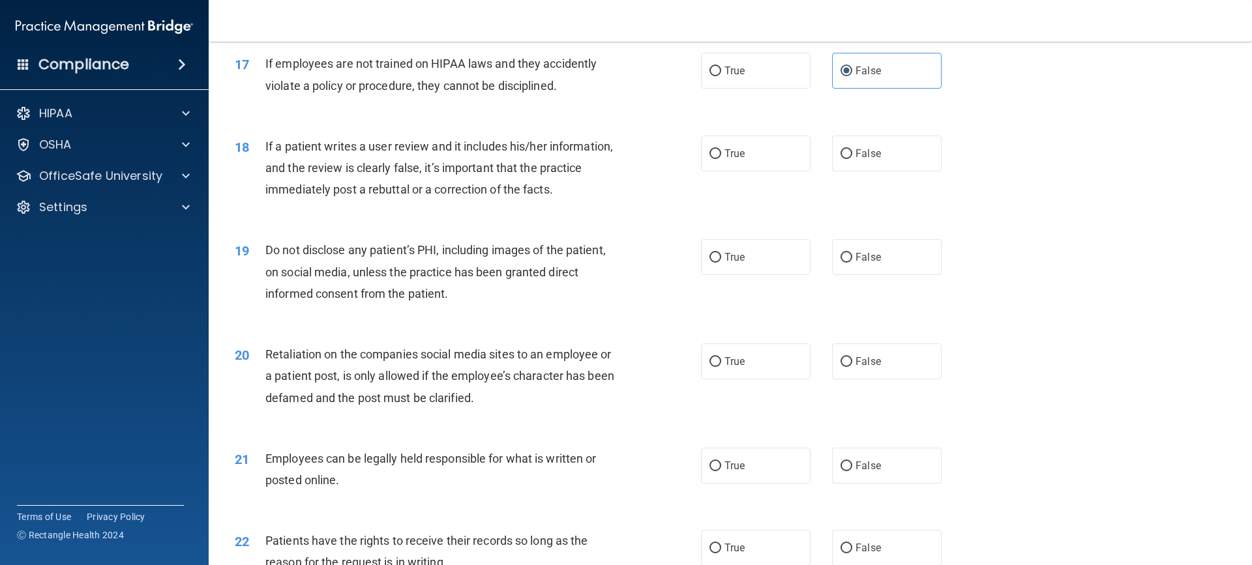
scroll to position [1761, 0]
drag, startPoint x: 697, startPoint y: 177, endPoint x: 704, endPoint y: 184, distance: 9.2
click at [704, 170] on label "True" at bounding box center [756, 152] width 110 height 36
click at [710, 158] on input "True" at bounding box center [716, 153] width 12 height 10
radio input "true"
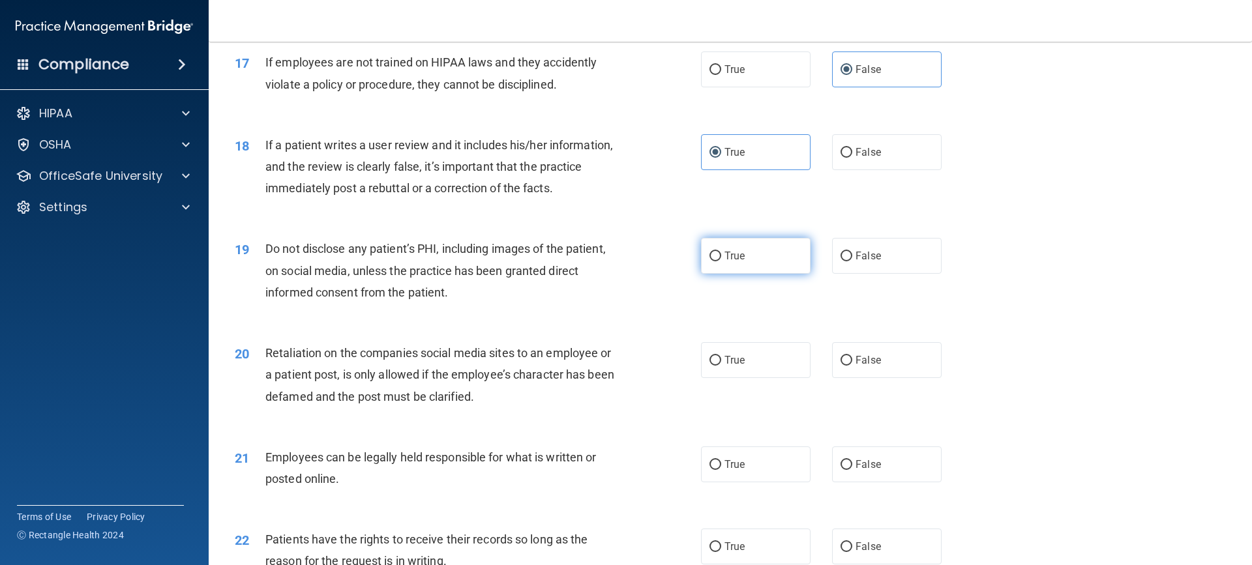
click at [701, 274] on label "True" at bounding box center [756, 256] width 110 height 36
click at [710, 262] on input "True" at bounding box center [716, 257] width 12 height 10
radio input "true"
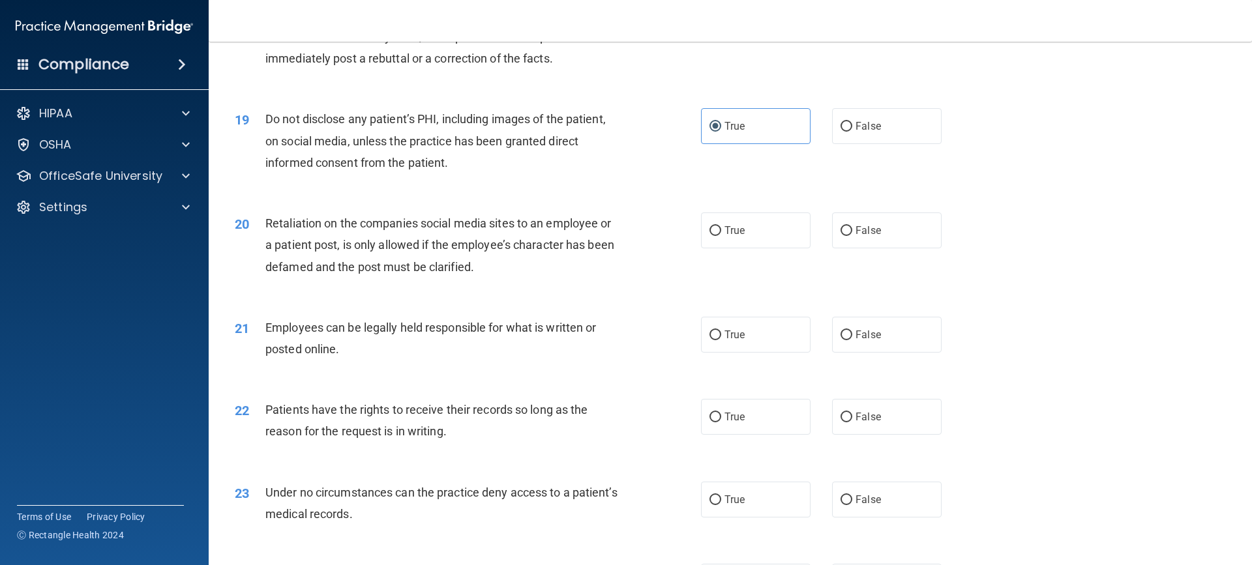
scroll to position [1891, 0]
click at [729, 248] on label "True" at bounding box center [756, 230] width 110 height 36
click at [721, 235] on input "True" at bounding box center [716, 231] width 12 height 10
radio input "true"
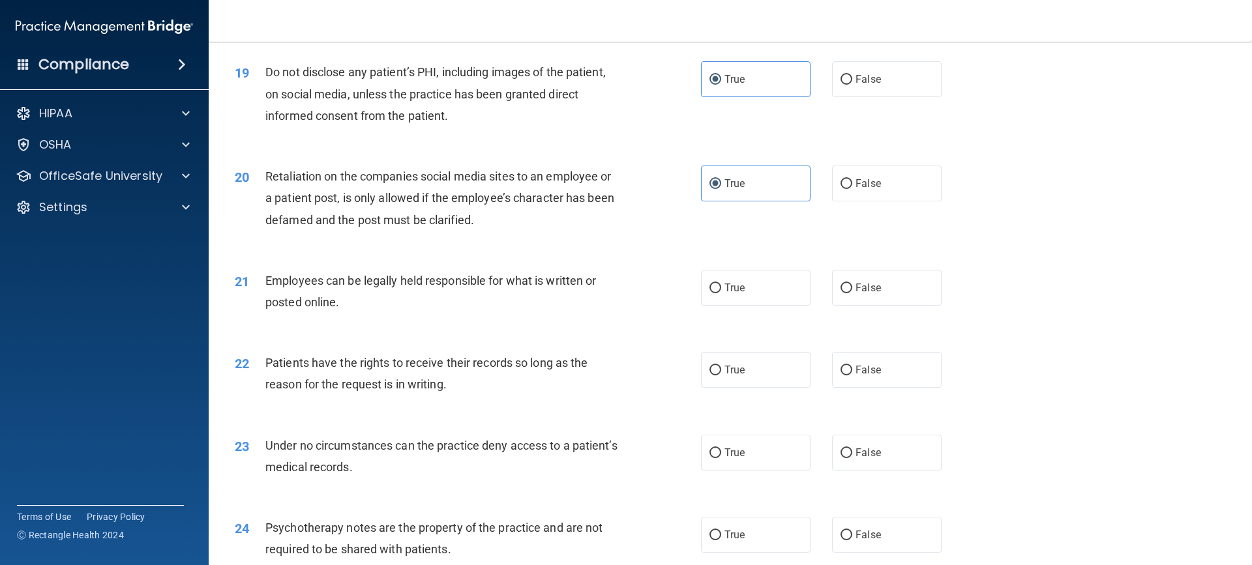
scroll to position [2022, 0]
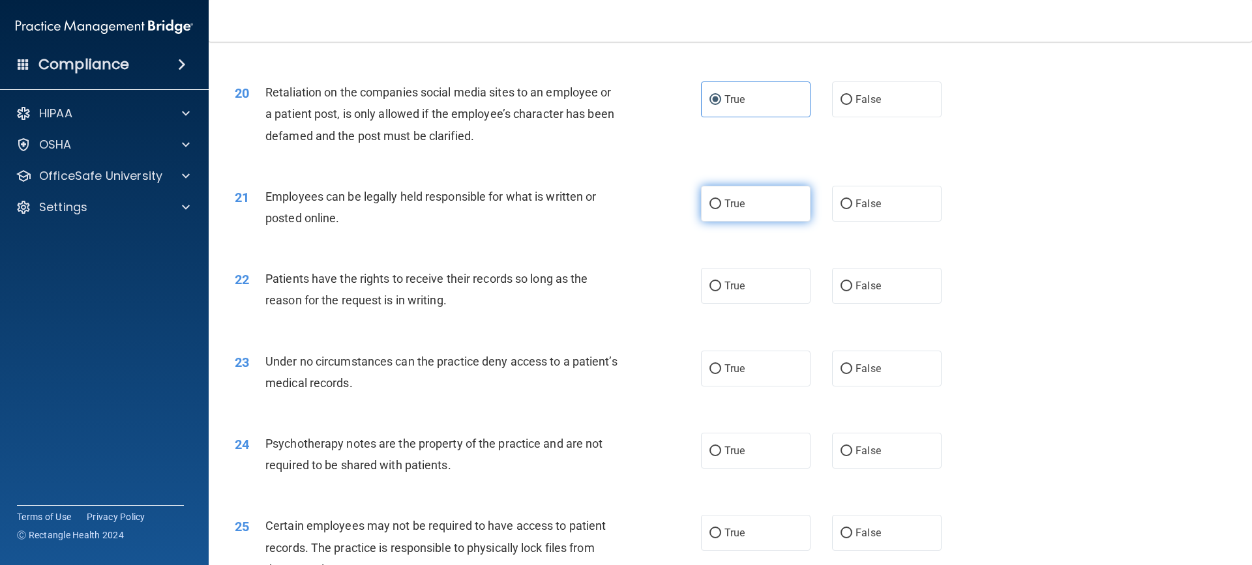
click at [723, 222] on label "True" at bounding box center [756, 204] width 110 height 36
click at [721, 209] on input "True" at bounding box center [716, 205] width 12 height 10
radio input "true"
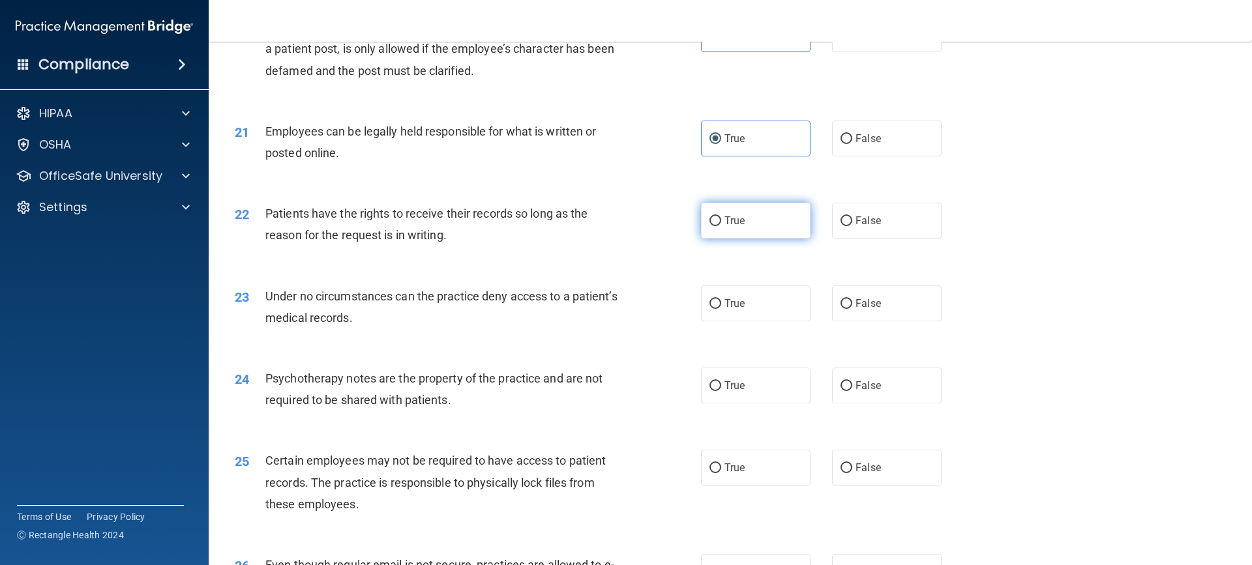
click at [777, 239] on label "True" at bounding box center [756, 221] width 110 height 36
click at [721, 226] on input "True" at bounding box center [716, 222] width 12 height 10
radio input "true"
drag, startPoint x: 718, startPoint y: 330, endPoint x: 717, endPoint y: 314, distance: 15.7
click at [718, 321] on label "True" at bounding box center [756, 304] width 110 height 36
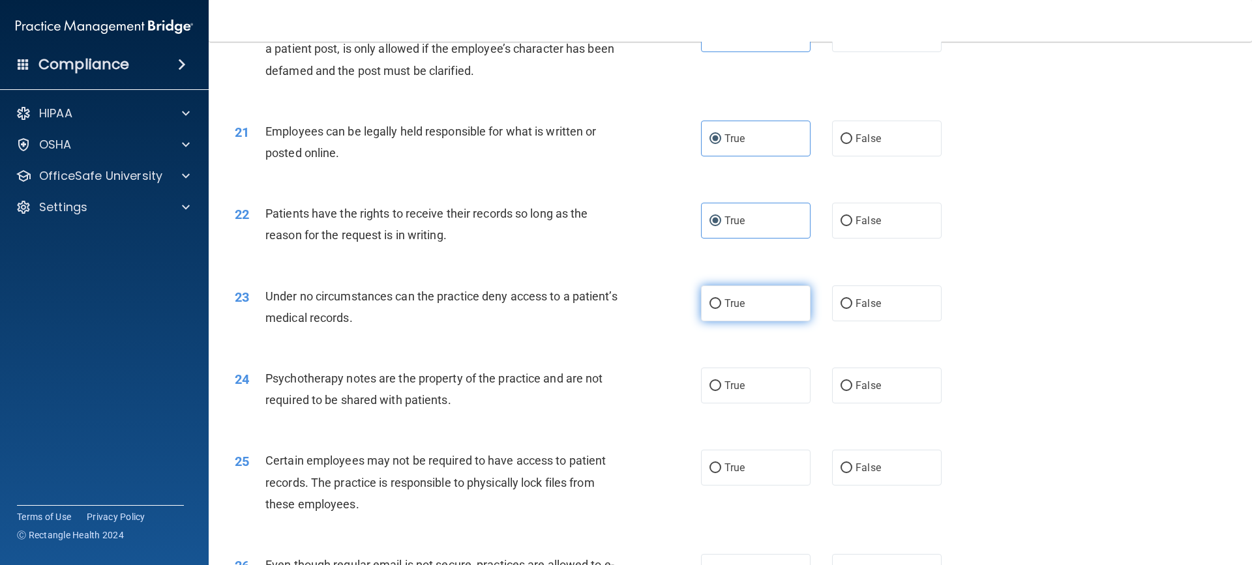
click at [718, 309] on input "True" at bounding box center [716, 304] width 12 height 10
radio input "true"
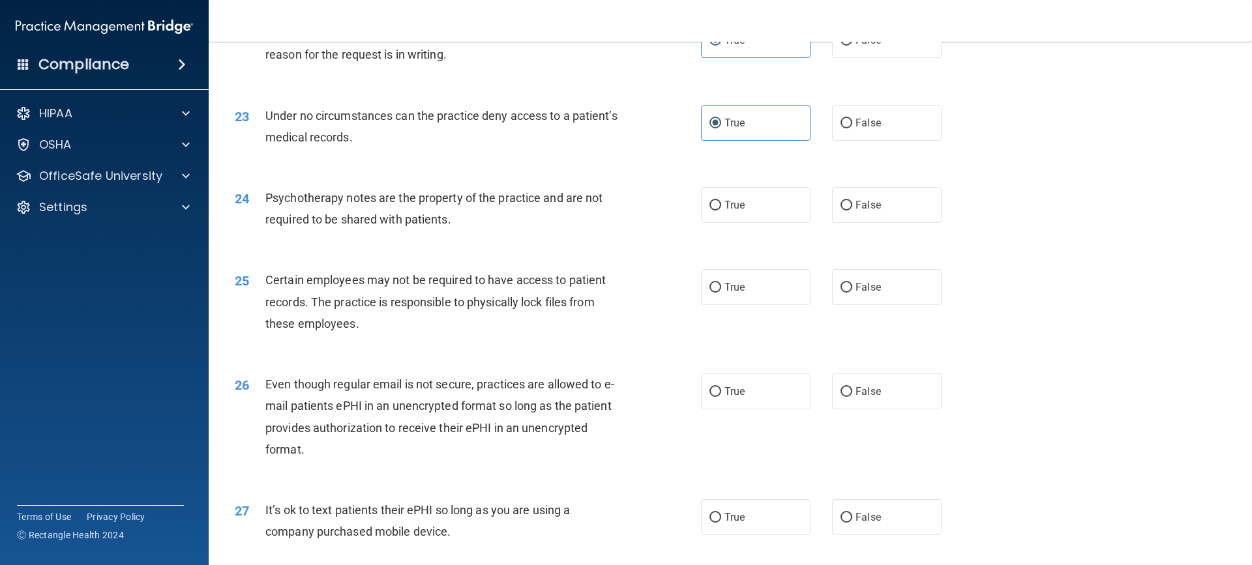
scroll to position [2282, 0]
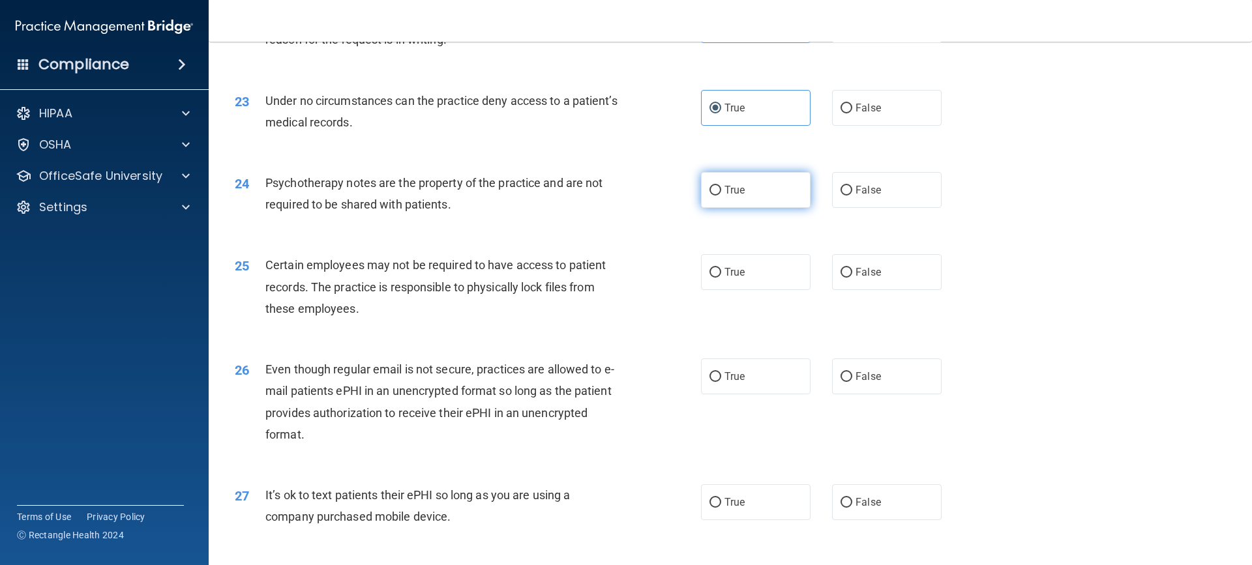
click at [769, 208] on label "True" at bounding box center [756, 190] width 110 height 36
click at [721, 196] on input "True" at bounding box center [716, 191] width 12 height 10
radio input "true"
click at [856, 278] on span "False" at bounding box center [868, 272] width 25 height 12
click at [852, 278] on input "False" at bounding box center [847, 273] width 12 height 10
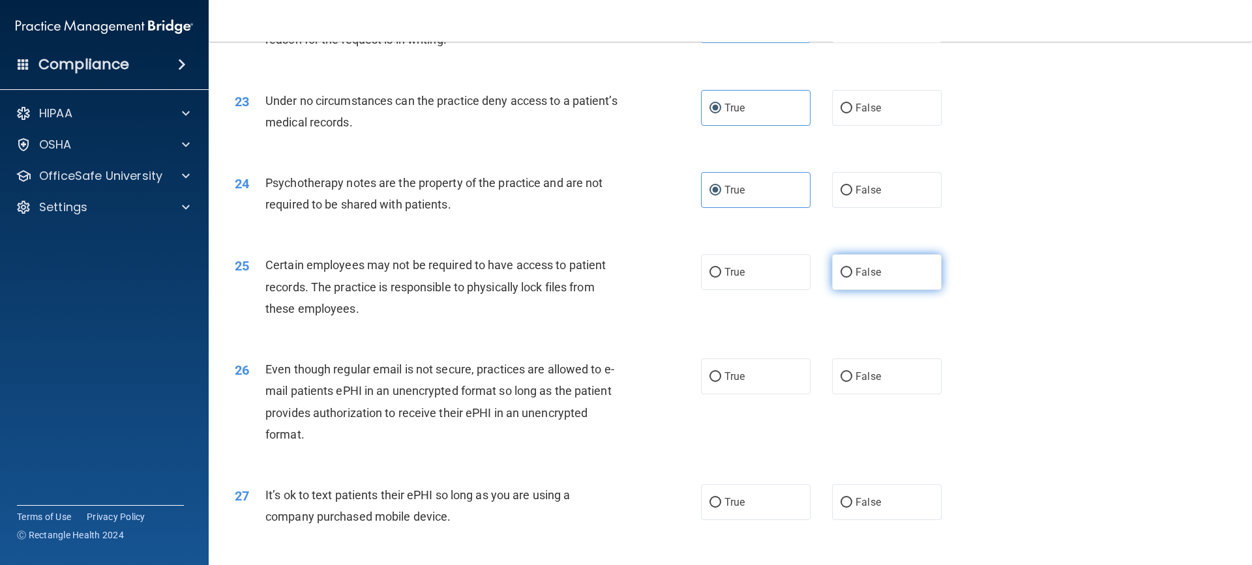
radio input "true"
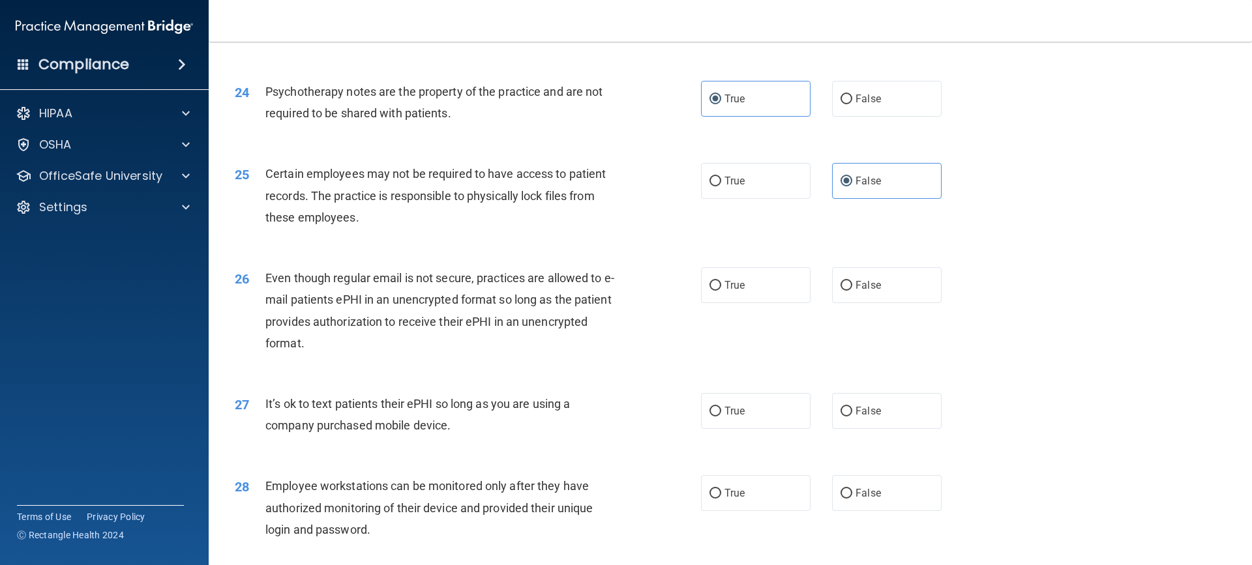
scroll to position [2413, 0]
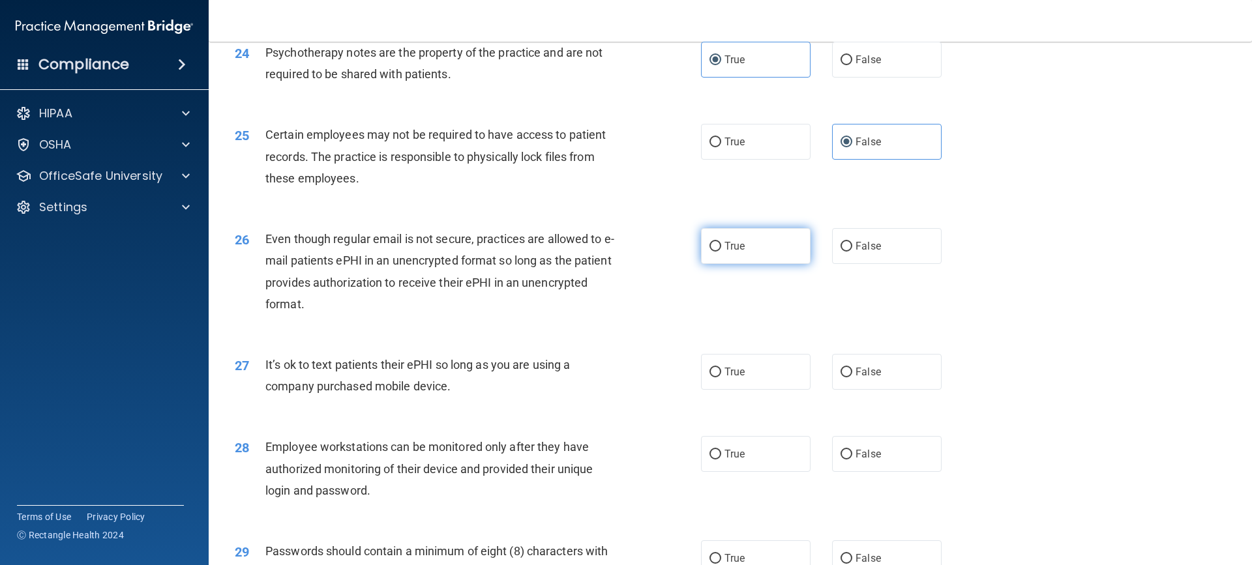
click at [741, 264] on label "True" at bounding box center [756, 246] width 110 height 36
click at [721, 252] on input "True" at bounding box center [716, 247] width 12 height 10
radio input "true"
click at [841, 252] on input "False" at bounding box center [847, 247] width 12 height 10
radio input "true"
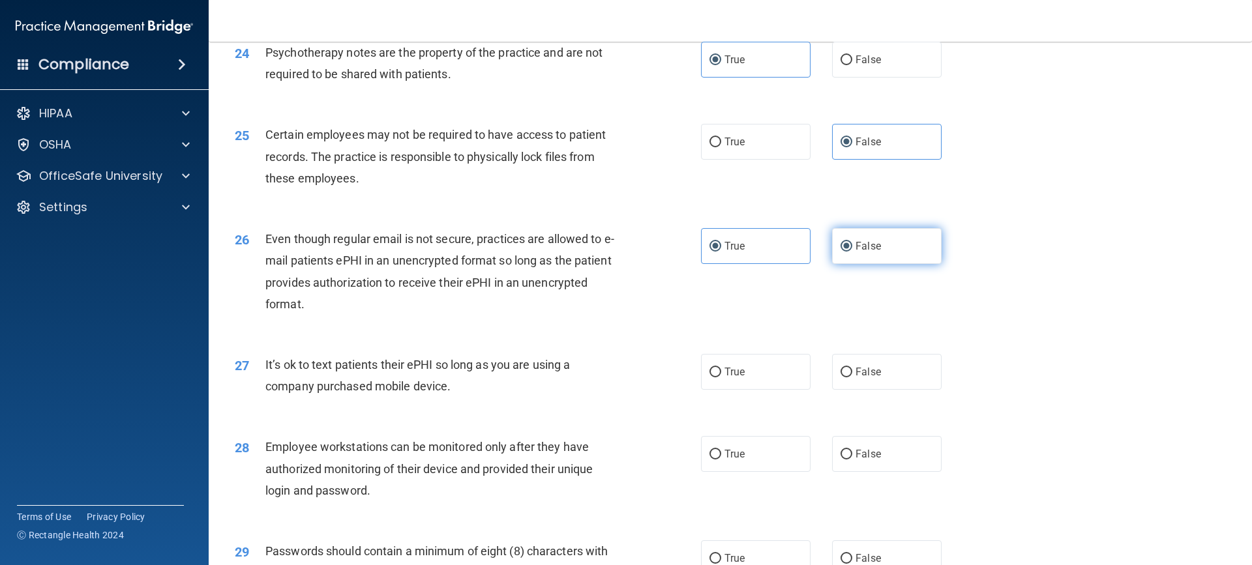
radio input "false"
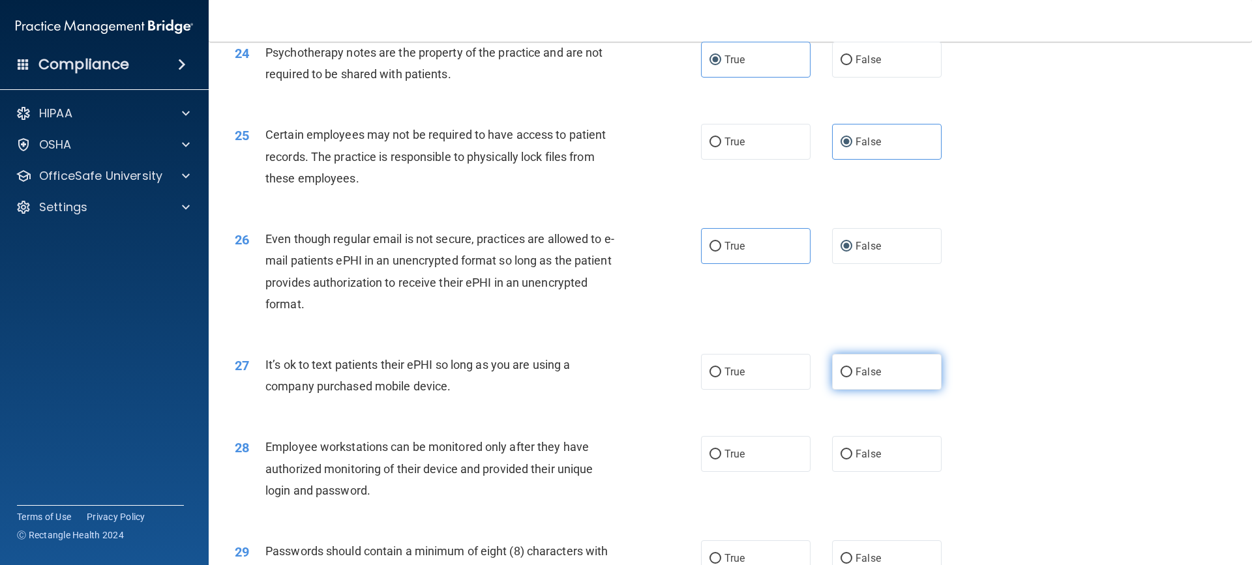
click at [870, 385] on label "False" at bounding box center [887, 372] width 110 height 36
click at [852, 378] on input "False" at bounding box center [847, 373] width 12 height 10
radio input "true"
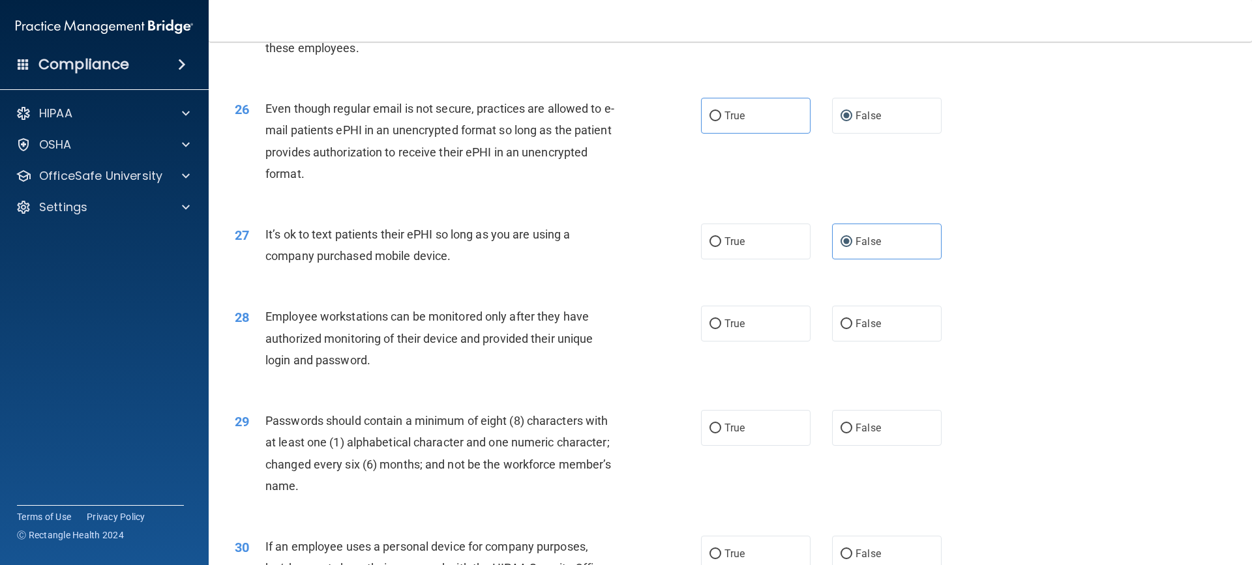
click at [661, 273] on div "27 It’s ok to text patients their ePHI so long as you are using a company purch…" at bounding box center [467, 249] width 505 height 50
click at [754, 342] on label "True" at bounding box center [756, 324] width 110 height 36
click at [721, 329] on input "True" at bounding box center [716, 325] width 12 height 10
radio input "true"
click at [661, 366] on div "28 Employee workstations can be monitored only after they have authorized monit…" at bounding box center [467, 342] width 505 height 72
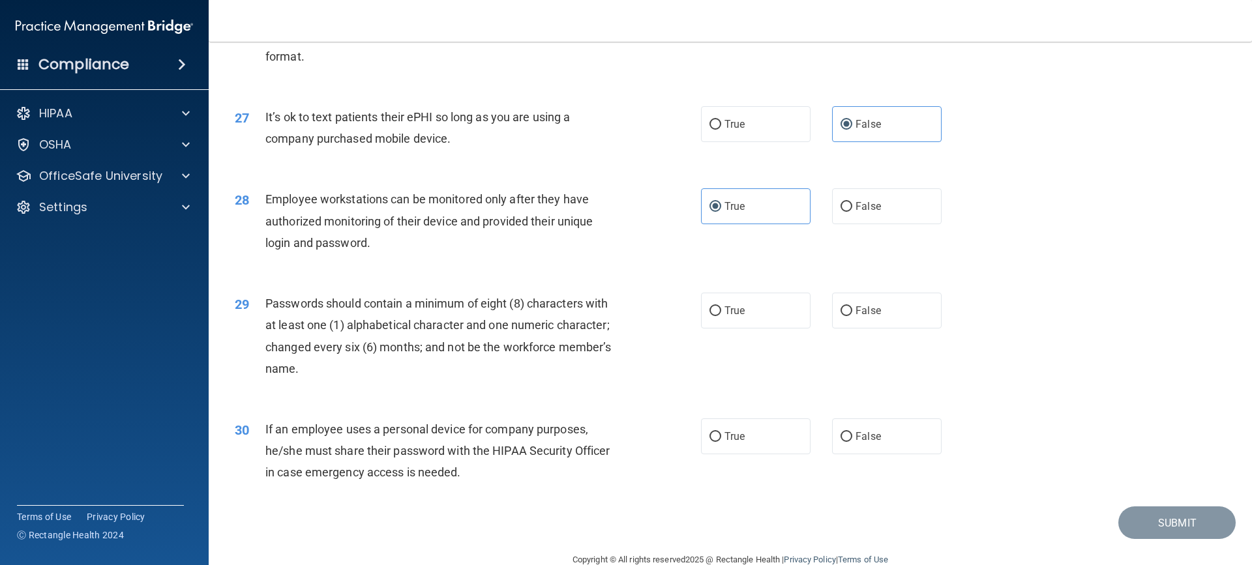
scroll to position [2674, 0]
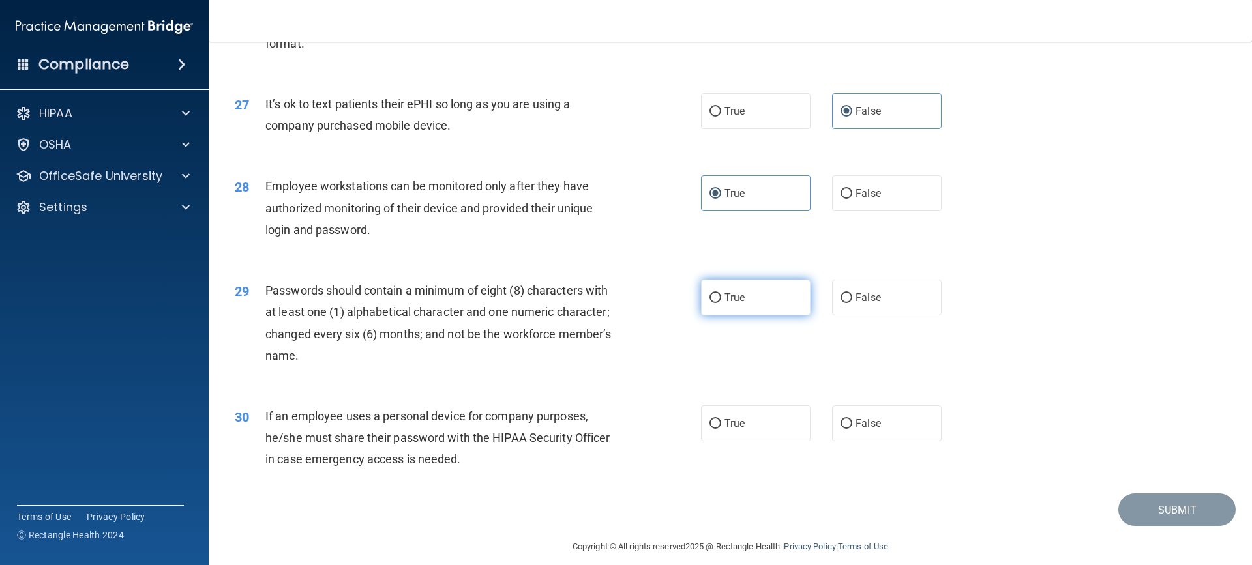
click at [754, 308] on label "True" at bounding box center [756, 298] width 110 height 36
click at [721, 303] on input "True" at bounding box center [716, 298] width 12 height 10
radio input "true"
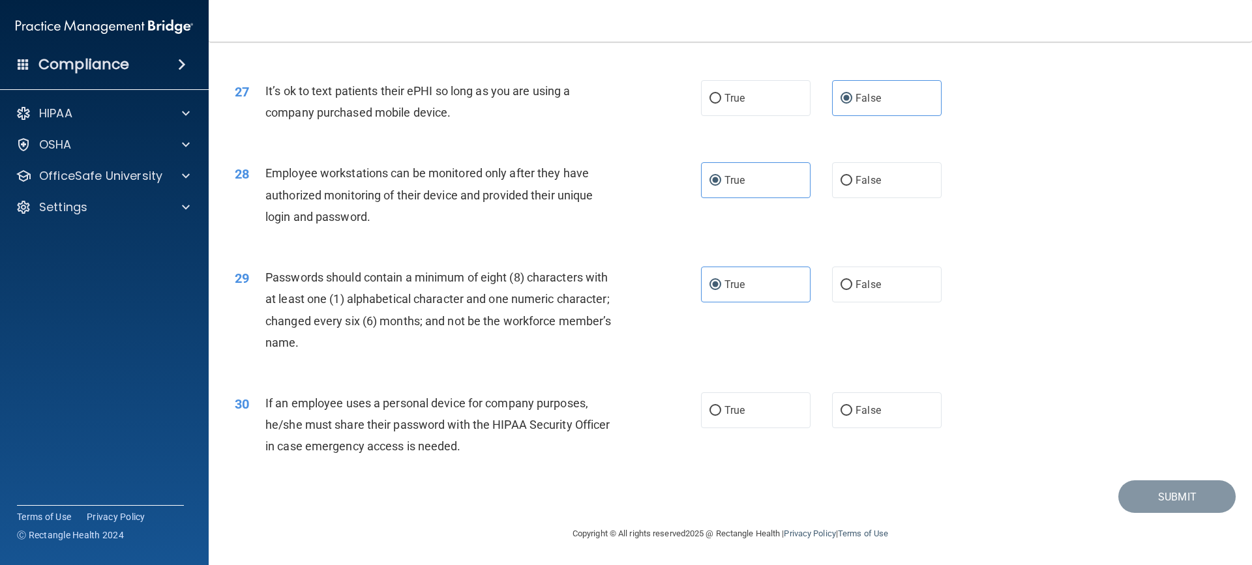
scroll to position [2708, 0]
click at [772, 422] on label "True" at bounding box center [756, 411] width 110 height 36
click at [721, 416] on input "True" at bounding box center [716, 411] width 12 height 10
radio input "true"
click at [1141, 497] on button "Submit" at bounding box center [1176, 497] width 117 height 33
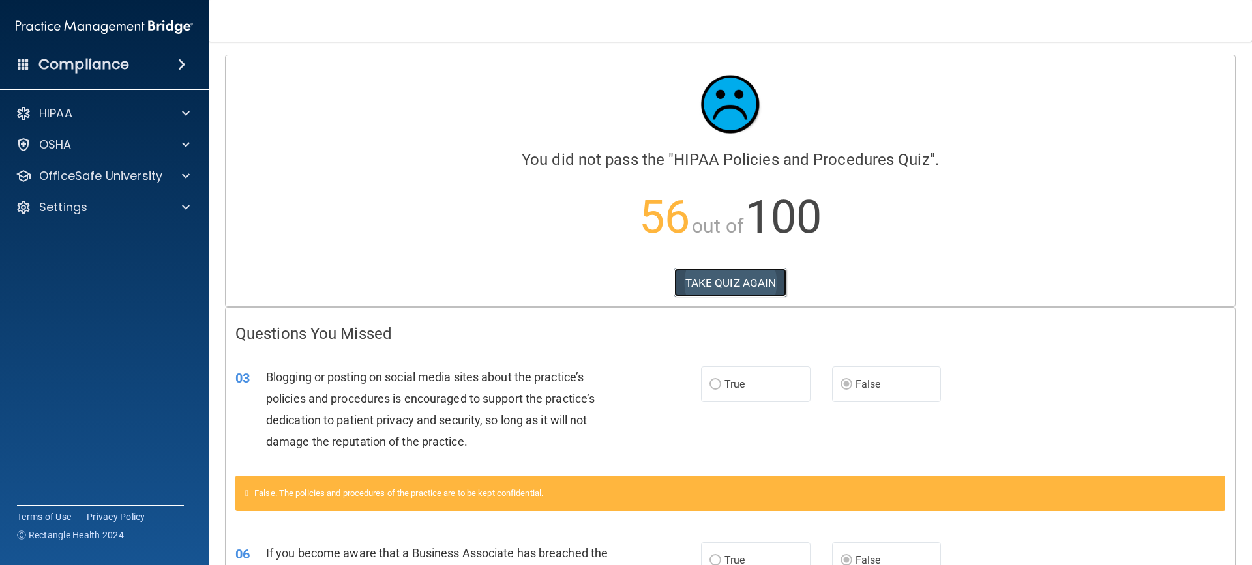
click at [691, 285] on button "TAKE QUIZ AGAIN" at bounding box center [730, 283] width 113 height 29
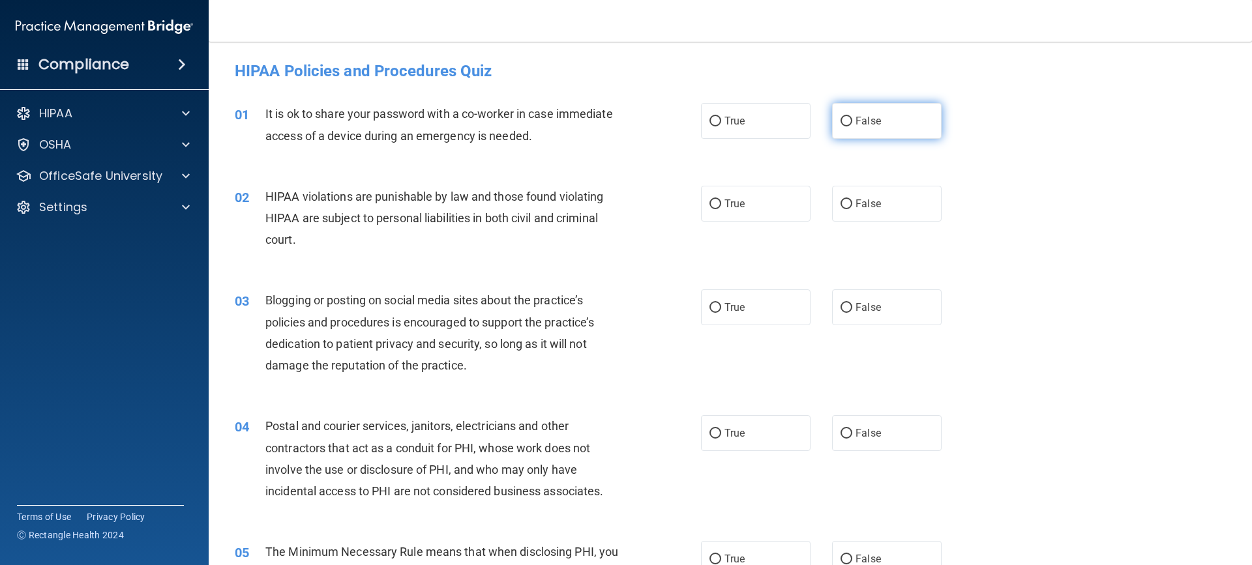
click at [856, 117] on span "False" at bounding box center [868, 121] width 25 height 12
click at [852, 117] on input "False" at bounding box center [847, 122] width 12 height 10
radio input "true"
click at [740, 212] on label "True" at bounding box center [756, 204] width 110 height 36
click at [721, 209] on input "True" at bounding box center [716, 205] width 12 height 10
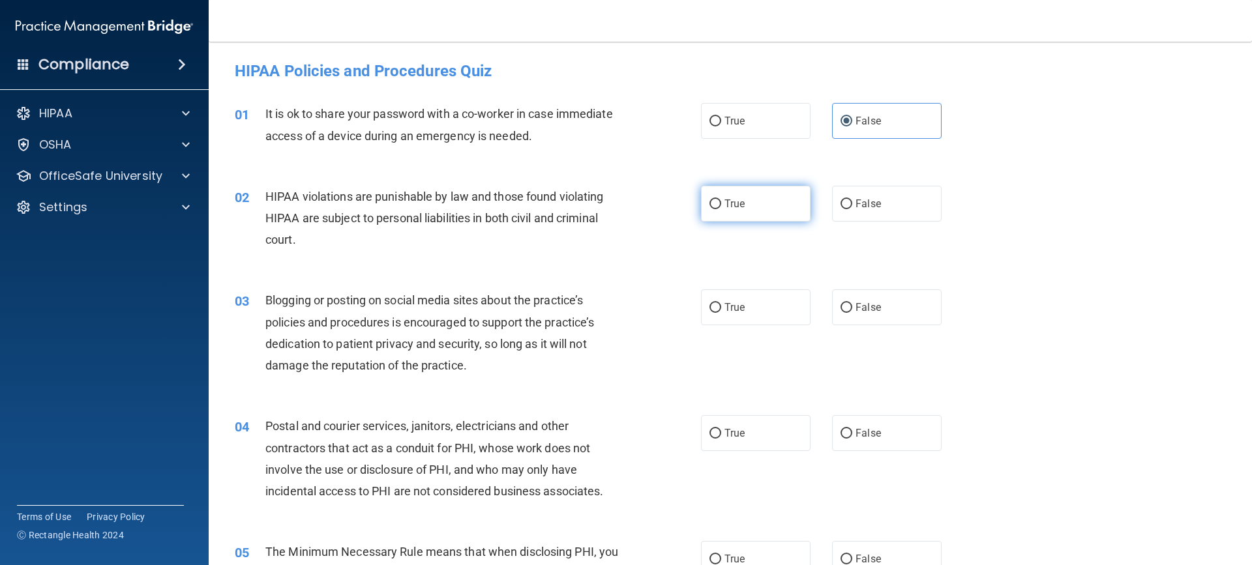
radio input "true"
click at [872, 350] on div "03 Blogging or posting on social media sites about the practice’s policies and …" at bounding box center [730, 336] width 1011 height 126
click at [869, 314] on label "False" at bounding box center [887, 308] width 110 height 36
click at [852, 313] on input "False" at bounding box center [847, 308] width 12 height 10
radio input "true"
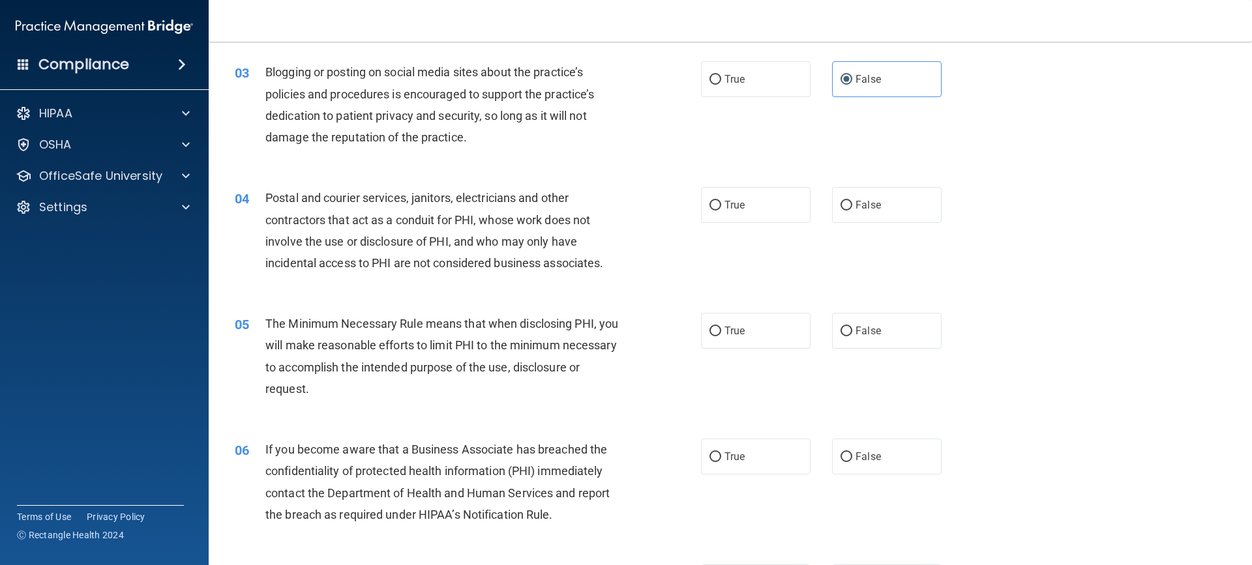
scroll to position [261, 0]
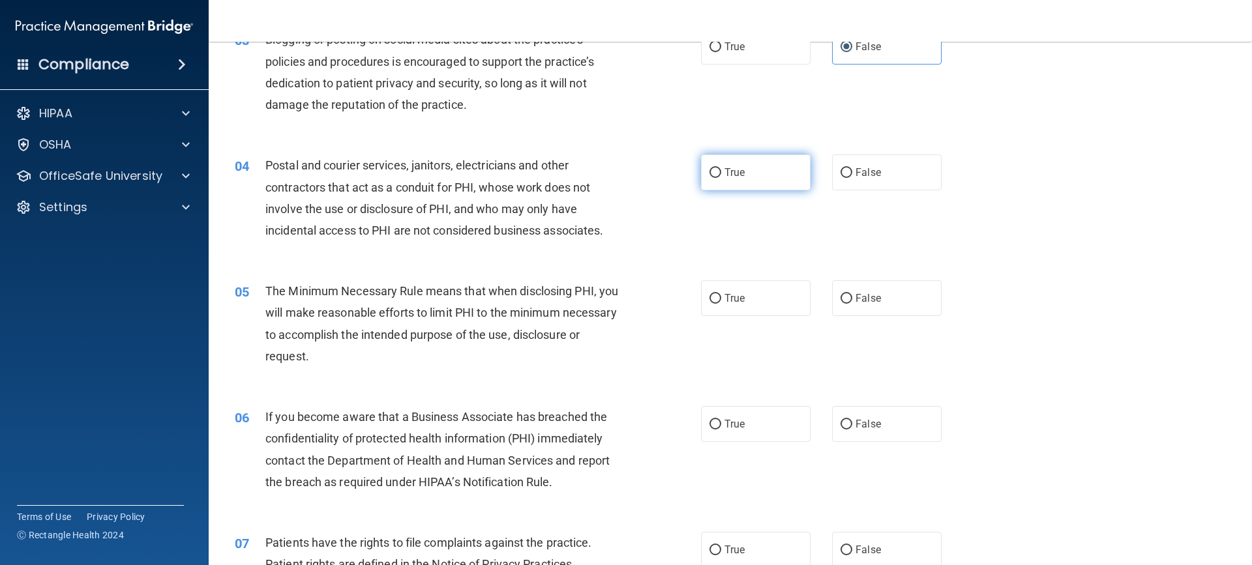
drag, startPoint x: 736, startPoint y: 163, endPoint x: 728, endPoint y: 158, distance: 8.5
click at [730, 160] on label "True" at bounding box center [756, 173] width 110 height 36
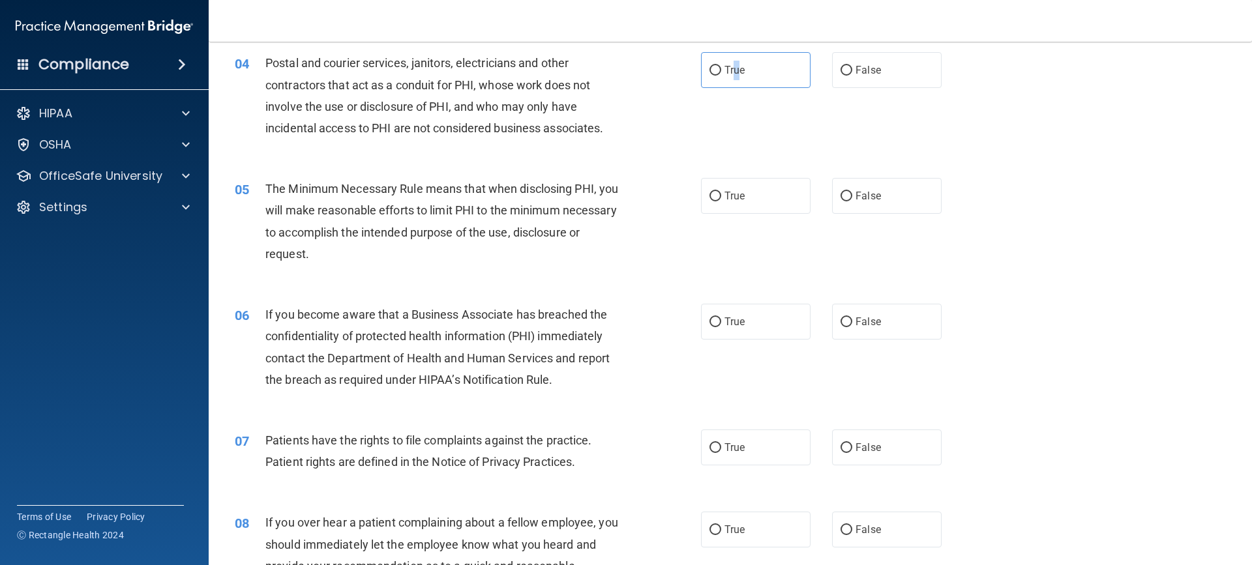
scroll to position [391, 0]
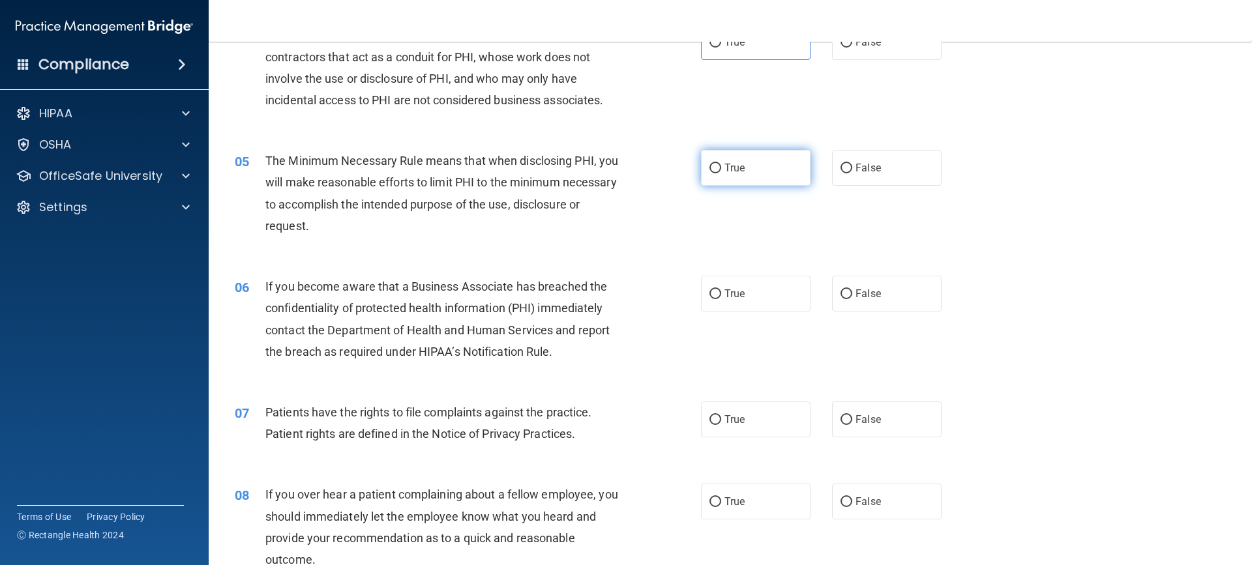
click at [743, 165] on label "True" at bounding box center [756, 168] width 110 height 36
click at [721, 165] on input "True" at bounding box center [716, 169] width 12 height 10
radio input "true"
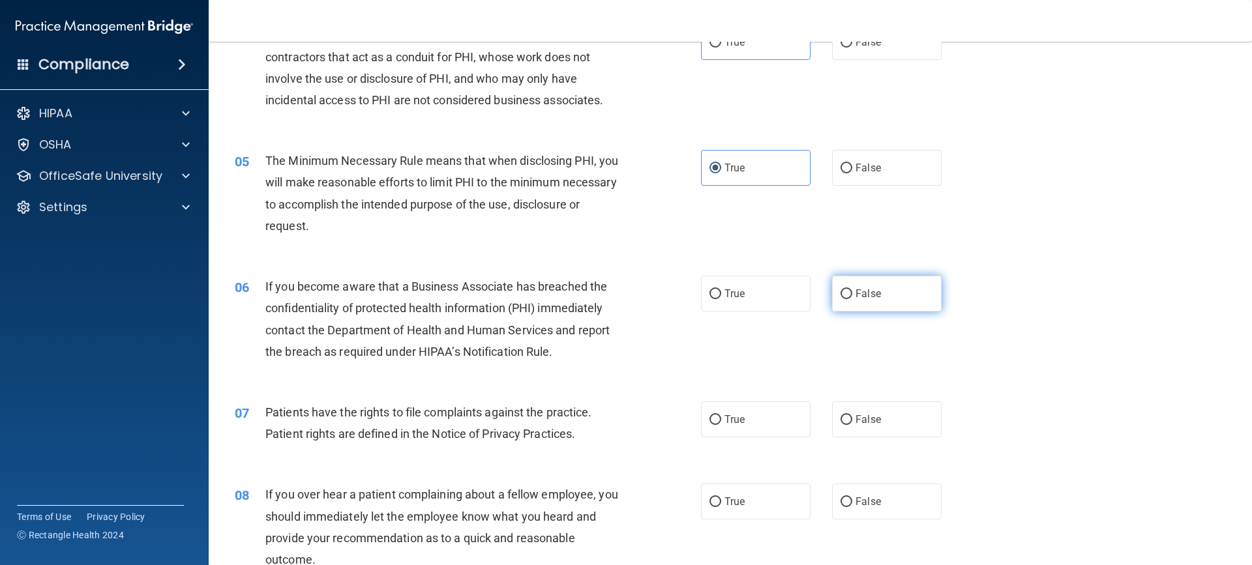
click at [888, 288] on label "False" at bounding box center [887, 294] width 110 height 36
click at [852, 290] on input "False" at bounding box center [847, 295] width 12 height 10
radio input "true"
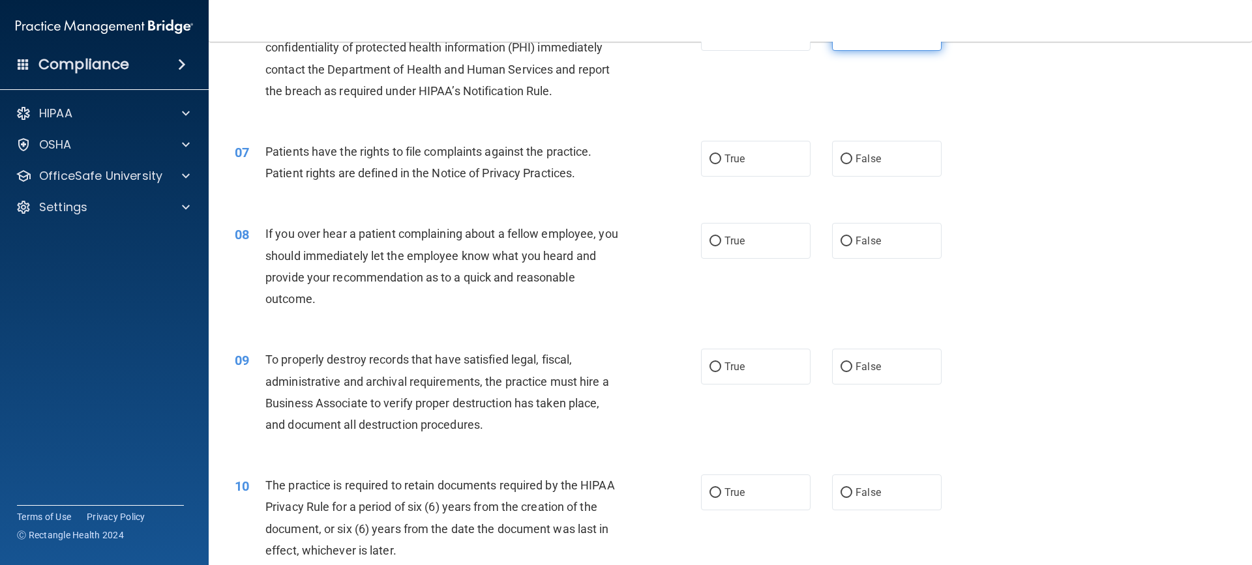
scroll to position [717, 0]
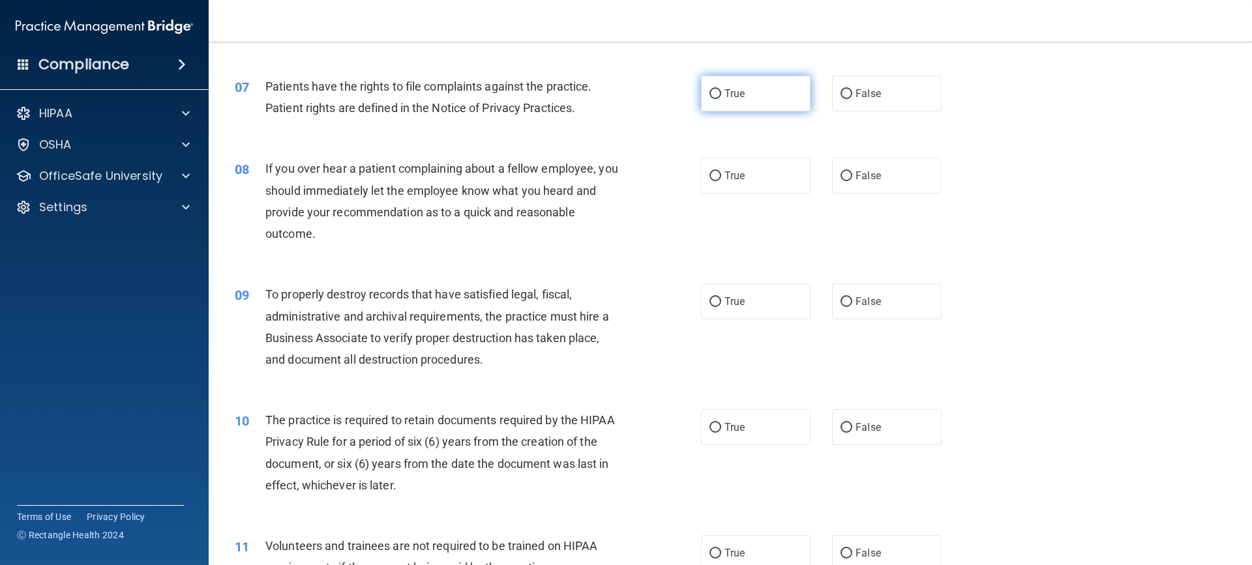
click at [738, 85] on label "True" at bounding box center [756, 94] width 110 height 36
click at [721, 89] on input "True" at bounding box center [716, 94] width 12 height 10
radio input "true"
click at [912, 175] on label "False" at bounding box center [887, 176] width 110 height 36
click at [852, 175] on input "False" at bounding box center [847, 177] width 12 height 10
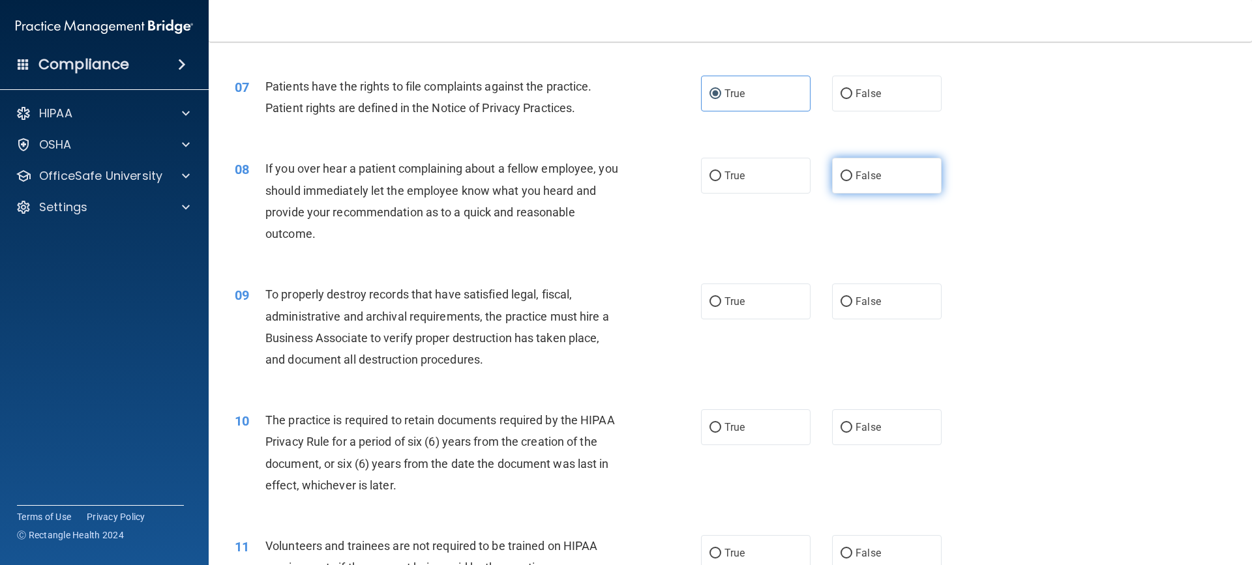
radio input "true"
click at [860, 295] on span "False" at bounding box center [868, 301] width 25 height 12
click at [852, 297] on input "False" at bounding box center [847, 302] width 12 height 10
radio input "true"
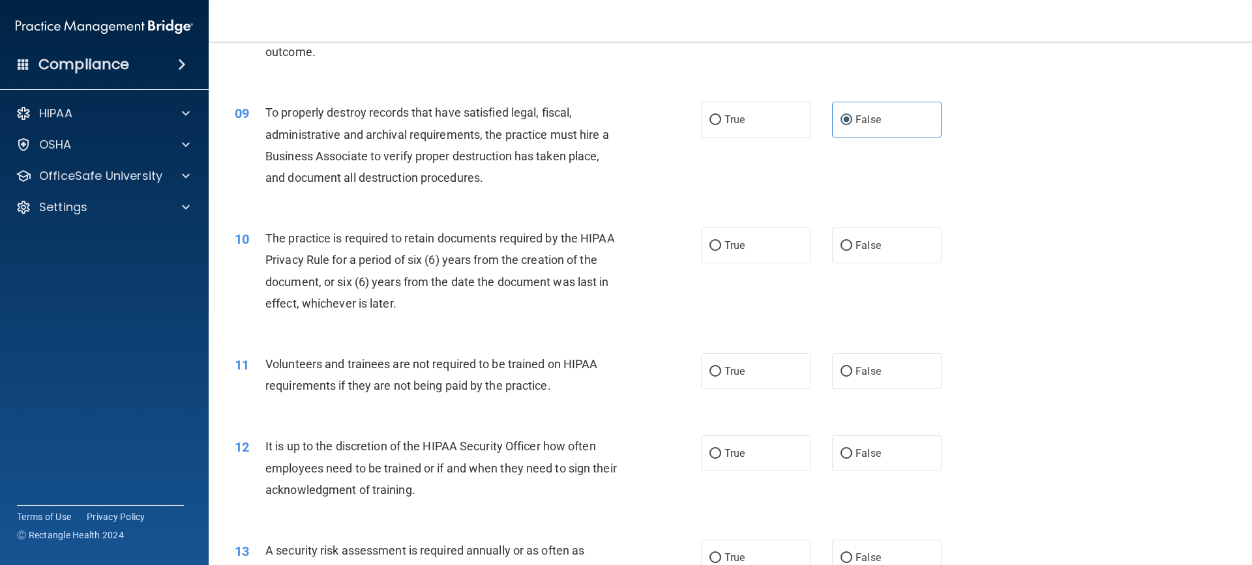
scroll to position [978, 0]
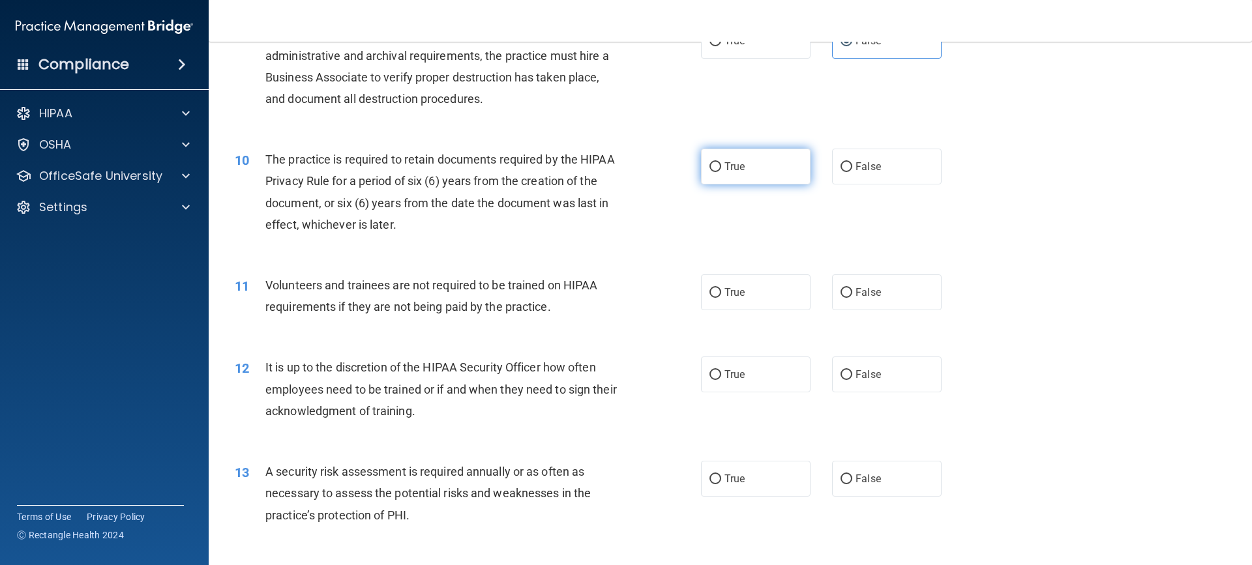
click at [751, 179] on label "True" at bounding box center [756, 167] width 110 height 36
click at [721, 172] on input "True" at bounding box center [716, 167] width 12 height 10
radio input "true"
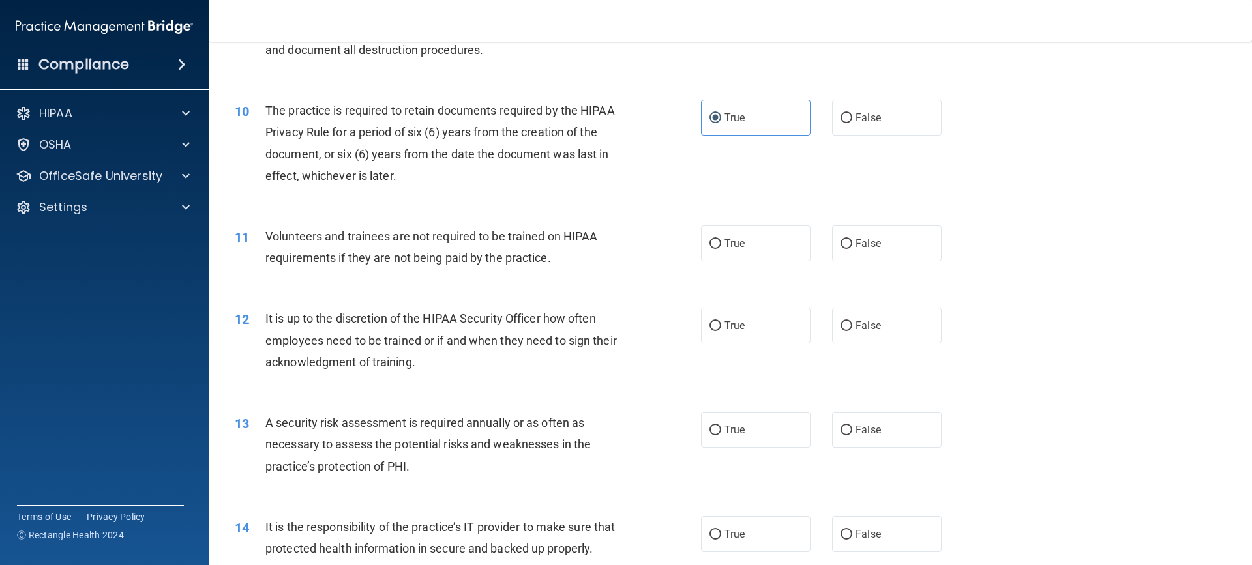
scroll to position [1109, 0]
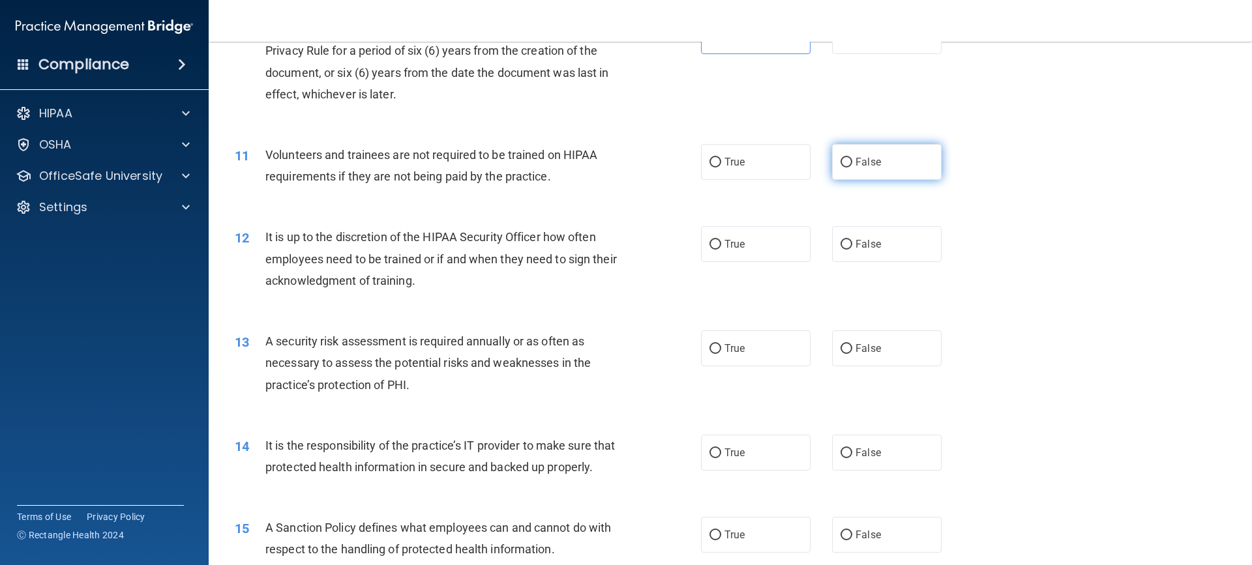
click at [858, 170] on label "False" at bounding box center [887, 162] width 110 height 36
click at [852, 168] on input "False" at bounding box center [847, 163] width 12 height 10
radio input "true"
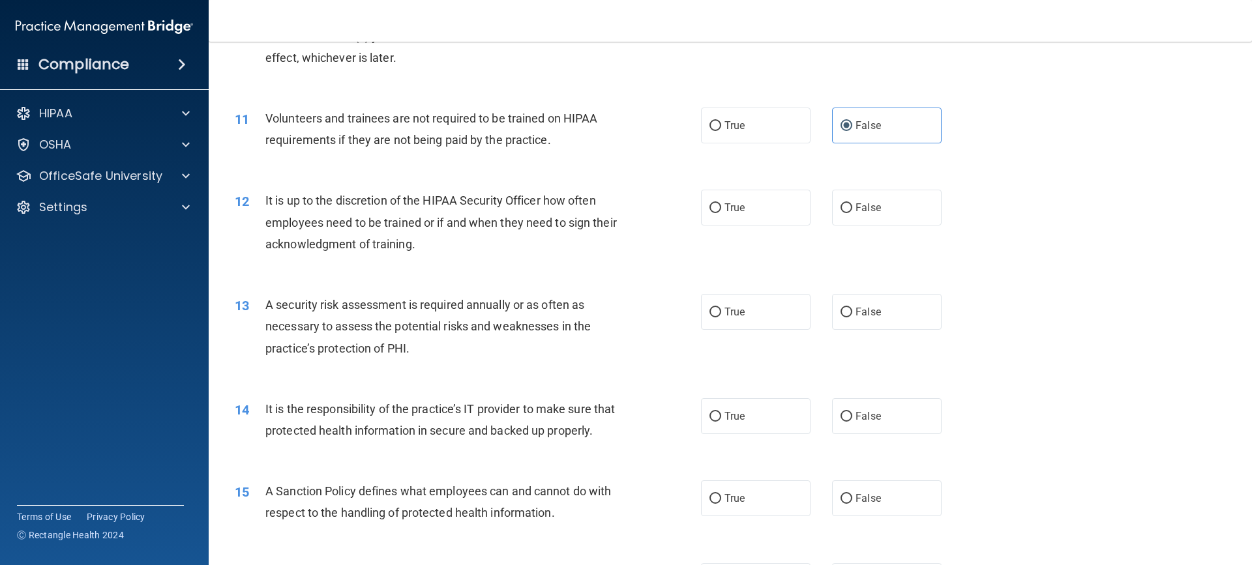
scroll to position [1174, 0]
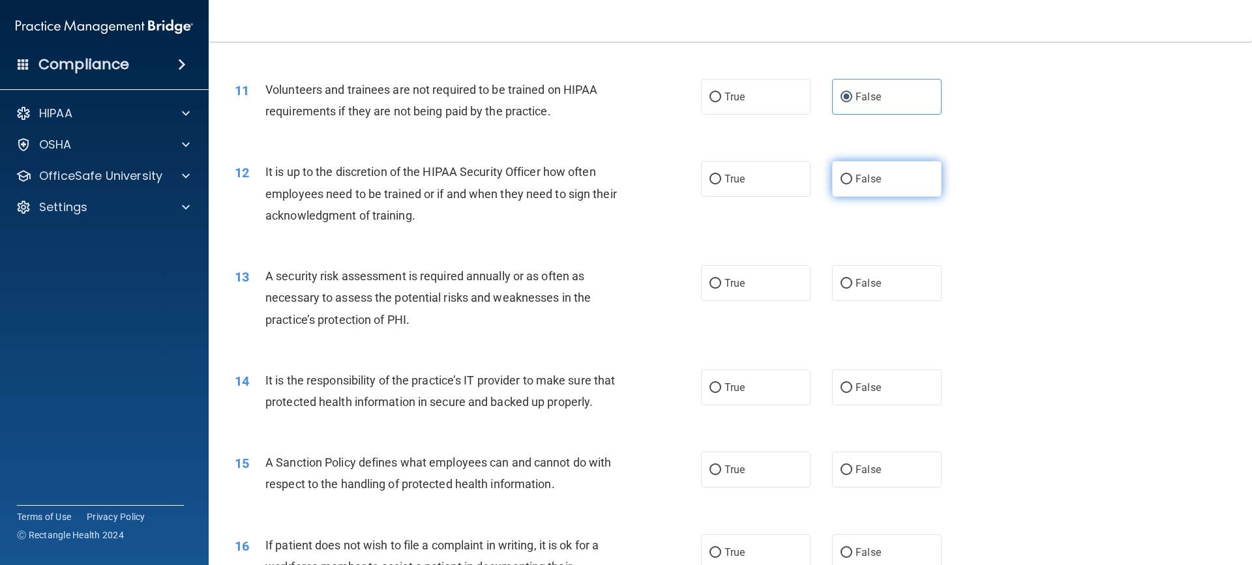
click at [857, 172] on label "False" at bounding box center [887, 179] width 110 height 36
click at [852, 175] on input "False" at bounding box center [847, 180] width 12 height 10
radio input "true"
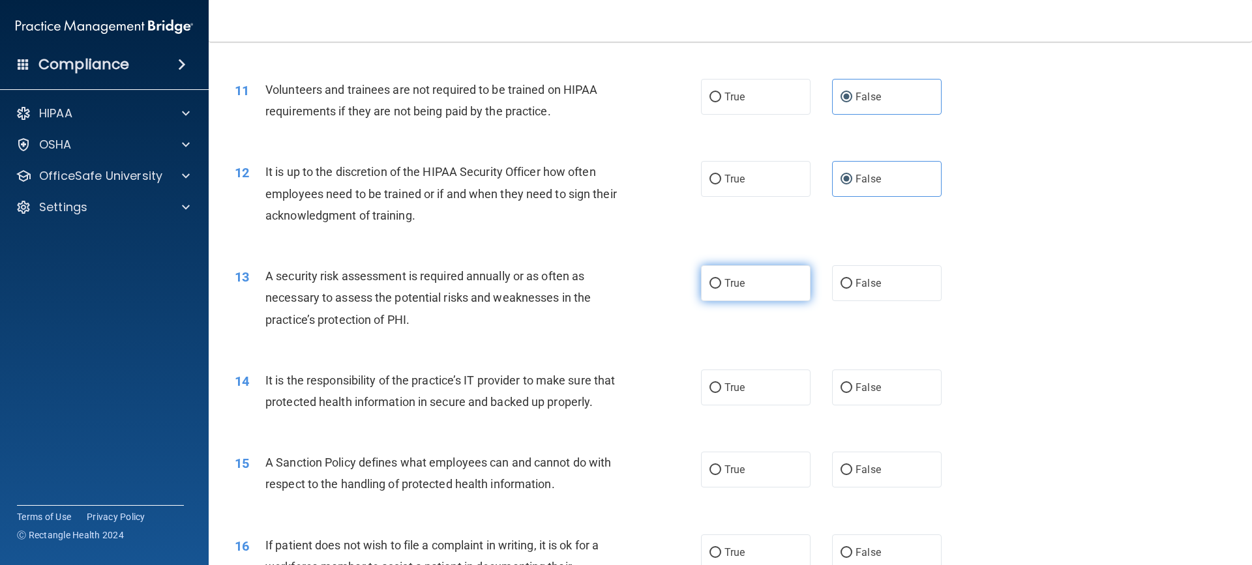
click at [719, 282] on label "True" at bounding box center [756, 283] width 110 height 36
click at [719, 282] on input "True" at bounding box center [716, 284] width 12 height 10
radio input "true"
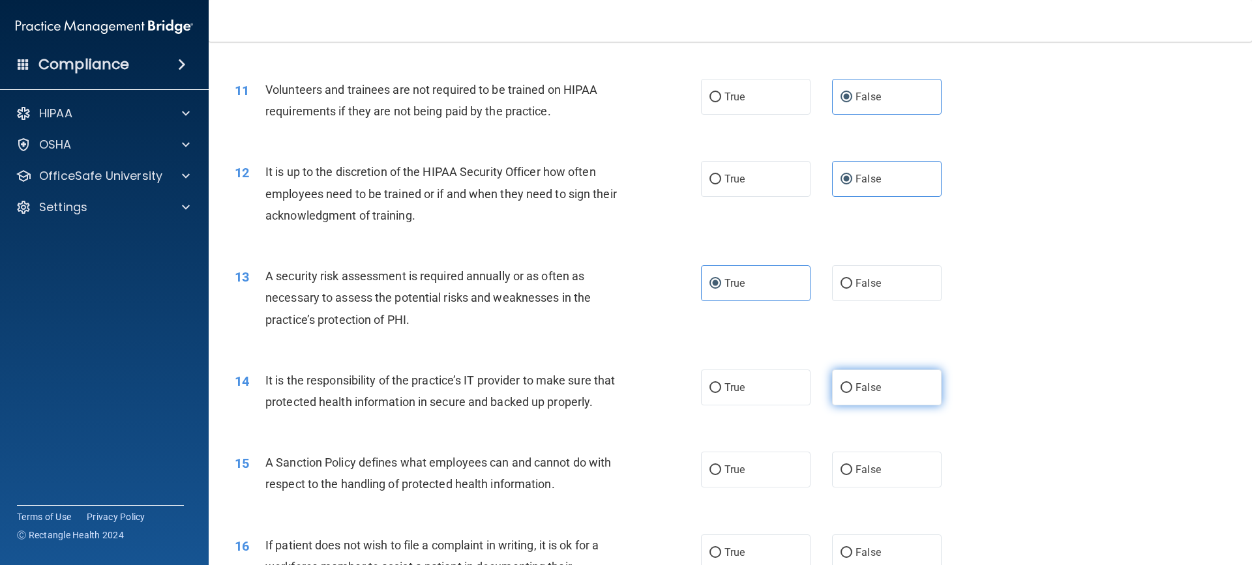
click at [852, 402] on label "False" at bounding box center [887, 388] width 110 height 36
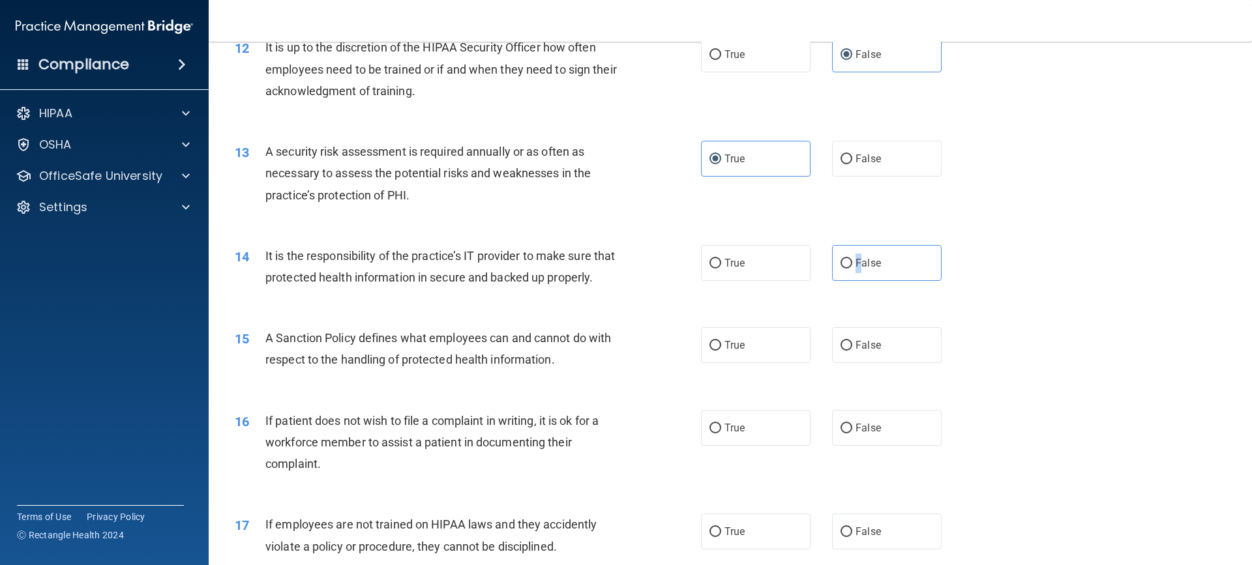
scroll to position [1304, 0]
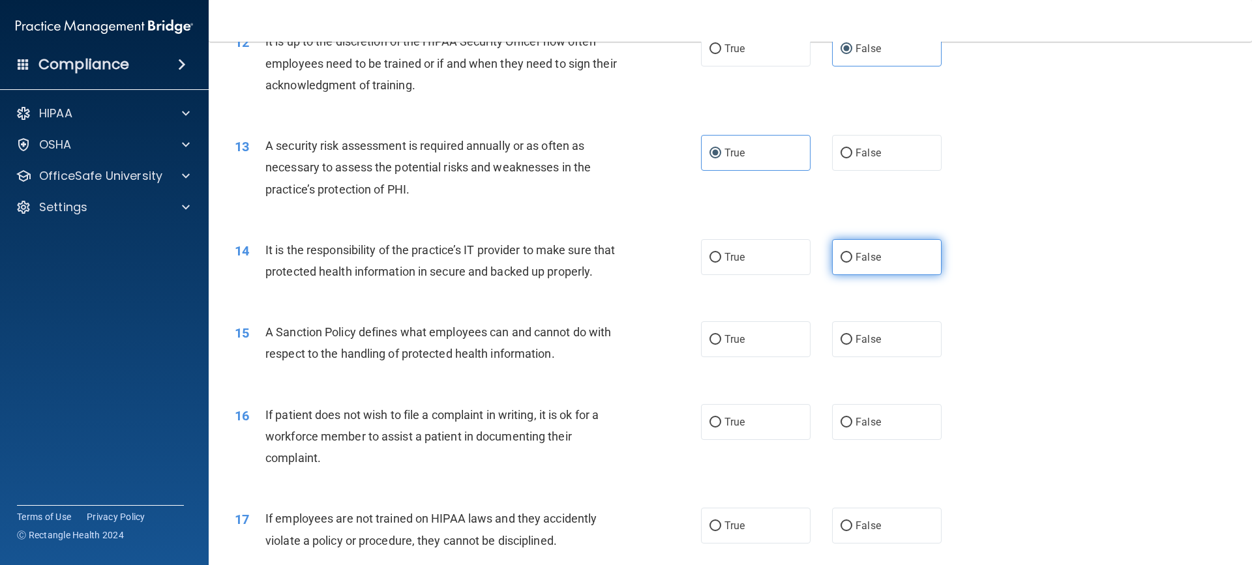
click at [889, 262] on label "False" at bounding box center [887, 257] width 110 height 36
click at [852, 262] on input "False" at bounding box center [847, 258] width 12 height 10
radio input "true"
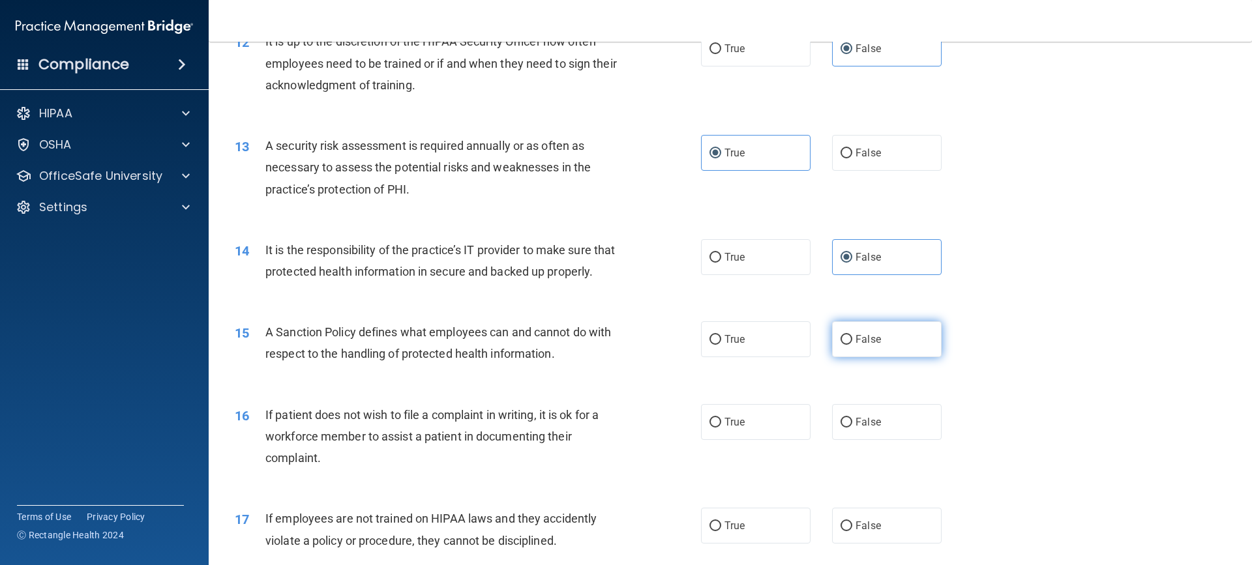
click at [858, 346] on span "False" at bounding box center [868, 339] width 25 height 12
click at [852, 345] on input "False" at bounding box center [847, 340] width 12 height 10
radio input "true"
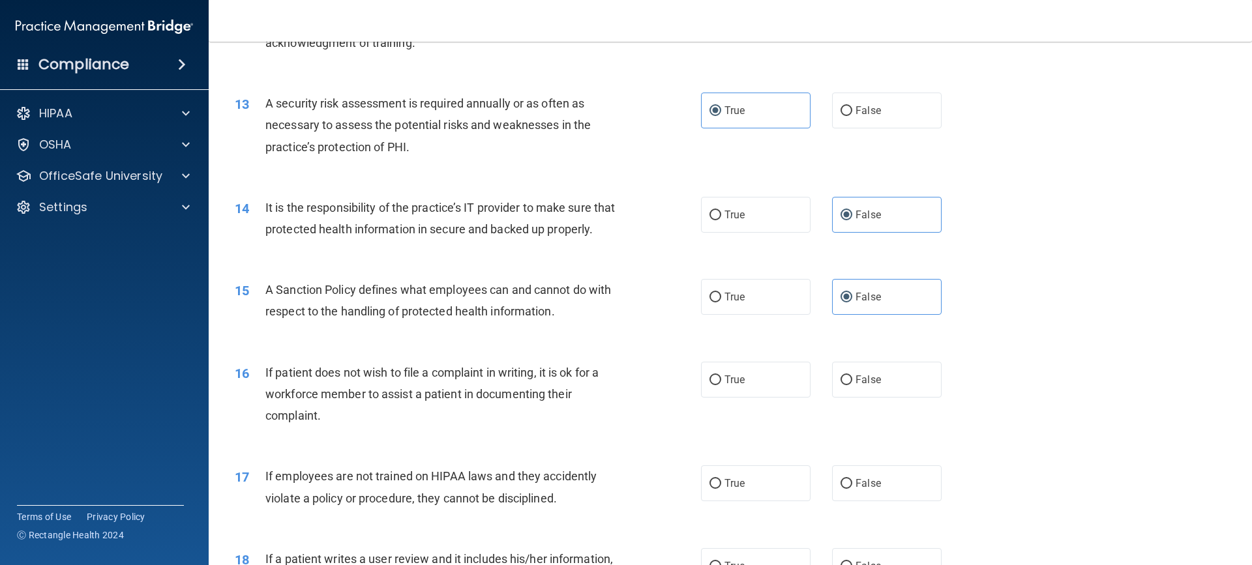
scroll to position [1500, 0]
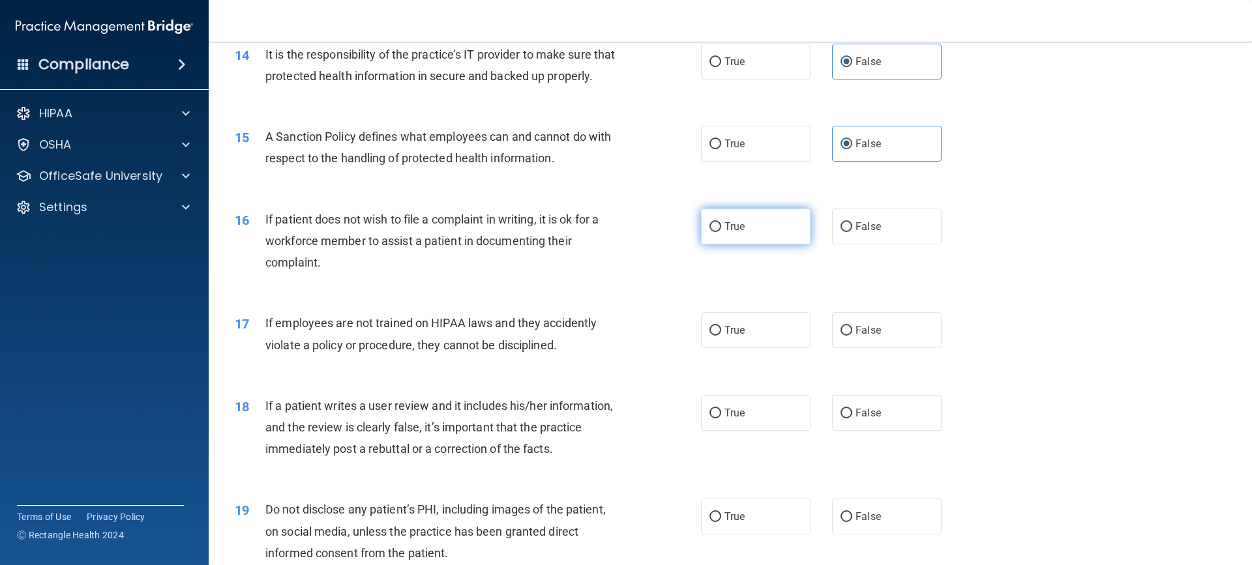
click at [775, 245] on label "True" at bounding box center [756, 227] width 110 height 36
click at [721, 232] on input "True" at bounding box center [716, 227] width 12 height 10
radio input "true"
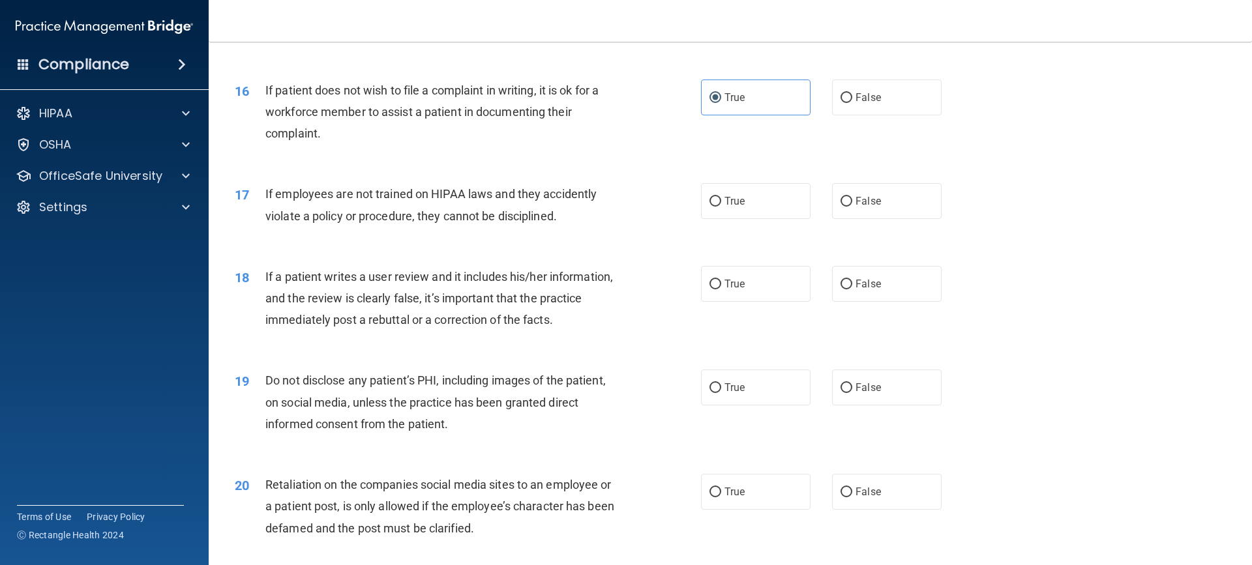
scroll to position [1630, 0]
click at [904, 218] on label "False" at bounding box center [887, 200] width 110 height 36
click at [852, 205] on input "False" at bounding box center [847, 201] width 12 height 10
radio input "true"
click at [903, 301] on label "False" at bounding box center [887, 283] width 110 height 36
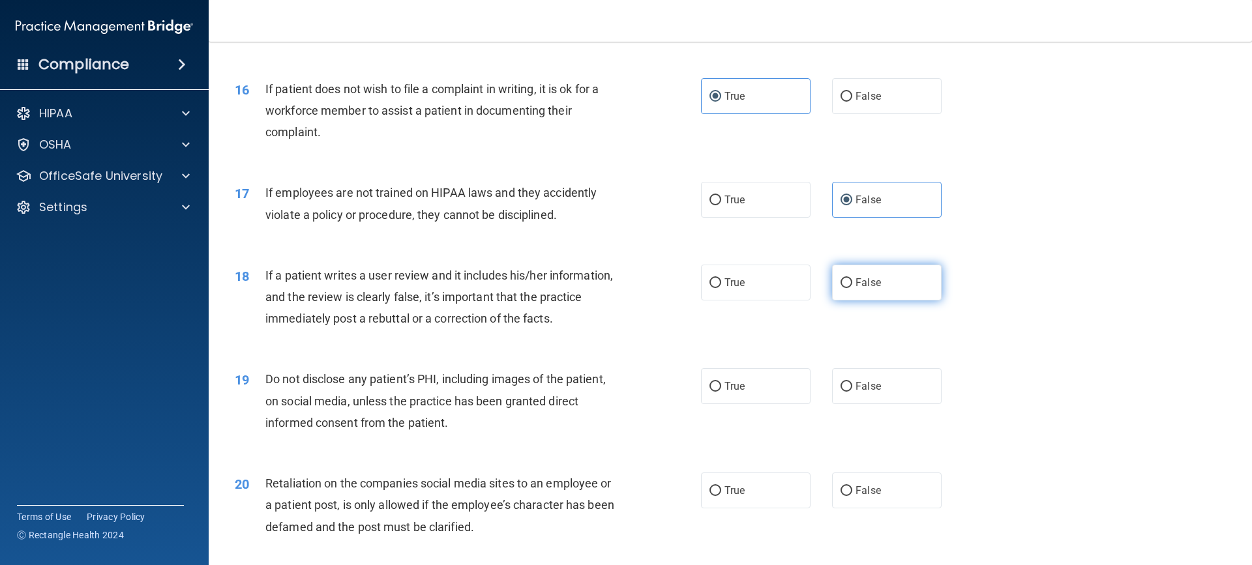
click at [852, 288] on input "False" at bounding box center [847, 283] width 12 height 10
radio input "true"
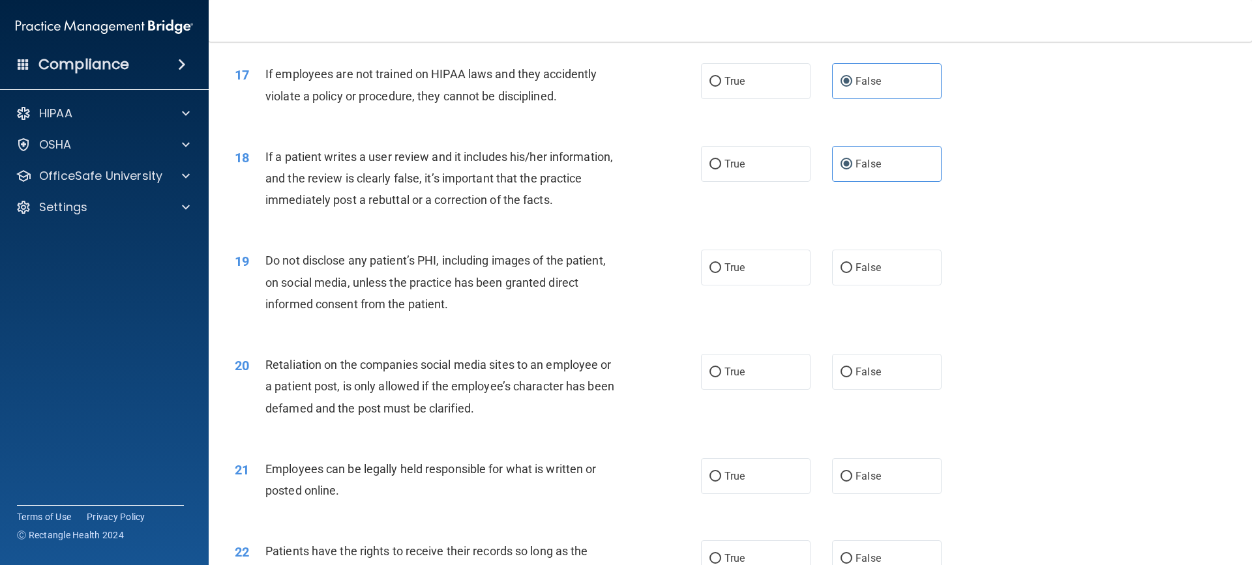
scroll to position [1761, 0]
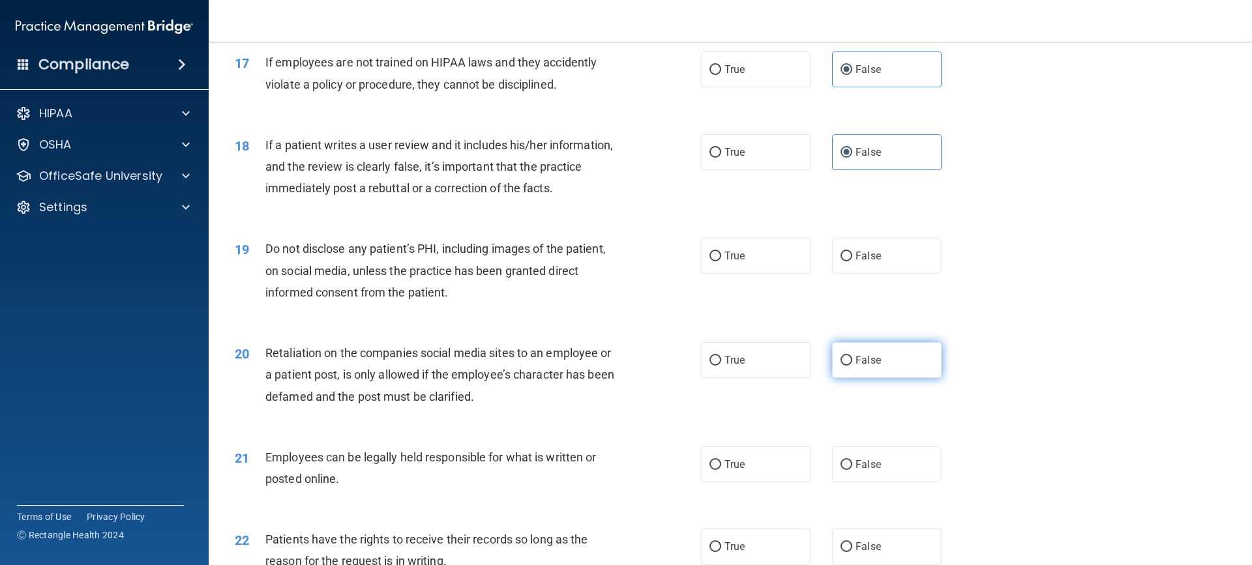
click at [901, 370] on label "False" at bounding box center [887, 360] width 110 height 36
click at [852, 366] on input "False" at bounding box center [847, 361] width 12 height 10
radio input "true"
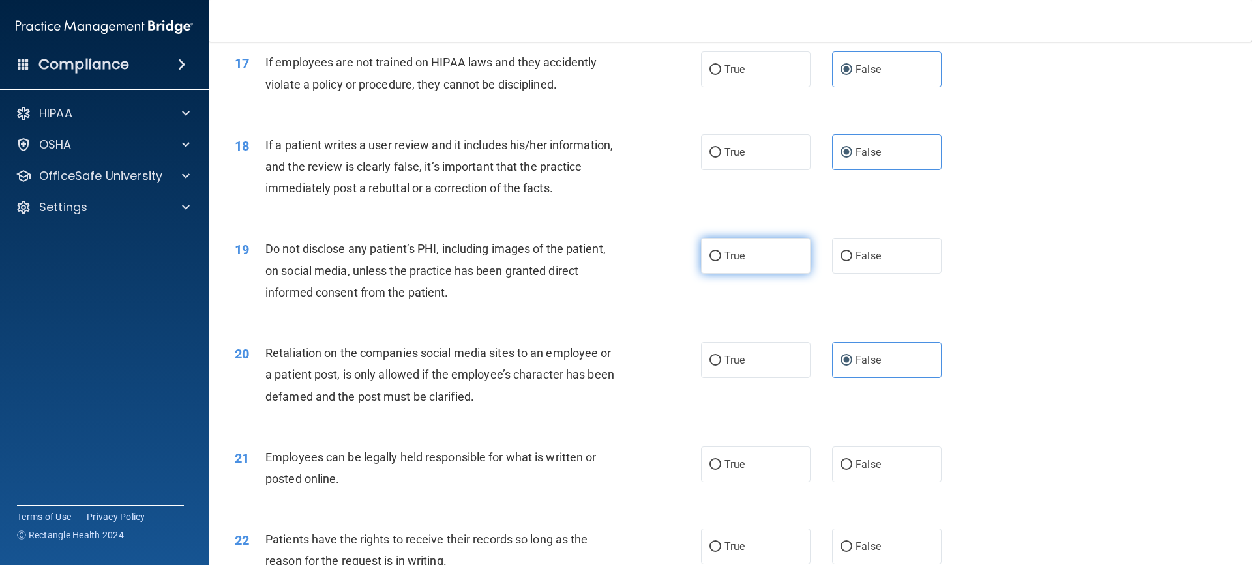
click at [764, 274] on label "True" at bounding box center [756, 256] width 110 height 36
click at [721, 262] on input "True" at bounding box center [716, 257] width 12 height 10
radio input "true"
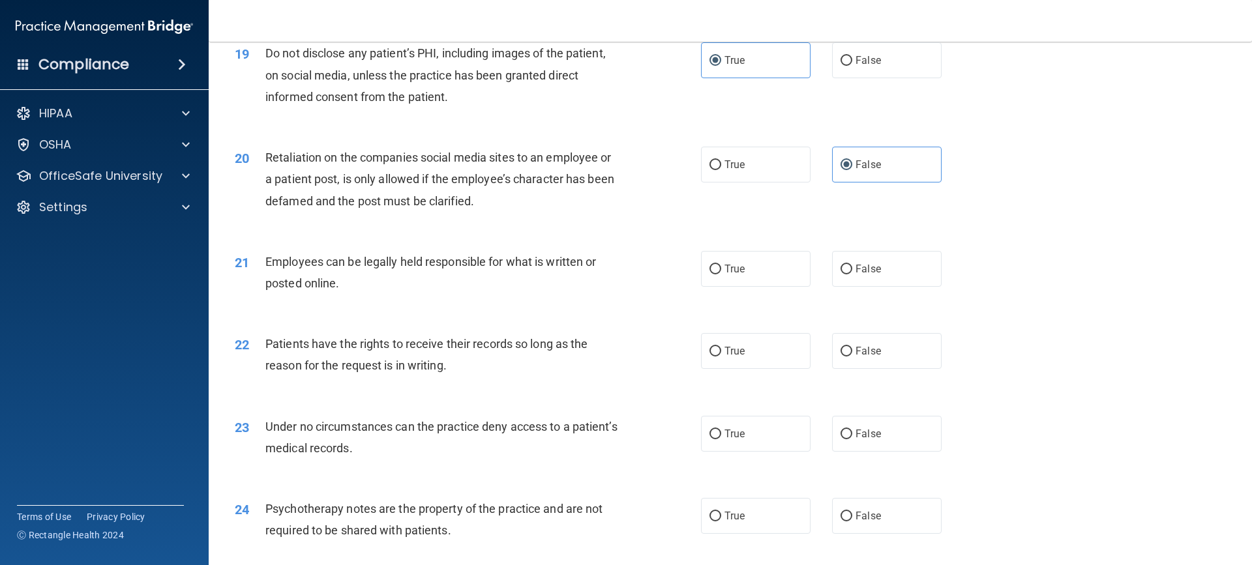
scroll to position [2022, 0]
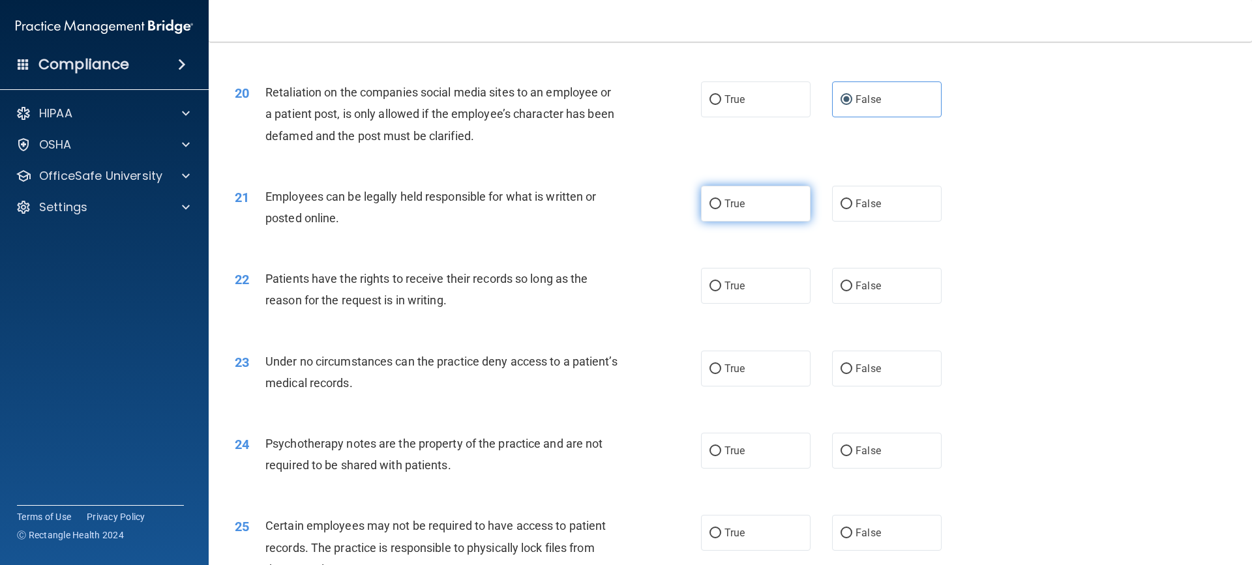
click at [704, 222] on label "True" at bounding box center [756, 204] width 110 height 36
click at [710, 209] on input "True" at bounding box center [716, 205] width 12 height 10
radio input "true"
click at [848, 302] on label "False" at bounding box center [887, 286] width 110 height 36
click at [848, 291] on input "False" at bounding box center [847, 287] width 12 height 10
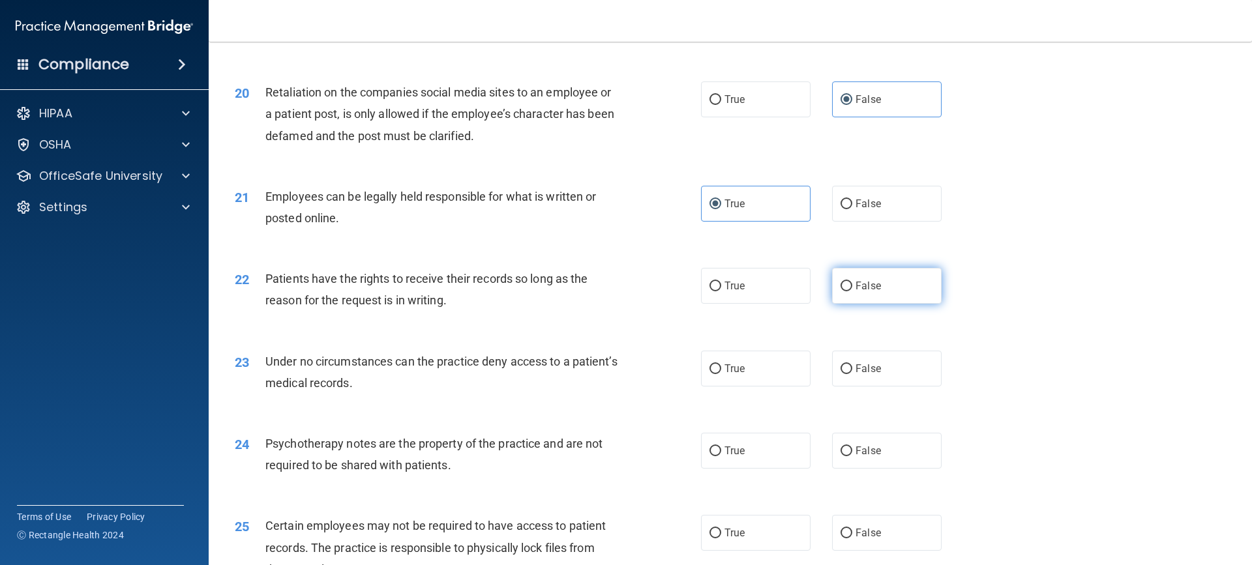
radio input "true"
drag, startPoint x: 888, startPoint y: 380, endPoint x: 897, endPoint y: 376, distance: 10.5
click at [887, 380] on label "False" at bounding box center [887, 369] width 110 height 36
click at [852, 374] on input "False" at bounding box center [847, 370] width 12 height 10
radio input "true"
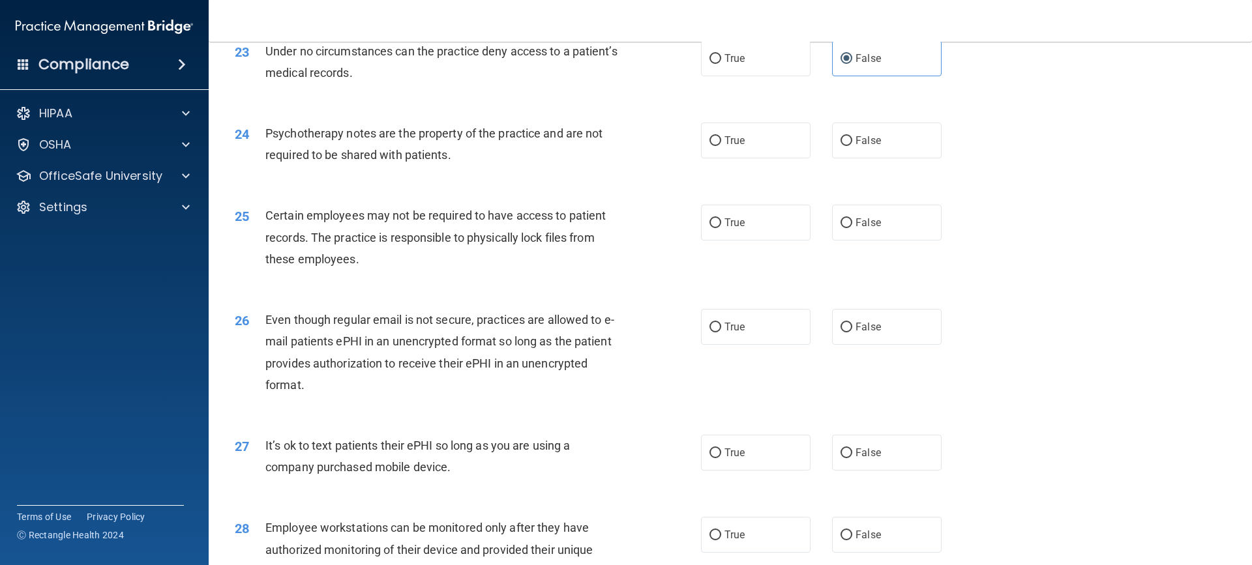
scroll to position [2348, 0]
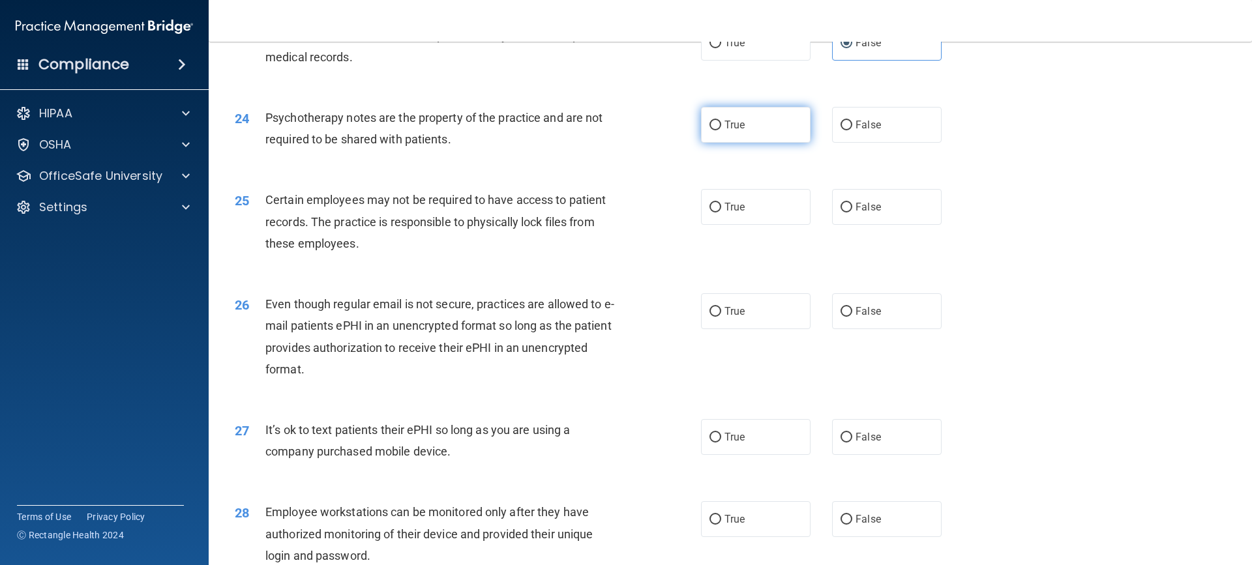
click at [756, 143] on label "True" at bounding box center [756, 125] width 110 height 36
click at [721, 130] on input "True" at bounding box center [716, 126] width 12 height 10
radio input "true"
click at [768, 222] on label "True" at bounding box center [756, 207] width 110 height 36
click at [721, 213] on input "True" at bounding box center [716, 208] width 12 height 10
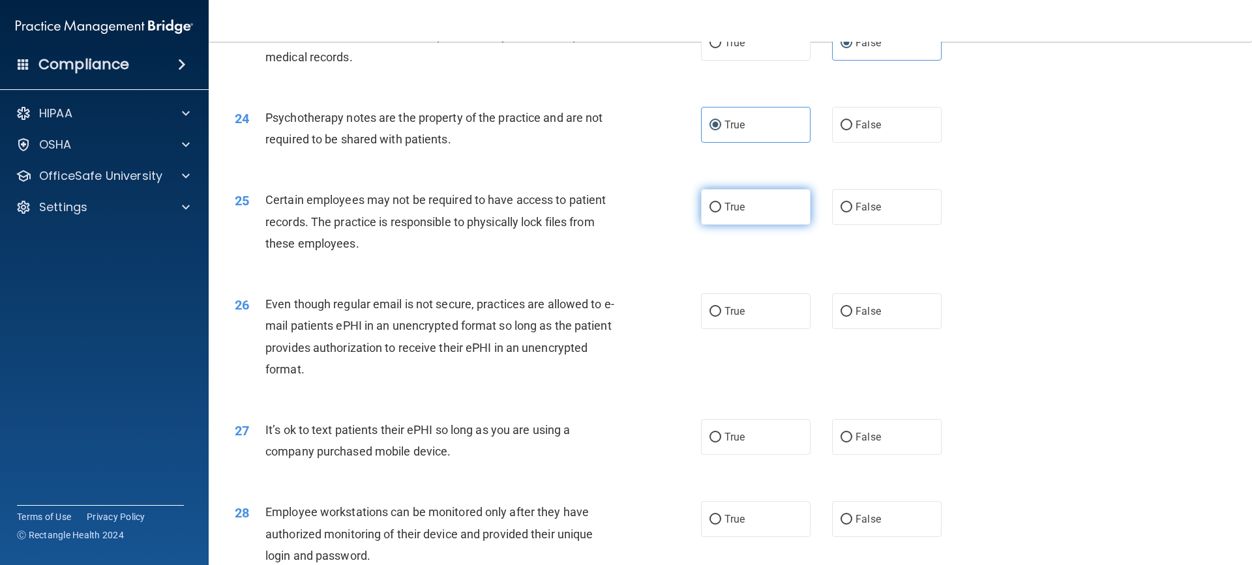
radio input "true"
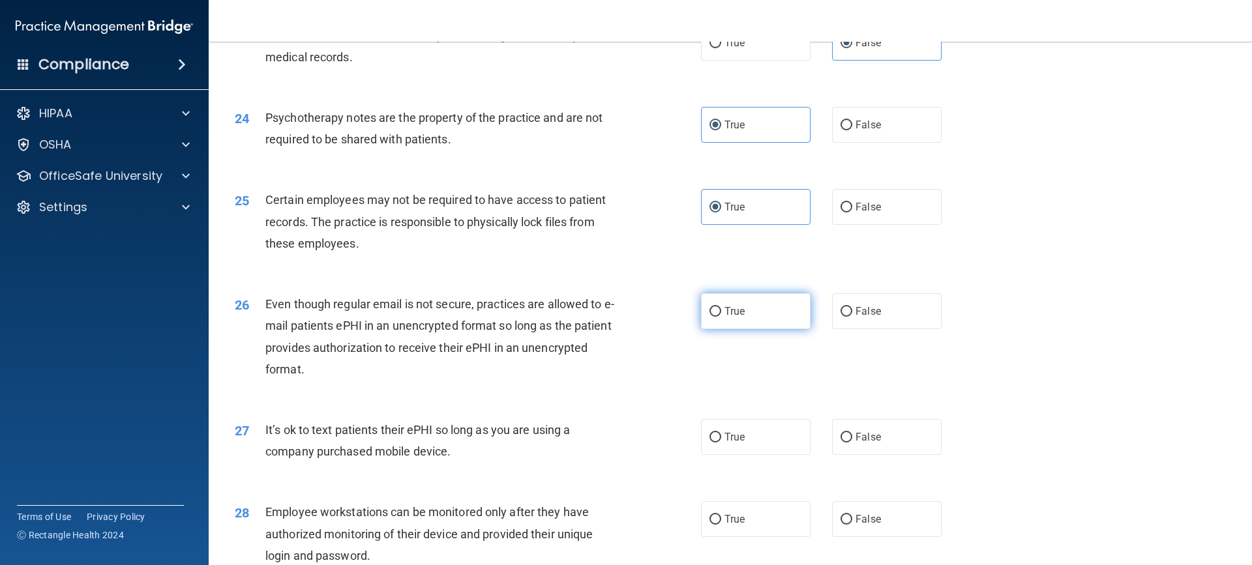
click at [763, 323] on label "True" at bounding box center [756, 311] width 110 height 36
click at [721, 317] on input "True" at bounding box center [716, 312] width 12 height 10
radio input "true"
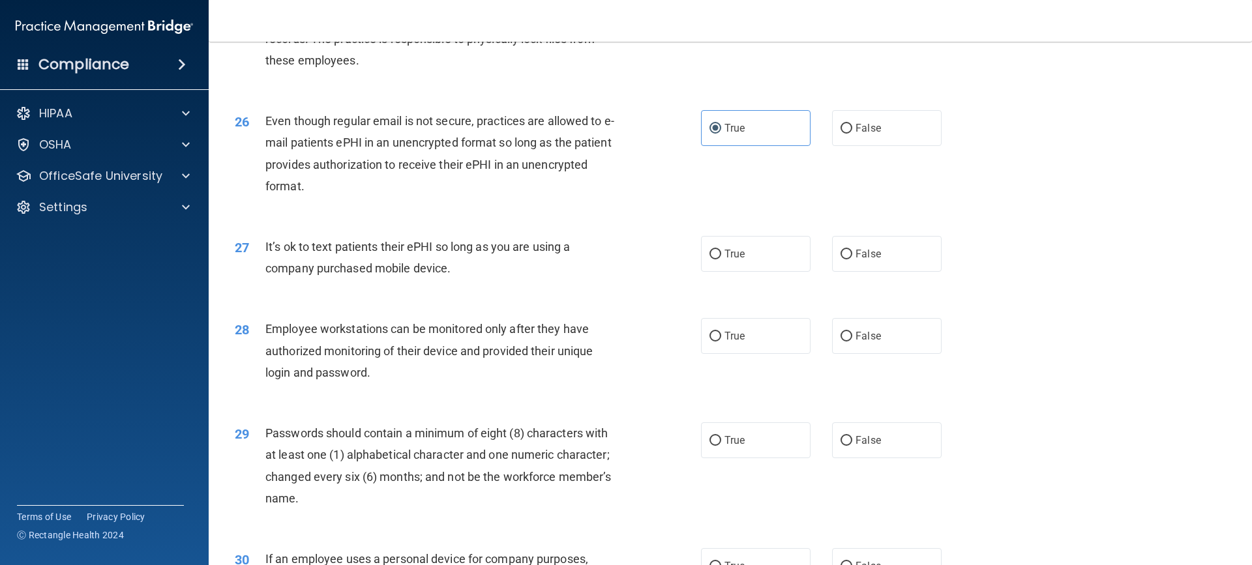
scroll to position [2543, 0]
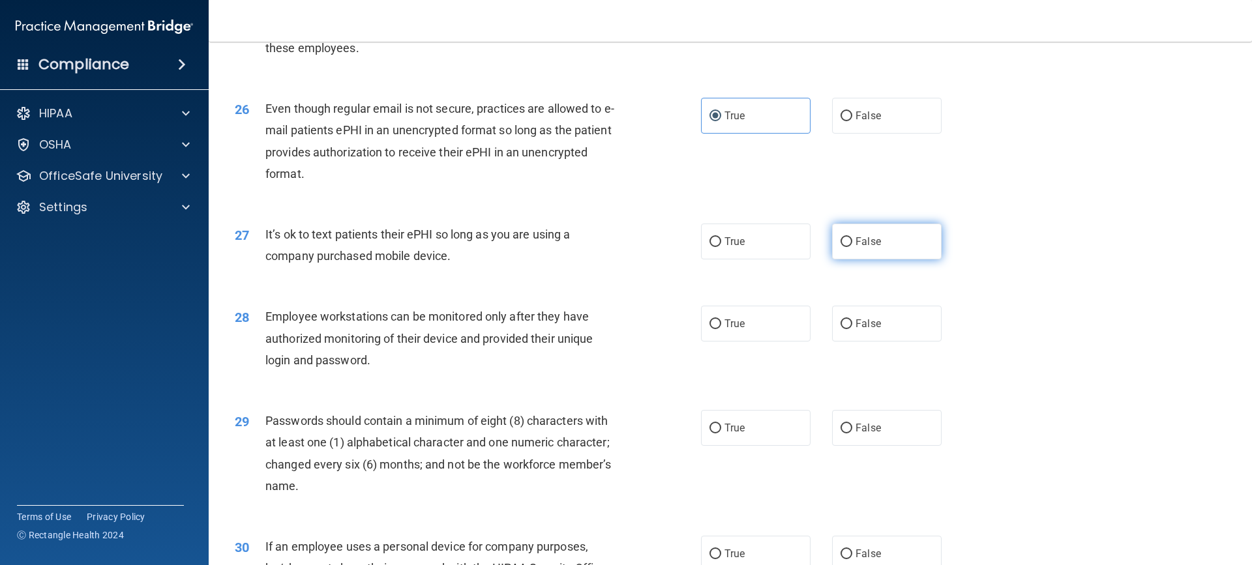
click at [874, 248] on span "False" at bounding box center [868, 241] width 25 height 12
click at [852, 247] on input "False" at bounding box center [847, 242] width 12 height 10
radio input "true"
click at [856, 330] on span "False" at bounding box center [868, 324] width 25 height 12
click at [852, 329] on input "False" at bounding box center [847, 325] width 12 height 10
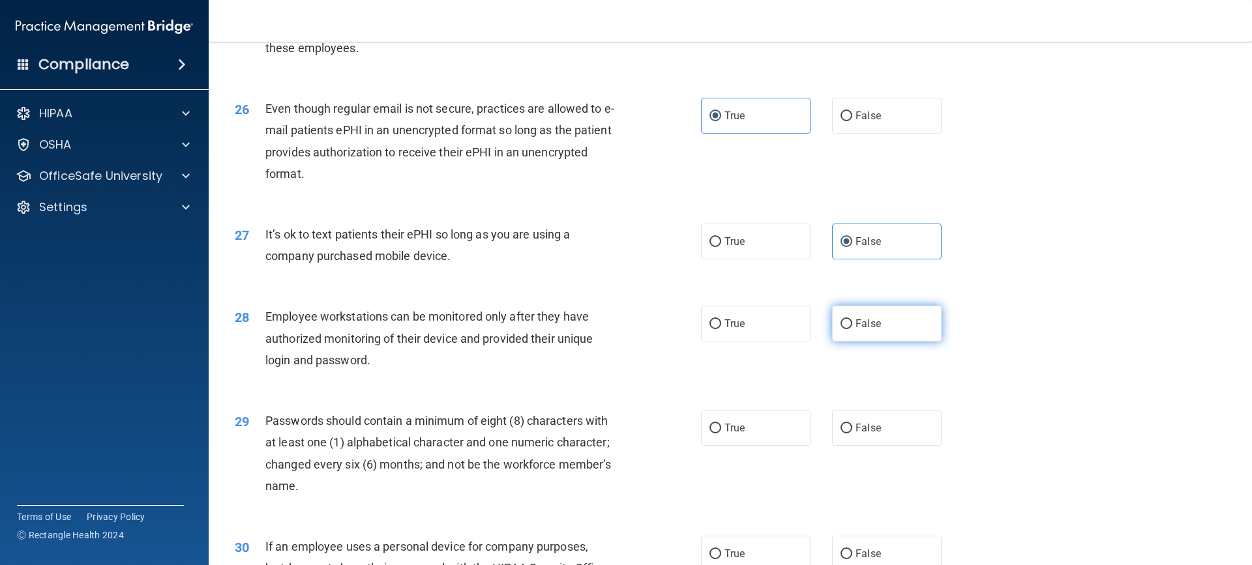
radio input "true"
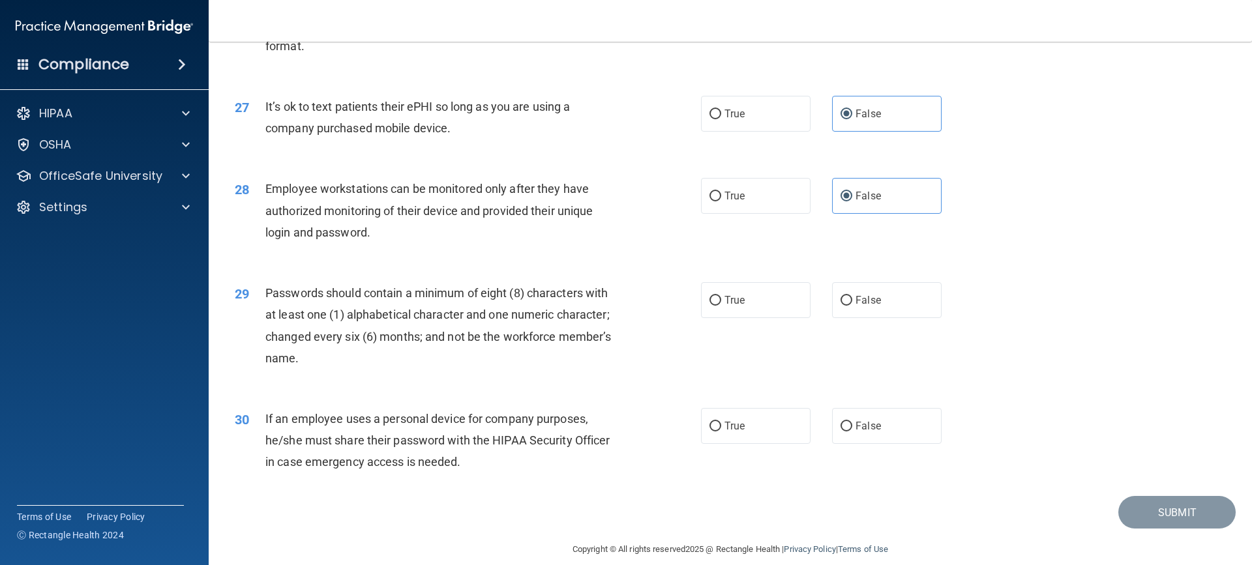
scroll to position [2708, 0]
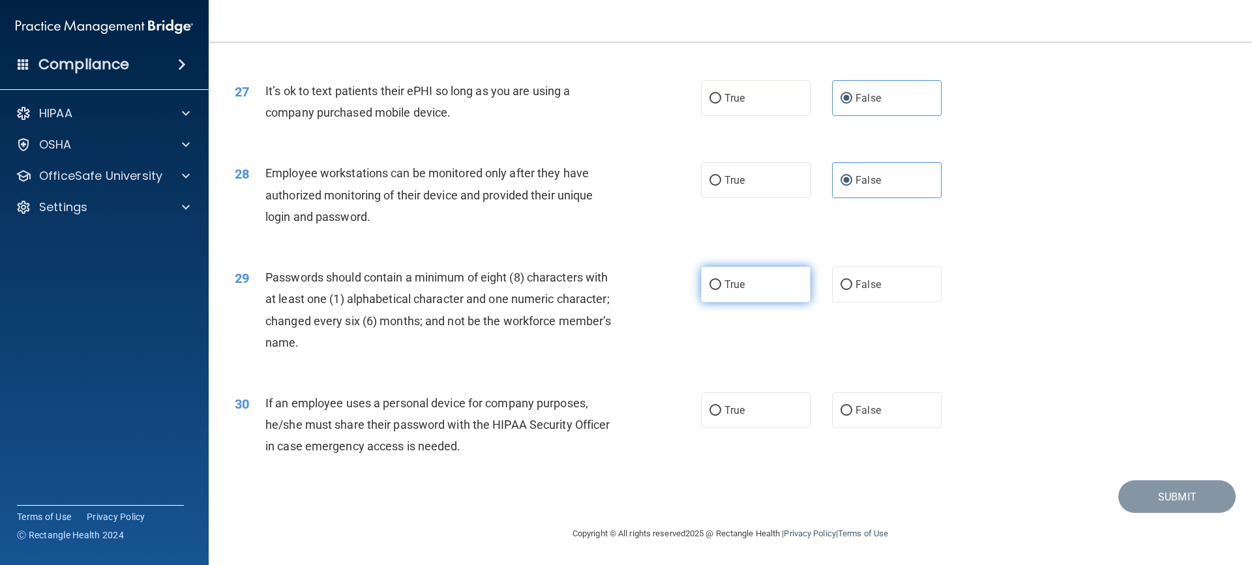
click at [743, 272] on label "True" at bounding box center [756, 285] width 110 height 36
click at [721, 280] on input "True" at bounding box center [716, 285] width 12 height 10
radio input "true"
click at [847, 416] on label "False" at bounding box center [887, 411] width 110 height 36
click at [847, 416] on input "False" at bounding box center [847, 411] width 12 height 10
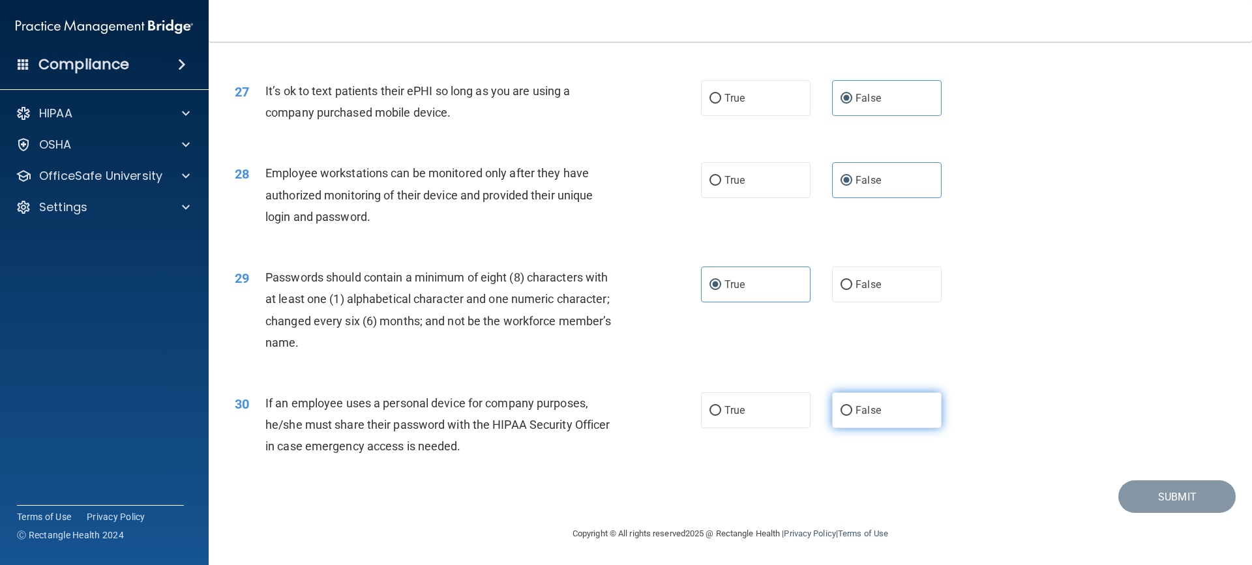
radio input "true"
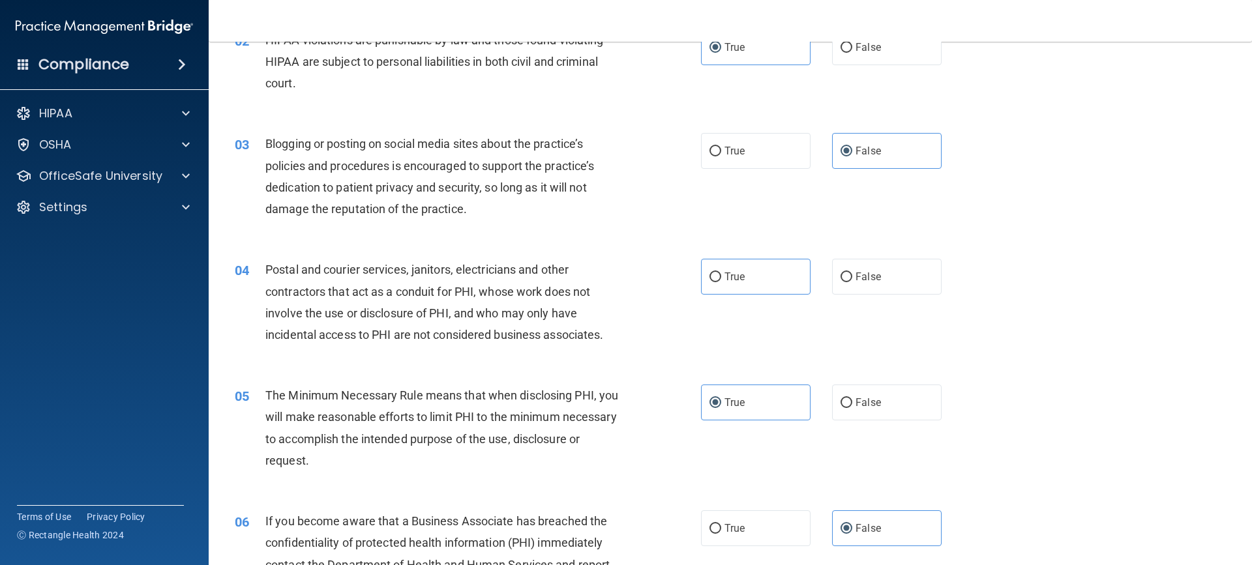
scroll to position [100, 0]
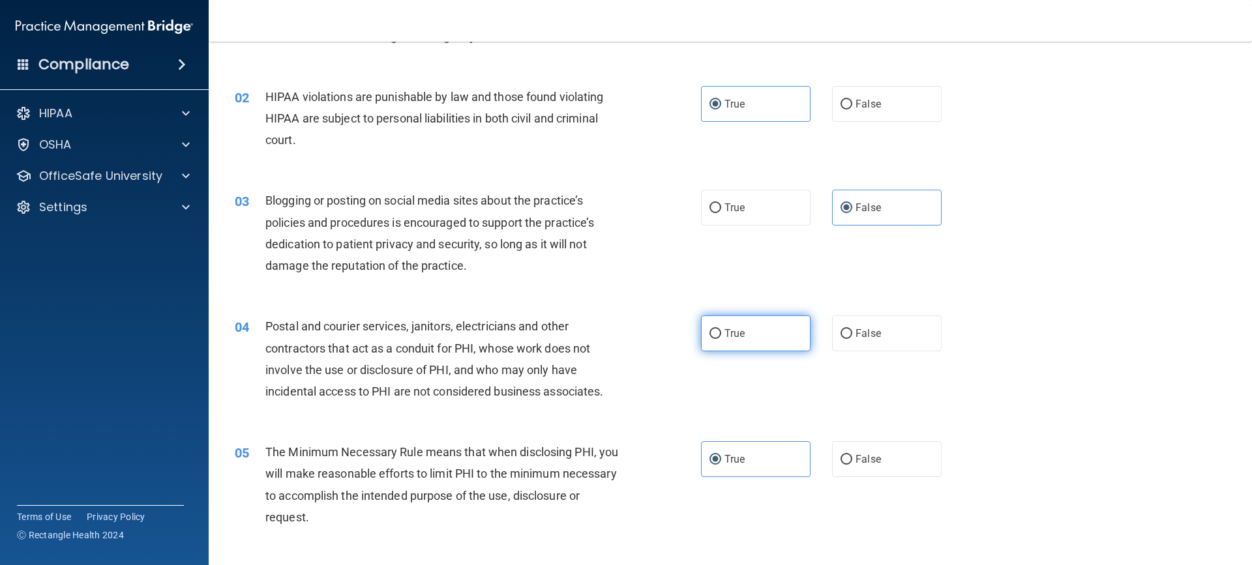
click at [744, 342] on label "True" at bounding box center [756, 334] width 110 height 36
click at [721, 339] on input "True" at bounding box center [716, 334] width 12 height 10
radio input "true"
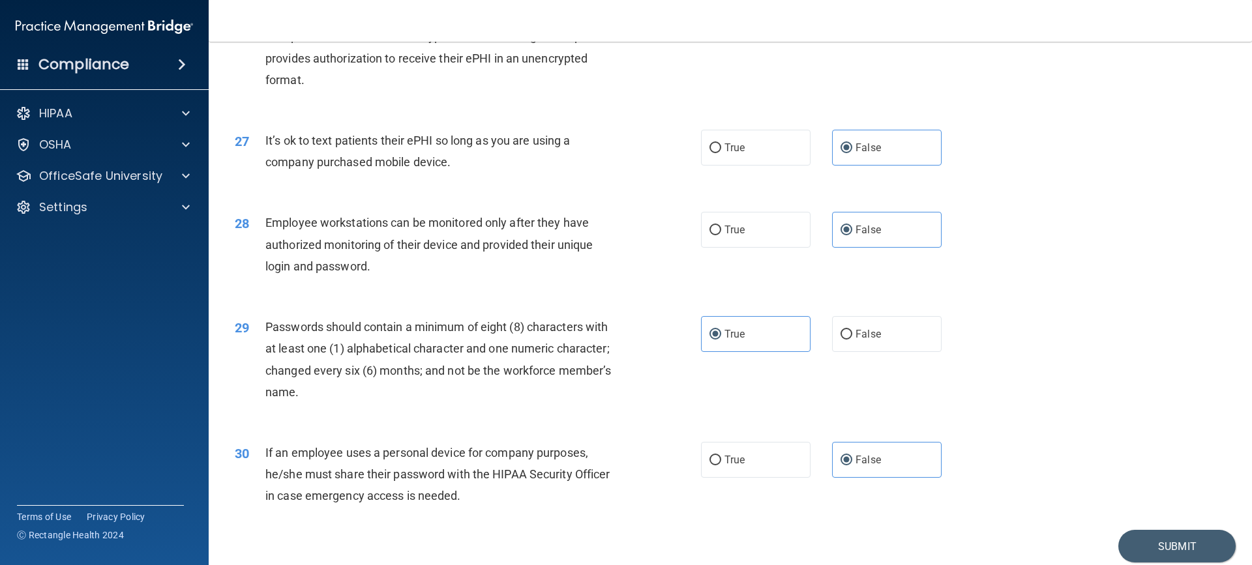
scroll to position [2708, 0]
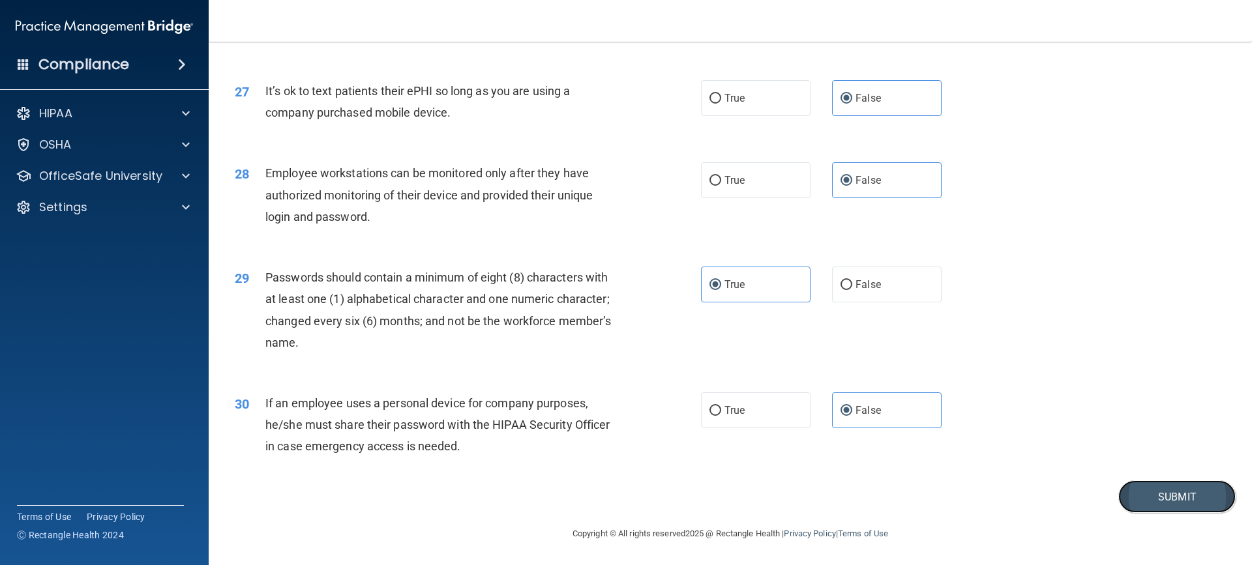
click at [1155, 495] on button "Submit" at bounding box center [1176, 497] width 117 height 33
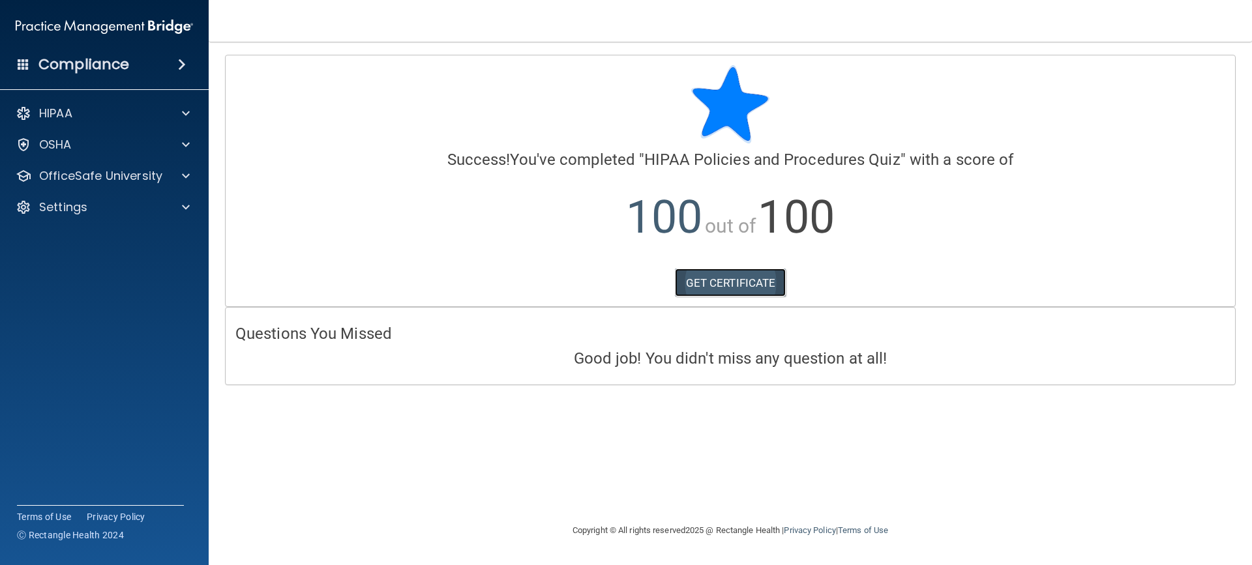
click at [736, 283] on link "GET CERTIFICATE" at bounding box center [731, 283] width 112 height 29
click at [117, 181] on p "OfficeSafe University" at bounding box center [100, 176] width 123 height 16
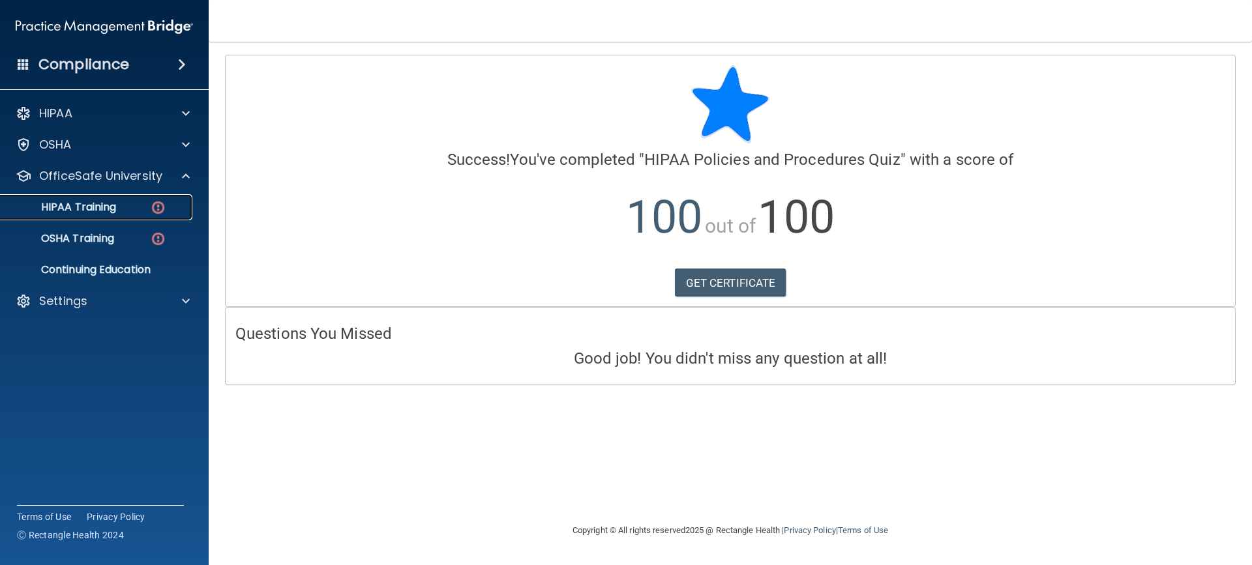
click at [98, 202] on p "HIPAA Training" at bounding box center [62, 207] width 108 height 13
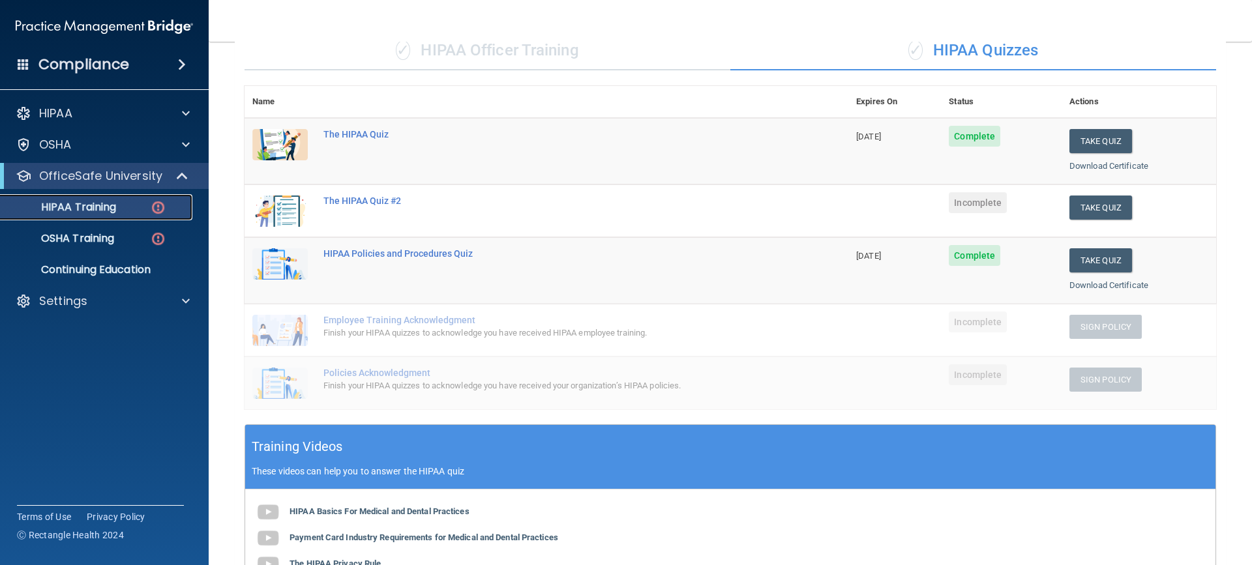
scroll to position [130, 0]
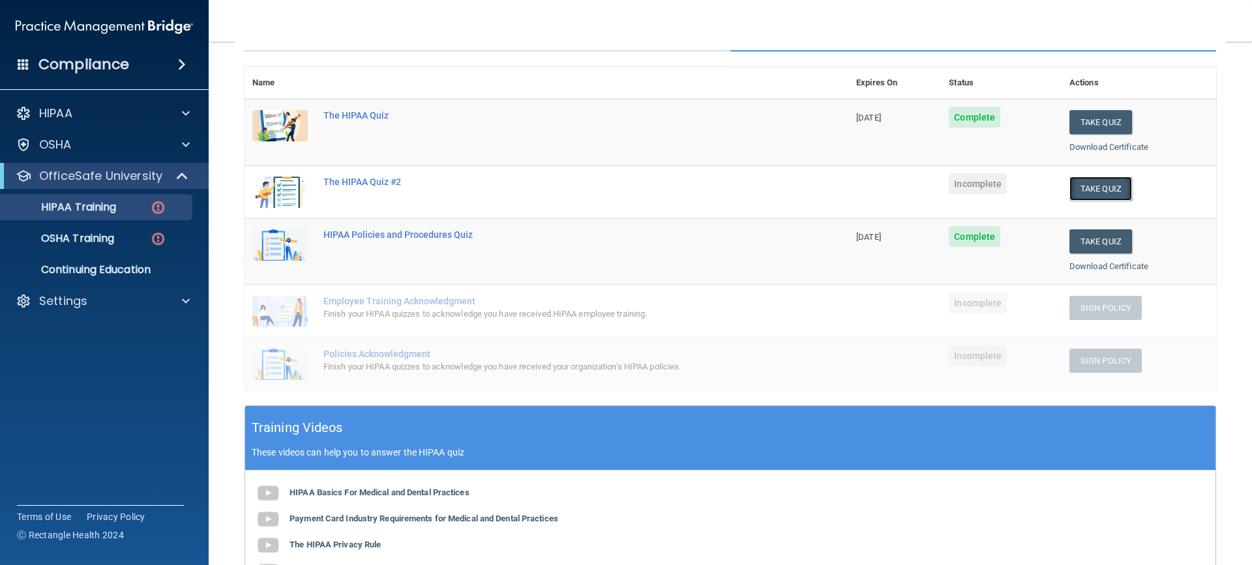
click at [1069, 188] on button "Take Quiz" at bounding box center [1100, 189] width 63 height 24
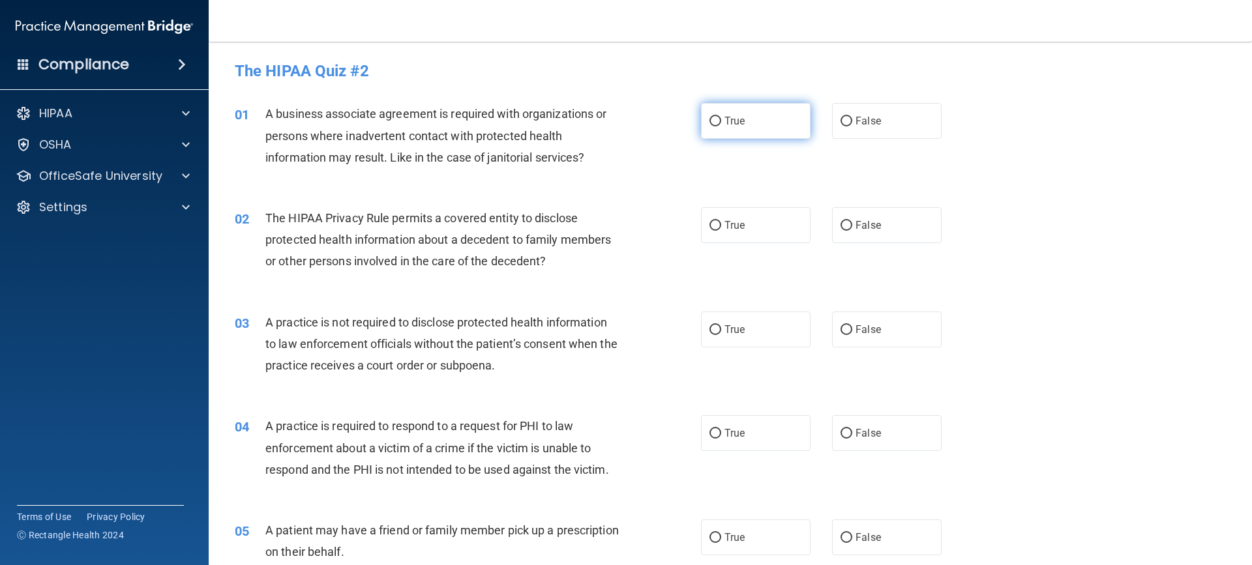
click at [713, 128] on label "True" at bounding box center [756, 121] width 110 height 36
click at [713, 127] on input "True" at bounding box center [716, 122] width 12 height 10
radio input "true"
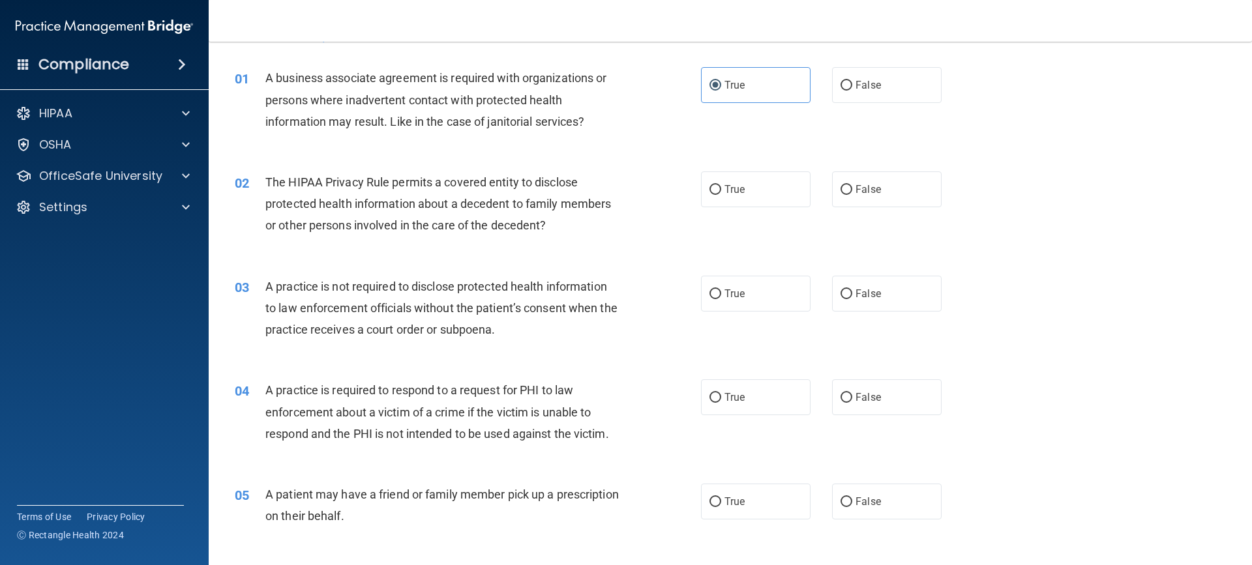
scroll to position [65, 0]
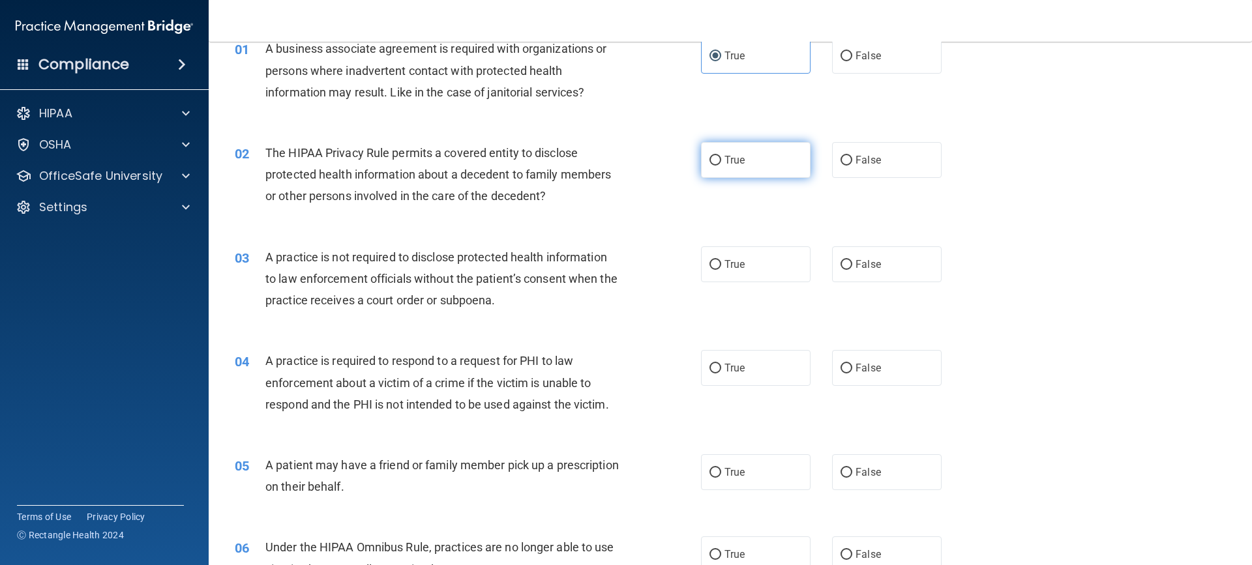
click at [715, 161] on input "True" at bounding box center [716, 161] width 12 height 10
radio input "true"
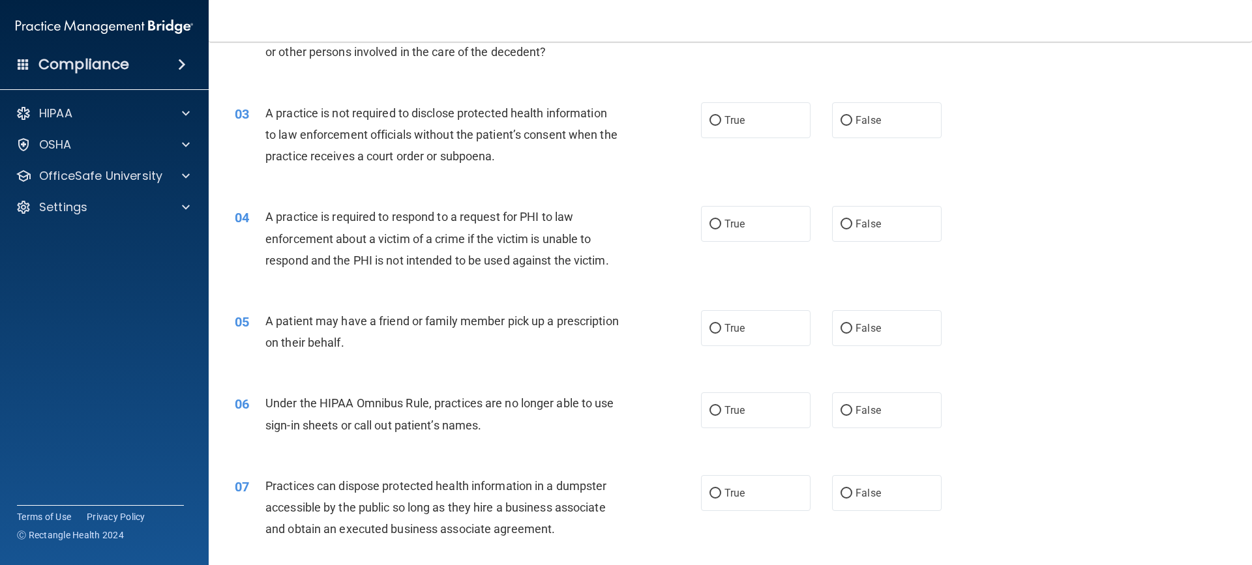
scroll to position [261, 0]
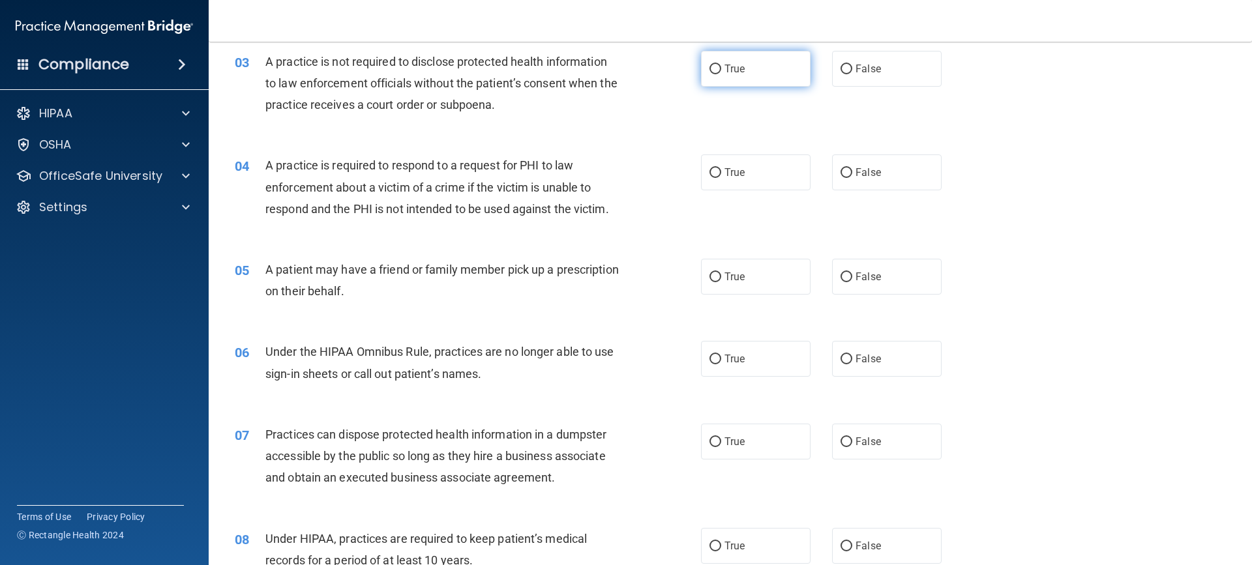
click at [763, 72] on label "True" at bounding box center [756, 69] width 110 height 36
click at [721, 72] on input "True" at bounding box center [716, 70] width 12 height 10
radio input "true"
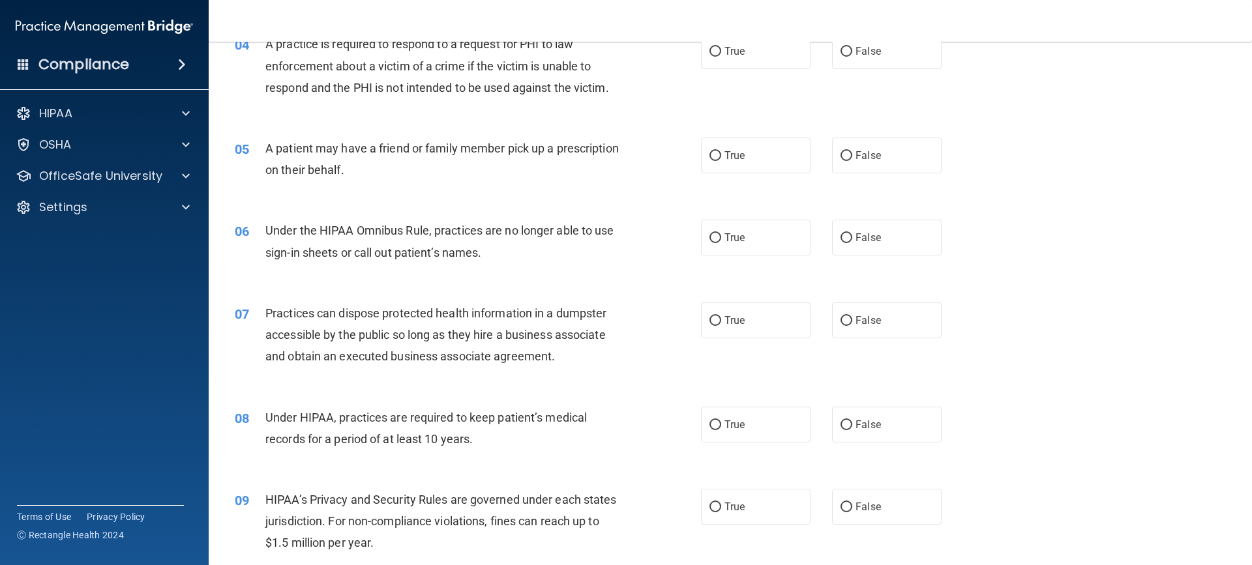
scroll to position [326, 0]
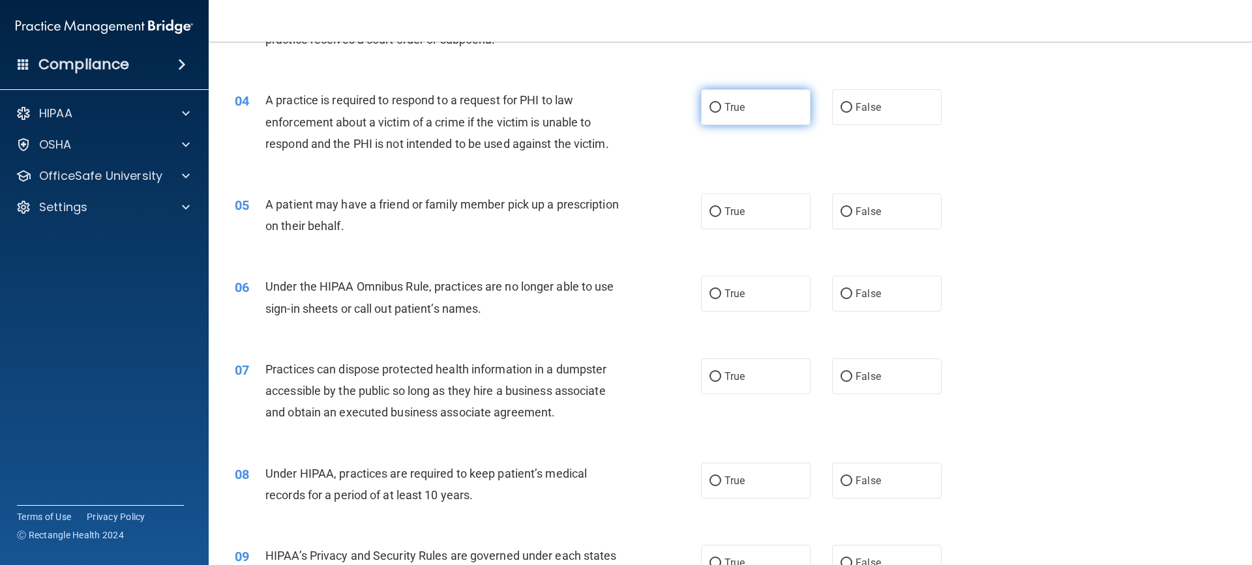
click at [710, 108] on input "True" at bounding box center [716, 108] width 12 height 10
radio input "true"
click at [896, 217] on label "False" at bounding box center [887, 212] width 110 height 36
click at [852, 217] on input "False" at bounding box center [847, 212] width 12 height 10
radio input "true"
